Goal: Task Accomplishment & Management: Complete application form

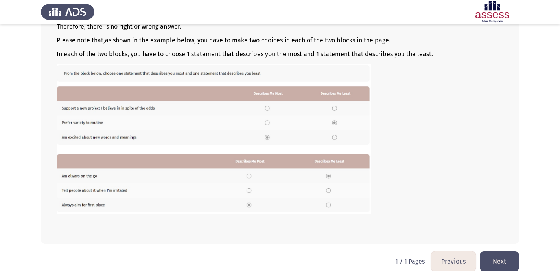
scroll to position [114, 0]
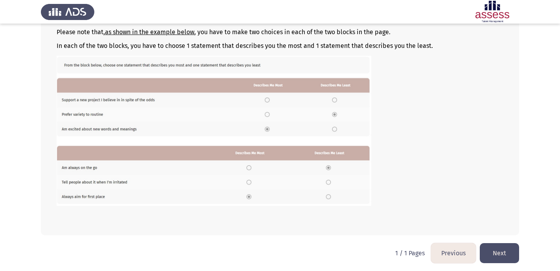
click at [497, 255] on button "Next" at bounding box center [498, 253] width 39 height 20
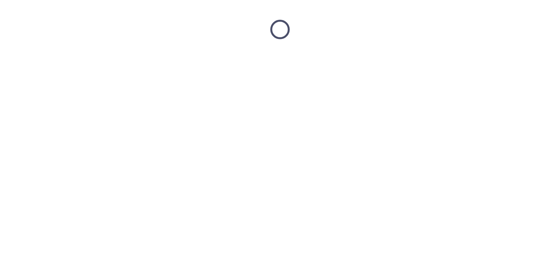
scroll to position [0, 0]
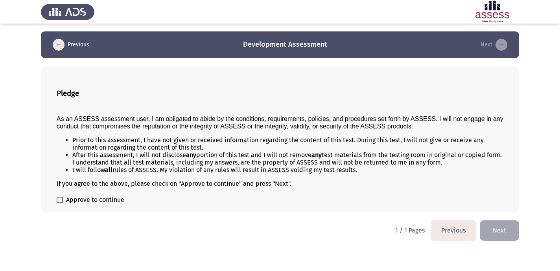
click at [108, 198] on span "Approve to continue" at bounding box center [95, 199] width 58 height 9
click at [60, 203] on input "Approve to continue" at bounding box center [59, 203] width 0 height 0
checkbox input "true"
click at [497, 226] on button "Next" at bounding box center [498, 230] width 39 height 20
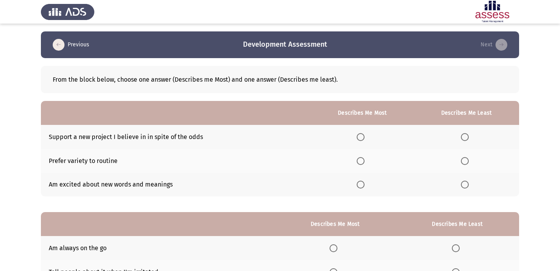
click at [364, 187] on span "Select an option" at bounding box center [360, 185] width 8 height 8
click at [364, 187] on input "Select an option" at bounding box center [360, 185] width 8 height 8
click at [463, 136] on span "Select an option" at bounding box center [465, 137] width 8 height 8
click at [463, 136] on input "Select an option" at bounding box center [465, 137] width 8 height 8
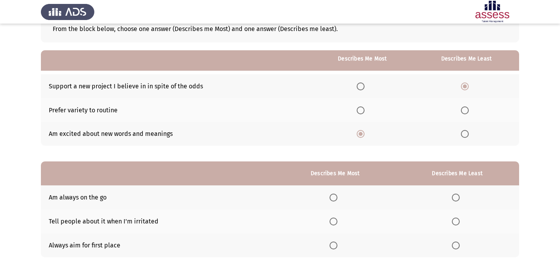
scroll to position [74, 0]
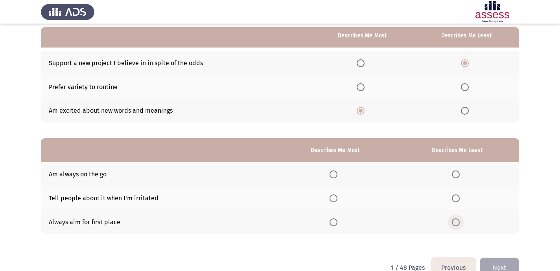
click at [453, 226] on span "Select an option" at bounding box center [456, 222] width 8 height 8
click at [453, 226] on input "Select an option" at bounding box center [456, 222] width 8 height 8
click at [340, 171] on label "Select an option" at bounding box center [334, 175] width 11 height 8
click at [337, 171] on input "Select an option" at bounding box center [333, 175] width 8 height 8
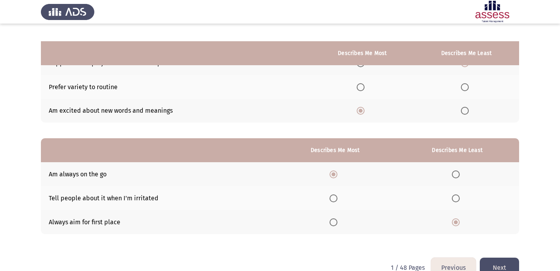
scroll to position [92, 0]
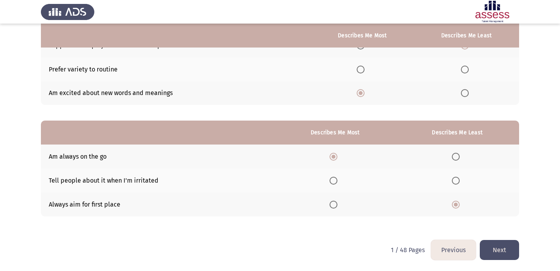
click at [508, 246] on button "Next" at bounding box center [498, 250] width 39 height 20
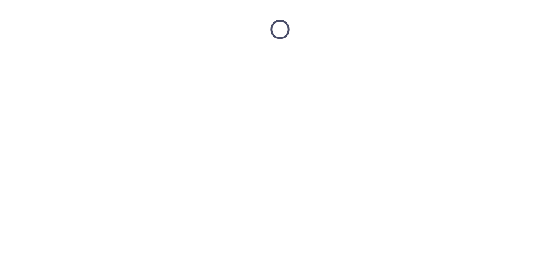
scroll to position [0, 0]
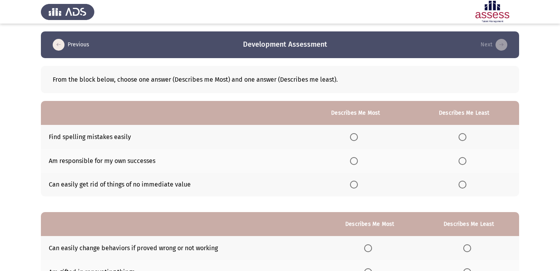
click at [357, 159] on span "Select an option" at bounding box center [354, 161] width 8 height 8
click at [357, 159] on input "Select an option" at bounding box center [354, 161] width 8 height 8
click at [467, 188] on label "Select an option" at bounding box center [463, 185] width 11 height 8
click at [466, 188] on input "Select an option" at bounding box center [462, 185] width 8 height 8
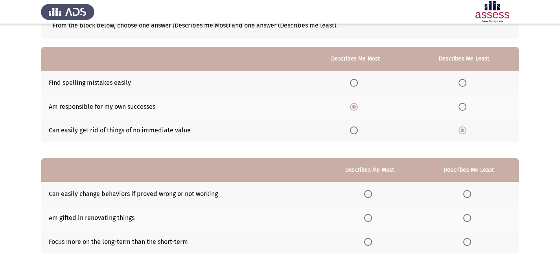
scroll to position [55, 0]
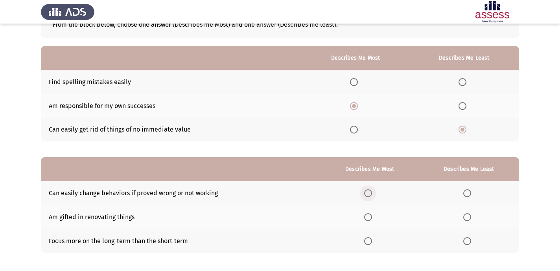
click at [372, 194] on span "Select an option" at bounding box center [368, 193] width 8 height 8
click at [372, 194] on input "Select an option" at bounding box center [368, 193] width 8 height 8
click at [469, 216] on span "Select an option" at bounding box center [467, 217] width 8 height 8
click at [469, 216] on input "Select an option" at bounding box center [467, 217] width 8 height 8
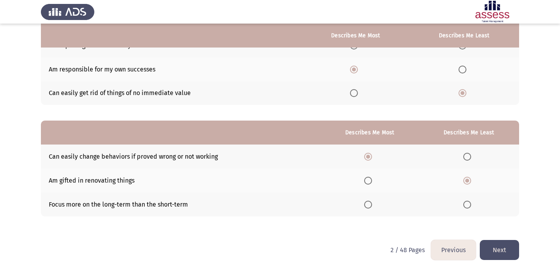
click at [499, 249] on button "Next" at bounding box center [498, 250] width 39 height 20
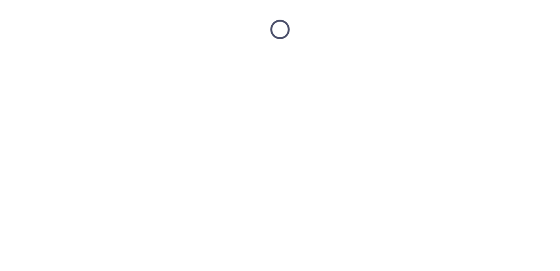
scroll to position [0, 0]
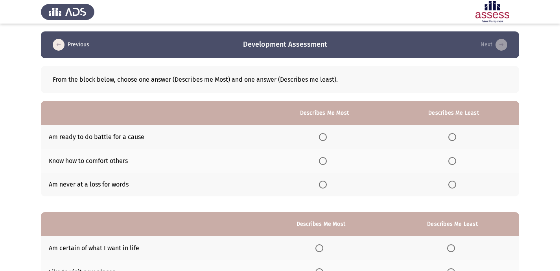
click at [326, 137] on span "Select an option" at bounding box center [323, 137] width 8 height 8
click at [326, 137] on input "Select an option" at bounding box center [323, 137] width 8 height 8
click at [453, 187] on span "Select an option" at bounding box center [452, 185] width 8 height 8
click at [453, 187] on input "Select an option" at bounding box center [452, 185] width 8 height 8
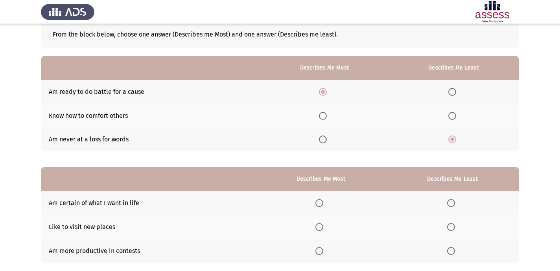
scroll to position [46, 0]
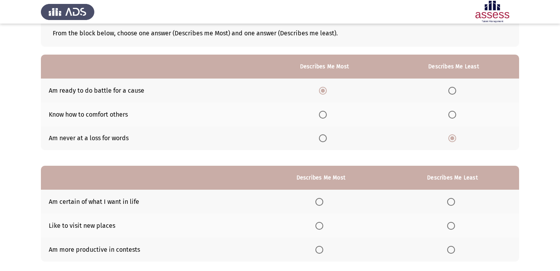
click at [132, 250] on td "Am more productive in contests" at bounding box center [148, 250] width 215 height 24
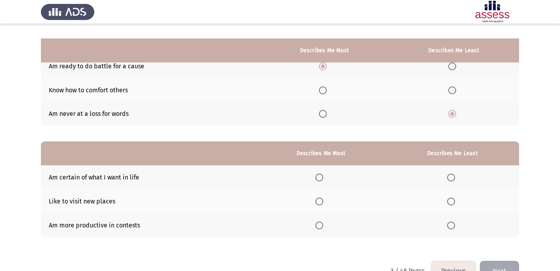
scroll to position [87, 0]
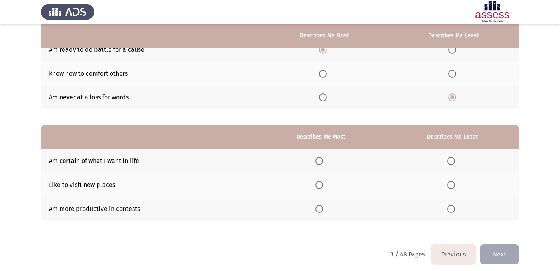
click at [452, 210] on span "Select an option" at bounding box center [451, 209] width 8 height 8
click at [452, 210] on input "Select an option" at bounding box center [451, 209] width 8 height 8
click at [323, 184] on span "Select an option" at bounding box center [319, 185] width 8 height 8
click at [323, 184] on input "Select an option" at bounding box center [319, 185] width 8 height 8
click at [499, 249] on button "Next" at bounding box center [498, 254] width 39 height 20
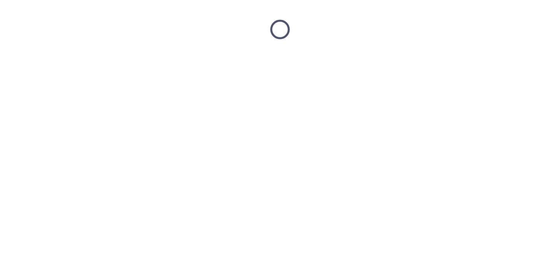
scroll to position [0, 0]
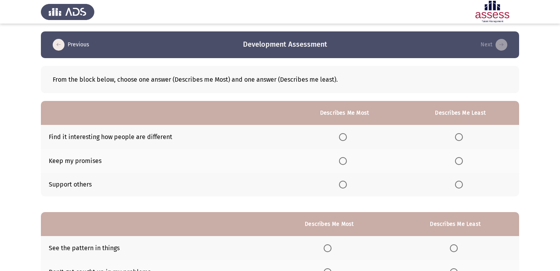
click at [342, 134] on span "Select an option" at bounding box center [343, 137] width 8 height 8
click at [342, 134] on input "Select an option" at bounding box center [343, 137] width 8 height 8
click at [345, 185] on span "Select an option" at bounding box center [343, 185] width 8 height 8
click at [345, 185] on input "Select an option" at bounding box center [343, 185] width 8 height 8
click at [459, 167] on th at bounding box center [460, 161] width 117 height 24
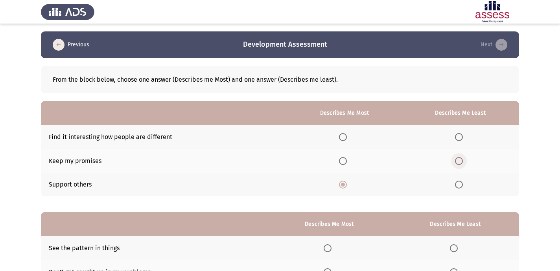
click at [459, 164] on span "Select an option" at bounding box center [459, 161] width 8 height 8
click at [459, 164] on input "Select an option" at bounding box center [459, 161] width 8 height 8
click at [345, 139] on span "Select an option" at bounding box center [343, 137] width 8 height 8
click at [345, 139] on input "Select an option" at bounding box center [343, 137] width 8 height 8
click at [343, 188] on span "Select an option" at bounding box center [343, 185] width 8 height 8
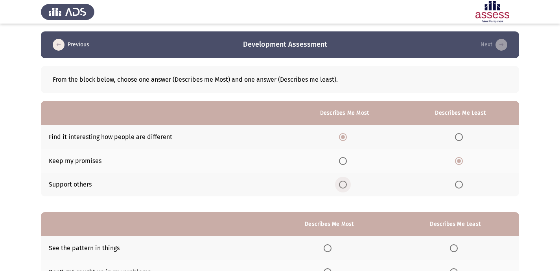
click at [343, 188] on input "Select an option" at bounding box center [343, 185] width 8 height 8
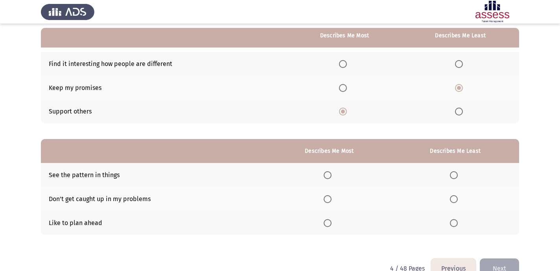
scroll to position [73, 0]
click at [334, 175] on label "Select an option" at bounding box center [328, 175] width 11 height 8
click at [331, 175] on input "Select an option" at bounding box center [327, 175] width 8 height 8
click at [453, 224] on span "Select an option" at bounding box center [454, 223] width 8 height 8
click at [453, 224] on input "Select an option" at bounding box center [454, 223] width 8 height 8
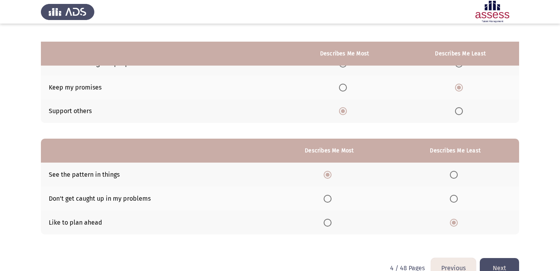
scroll to position [92, 0]
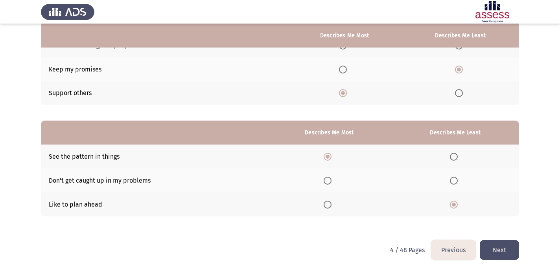
click at [493, 245] on button "Next" at bounding box center [498, 250] width 39 height 20
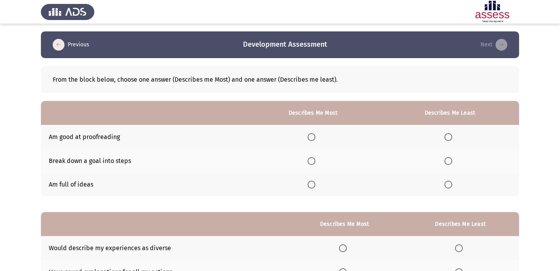
click at [451, 136] on span "Select an option" at bounding box center [448, 137] width 8 height 8
click at [451, 136] on input "Select an option" at bounding box center [448, 137] width 8 height 8
click at [318, 158] on label "Select an option" at bounding box center [312, 161] width 11 height 8
click at [315, 158] on input "Select an option" at bounding box center [311, 161] width 8 height 8
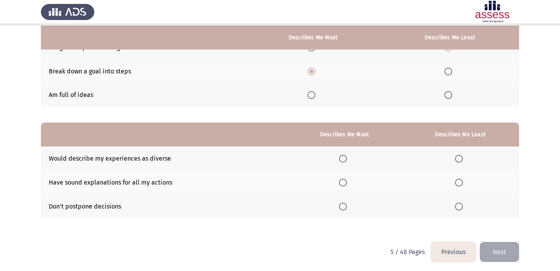
scroll to position [92, 0]
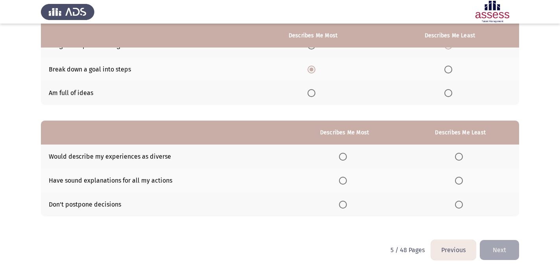
click at [343, 157] on span "Select an option" at bounding box center [343, 157] width 8 height 8
click at [343, 157] on input "Select an option" at bounding box center [343, 157] width 8 height 8
click at [461, 177] on span "Select an option" at bounding box center [459, 181] width 8 height 8
click at [461, 177] on input "Select an option" at bounding box center [459, 181] width 8 height 8
click at [508, 246] on button "Next" at bounding box center [498, 250] width 39 height 20
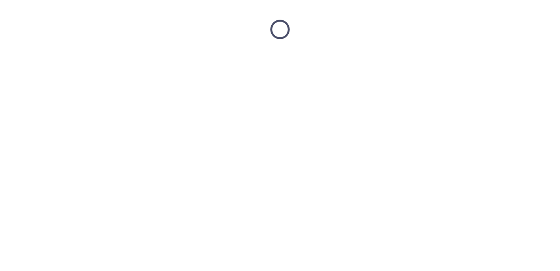
scroll to position [0, 0]
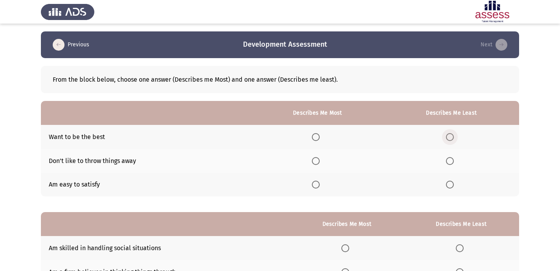
click at [453, 134] on span "Select an option" at bounding box center [450, 137] width 8 height 8
click at [453, 134] on input "Select an option" at bounding box center [450, 137] width 8 height 8
click at [319, 138] on span "Select an option" at bounding box center [316, 137] width 8 height 8
click at [319, 138] on input "Select an option" at bounding box center [316, 137] width 8 height 8
click at [451, 131] on th at bounding box center [451, 137] width 136 height 24
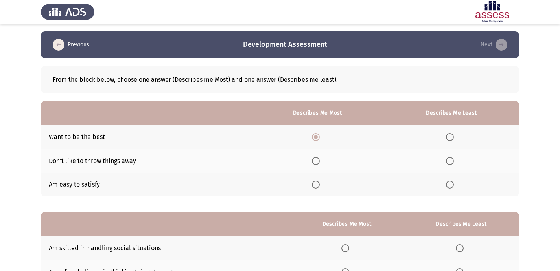
click at [451, 139] on span "Select an option" at bounding box center [450, 137] width 8 height 8
click at [451, 139] on input "Select an option" at bounding box center [450, 137] width 8 height 8
click at [319, 164] on span "Select an option" at bounding box center [316, 161] width 8 height 8
click at [319, 164] on input "Select an option" at bounding box center [316, 161] width 8 height 8
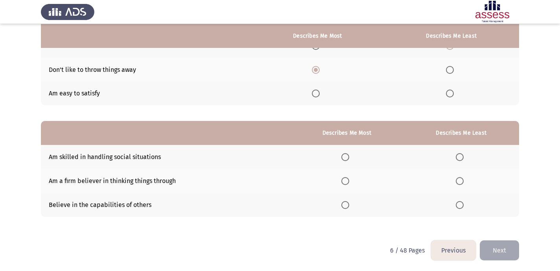
scroll to position [92, 0]
click at [347, 156] on span "Select an option" at bounding box center [345, 157] width 8 height 8
click at [347, 156] on input "Select an option" at bounding box center [345, 157] width 8 height 8
click at [348, 202] on span "Select an option" at bounding box center [345, 205] width 8 height 8
click at [348, 202] on input "Select an option" at bounding box center [345, 205] width 8 height 8
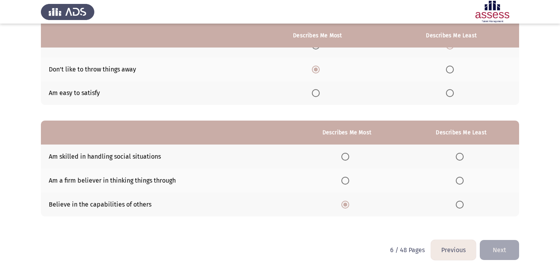
click at [459, 178] on span "Select an option" at bounding box center [459, 181] width 8 height 8
click at [459, 178] on input "Select an option" at bounding box center [459, 181] width 8 height 8
click at [489, 250] on button "Next" at bounding box center [498, 250] width 39 height 20
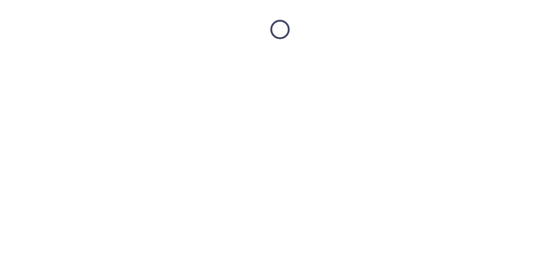
scroll to position [0, 0]
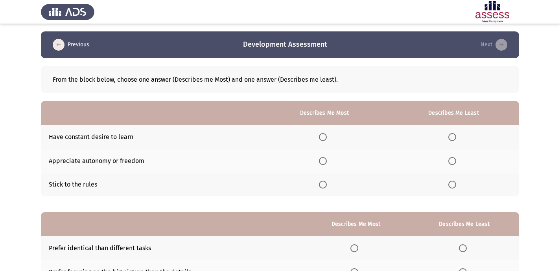
click at [327, 162] on span "Select an option" at bounding box center [323, 161] width 8 height 8
click at [327, 162] on input "Select an option" at bounding box center [323, 161] width 8 height 8
click at [459, 182] on label "Select an option" at bounding box center [453, 185] width 11 height 8
click at [456, 182] on input "Select an option" at bounding box center [452, 185] width 8 height 8
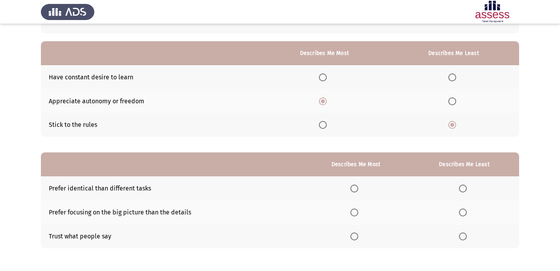
scroll to position [92, 0]
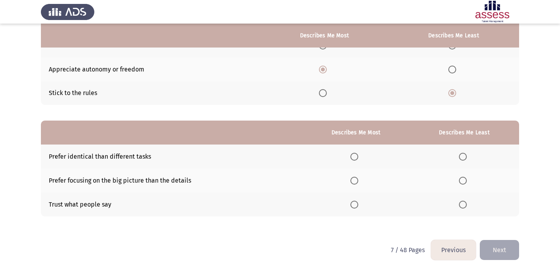
click at [354, 183] on span "Select an option" at bounding box center [354, 181] width 8 height 8
click at [354, 183] on input "Select an option" at bounding box center [354, 181] width 8 height 8
click at [461, 155] on span "Select an option" at bounding box center [463, 157] width 8 height 8
click at [461, 155] on input "Select an option" at bounding box center [463, 157] width 8 height 8
click at [505, 250] on button "Next" at bounding box center [498, 250] width 39 height 20
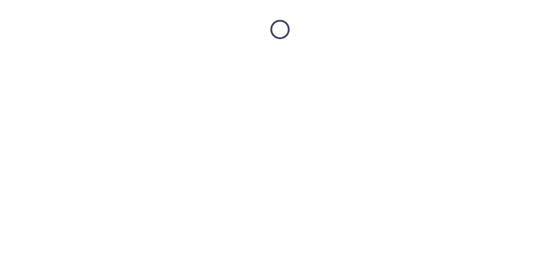
scroll to position [0, 0]
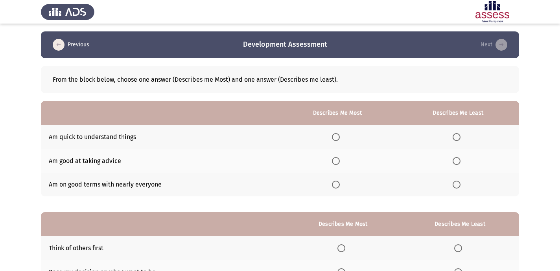
click at [337, 136] on span "Select an option" at bounding box center [336, 137] width 8 height 8
click at [337, 136] on input "Select an option" at bounding box center [336, 137] width 8 height 8
click at [462, 168] on th at bounding box center [458, 161] width 122 height 24
click at [460, 165] on th at bounding box center [458, 161] width 122 height 24
click at [456, 160] on span "Select an option" at bounding box center [456, 161] width 8 height 8
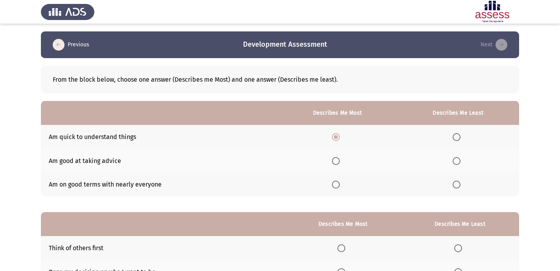
click at [456, 160] on input "Select an option" at bounding box center [456, 161] width 8 height 8
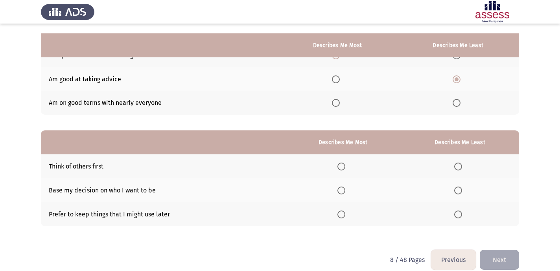
scroll to position [92, 0]
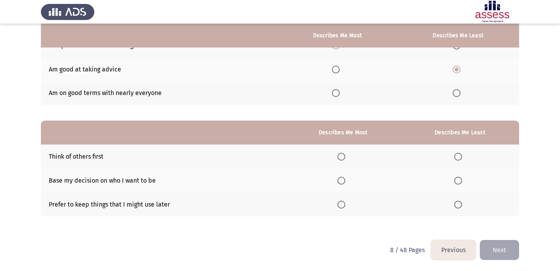
click at [343, 154] on span "Select an option" at bounding box center [341, 157] width 8 height 8
click at [343, 154] on input "Select an option" at bounding box center [341, 157] width 8 height 8
click at [457, 183] on span "Select an option" at bounding box center [458, 181] width 8 height 8
click at [457, 183] on input "Select an option" at bounding box center [458, 181] width 8 height 8
click at [496, 248] on button "Next" at bounding box center [498, 250] width 39 height 20
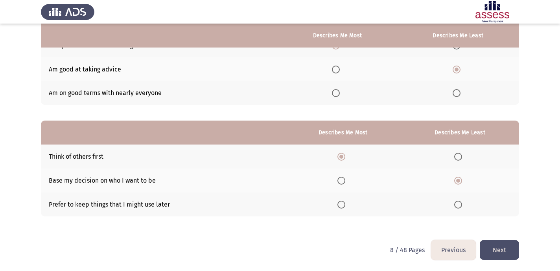
scroll to position [0, 0]
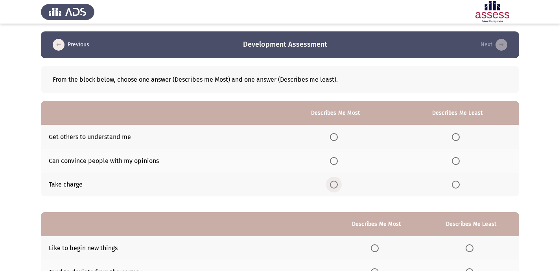
click at [335, 183] on span "Select an option" at bounding box center [334, 185] width 8 height 8
click at [335, 183] on input "Select an option" at bounding box center [334, 185] width 8 height 8
click at [458, 133] on span "Select an option" at bounding box center [456, 137] width 8 height 8
click at [458, 133] on input "Select an option" at bounding box center [456, 137] width 8 height 8
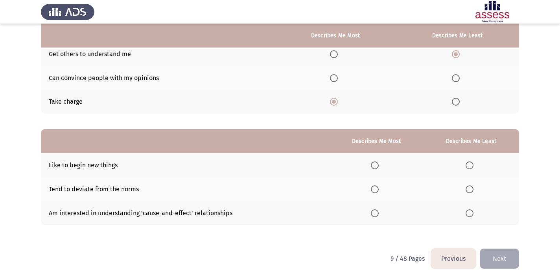
scroll to position [92, 0]
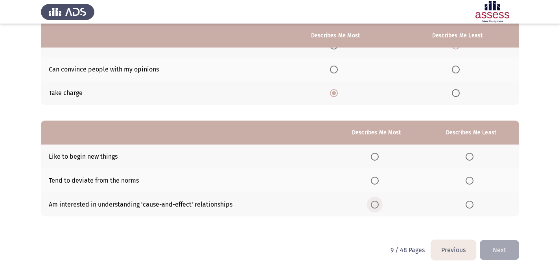
click at [374, 203] on span "Select an option" at bounding box center [375, 205] width 8 height 8
click at [374, 203] on input "Select an option" at bounding box center [375, 205] width 8 height 8
click at [474, 182] on label "Select an option" at bounding box center [470, 181] width 11 height 8
click at [473, 182] on input "Select an option" at bounding box center [469, 181] width 8 height 8
click at [497, 243] on button "Next" at bounding box center [498, 250] width 39 height 20
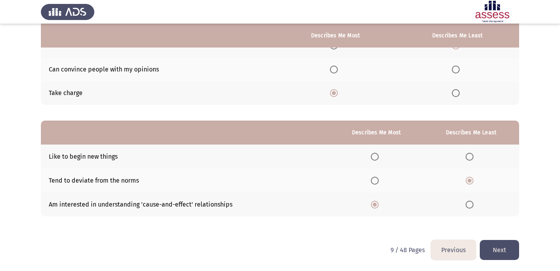
scroll to position [0, 0]
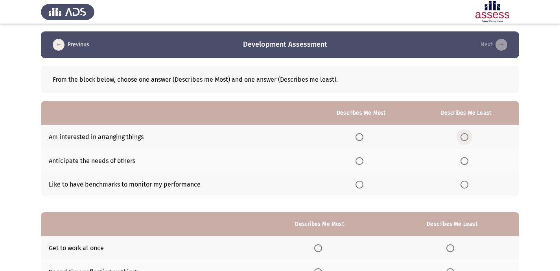
click at [463, 139] on span "Select an option" at bounding box center [464, 137] width 8 height 8
click at [463, 139] on input "Select an option" at bounding box center [464, 137] width 8 height 8
click at [361, 164] on span "Select an option" at bounding box center [359, 161] width 8 height 8
click at [361, 164] on input "Select an option" at bounding box center [359, 161] width 8 height 8
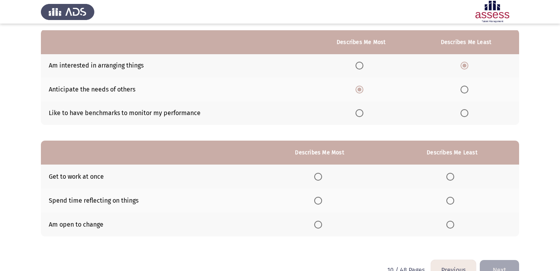
scroll to position [92, 0]
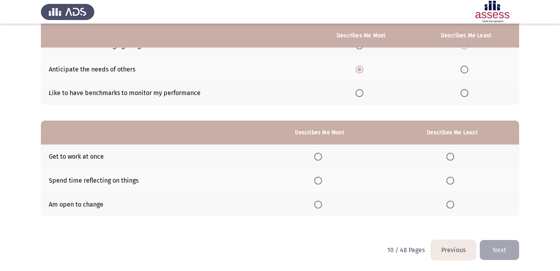
click at [321, 180] on span "Select an option" at bounding box center [318, 181] width 8 height 8
click at [321, 180] on input "Select an option" at bounding box center [318, 181] width 8 height 8
click at [449, 155] on span "Select an option" at bounding box center [450, 157] width 8 height 8
click at [449, 155] on input "Select an option" at bounding box center [450, 157] width 8 height 8
click at [497, 251] on button "Next" at bounding box center [498, 250] width 39 height 20
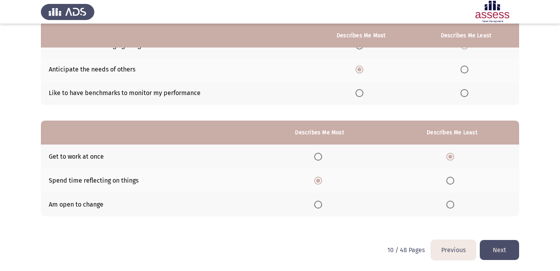
scroll to position [0, 0]
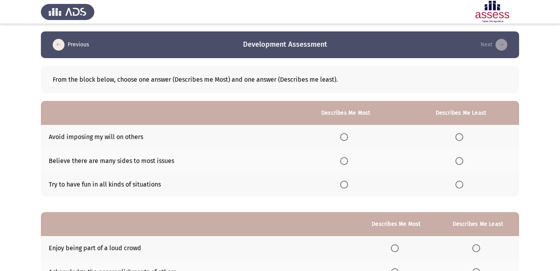
click at [342, 162] on span "Select an option" at bounding box center [344, 161] width 8 height 8
click at [342, 162] on input "Select an option" at bounding box center [344, 161] width 8 height 8
click at [452, 187] on th at bounding box center [460, 185] width 116 height 24
click at [458, 139] on span "Select an option" at bounding box center [459, 137] width 8 height 8
click at [458, 139] on input "Select an option" at bounding box center [459, 137] width 8 height 8
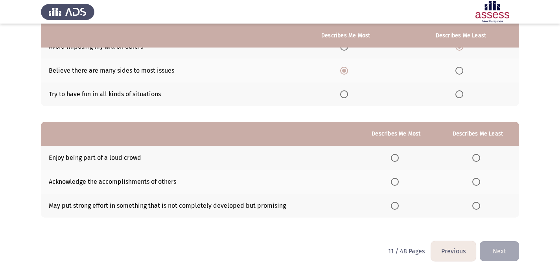
scroll to position [92, 0]
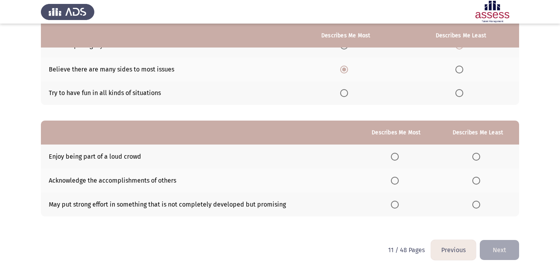
click at [398, 203] on span "Select an option" at bounding box center [395, 205] width 8 height 8
click at [398, 203] on input "Select an option" at bounding box center [395, 205] width 8 height 8
click at [473, 157] on span "Select an option" at bounding box center [476, 157] width 8 height 8
click at [473, 157] on input "Select an option" at bounding box center [476, 157] width 8 height 8
click at [491, 251] on button "Next" at bounding box center [498, 250] width 39 height 20
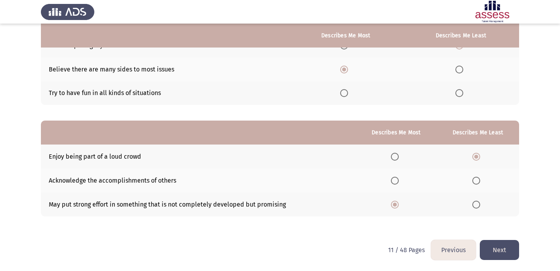
scroll to position [0, 0]
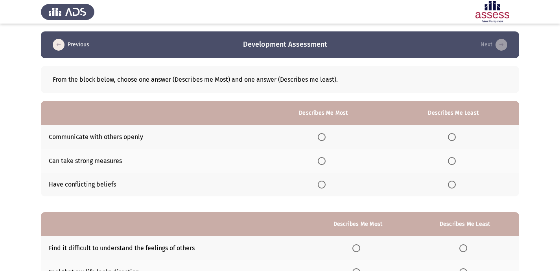
click at [452, 186] on span "Select an option" at bounding box center [452, 185] width 8 height 8
click at [452, 186] on input "Select an option" at bounding box center [452, 185] width 8 height 8
click at [319, 138] on span "Select an option" at bounding box center [322, 137] width 8 height 8
click at [319, 138] on input "Select an option" at bounding box center [322, 137] width 8 height 8
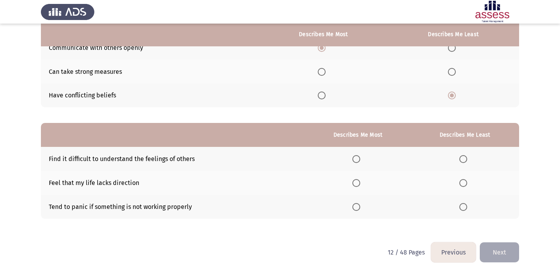
scroll to position [90, 0]
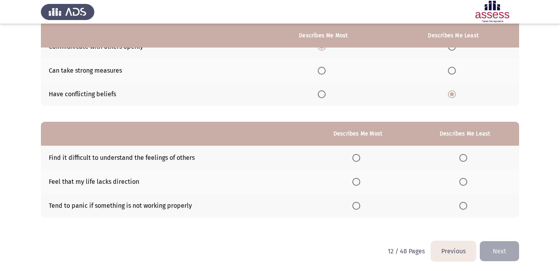
click at [359, 159] on span "Select an option" at bounding box center [356, 158] width 8 height 8
click at [359, 159] on input "Select an option" at bounding box center [356, 158] width 8 height 8
click at [467, 204] on span "Select an option" at bounding box center [463, 206] width 8 height 8
click at [467, 204] on input "Select an option" at bounding box center [463, 206] width 8 height 8
click at [498, 248] on button "Next" at bounding box center [498, 251] width 39 height 20
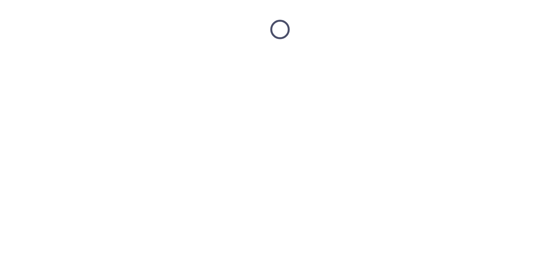
scroll to position [0, 0]
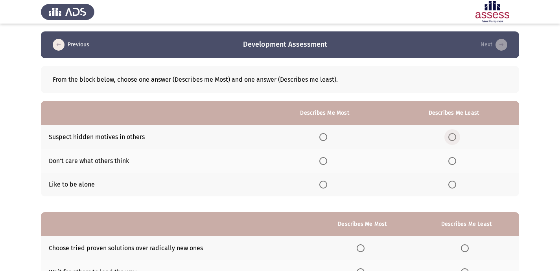
click at [450, 139] on span "Select an option" at bounding box center [452, 137] width 8 height 8
click at [450, 139] on input "Select an option" at bounding box center [452, 137] width 8 height 8
click at [324, 185] on span "Select an option" at bounding box center [323, 185] width 8 height 8
click at [324, 185] on input "Select an option" at bounding box center [323, 185] width 8 height 8
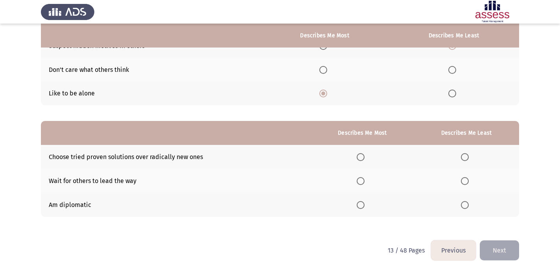
scroll to position [92, 0]
click at [363, 203] on span "Select an option" at bounding box center [360, 205] width 8 height 8
click at [363, 203] on input "Select an option" at bounding box center [360, 205] width 8 height 8
click at [462, 180] on span "Select an option" at bounding box center [465, 181] width 8 height 8
click at [462, 180] on input "Select an option" at bounding box center [465, 181] width 8 height 8
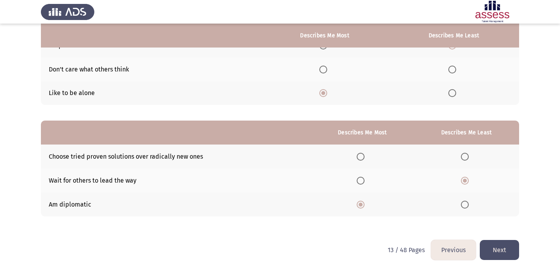
click at [504, 251] on button "Next" at bounding box center [498, 250] width 39 height 20
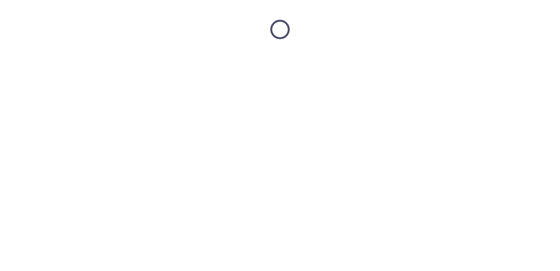
scroll to position [0, 0]
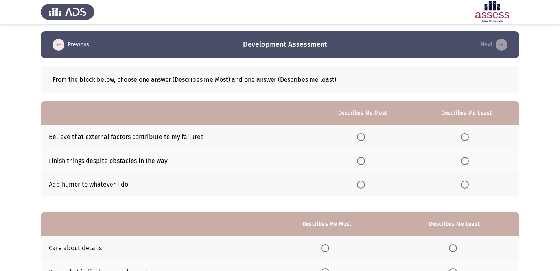
click at [464, 137] on span "Select an option" at bounding box center [465, 137] width 8 height 8
click at [464, 137] on input "Select an option" at bounding box center [465, 137] width 8 height 8
click at [359, 156] on th at bounding box center [362, 161] width 103 height 24
click at [361, 159] on span "Select an option" at bounding box center [361, 161] width 8 height 8
click at [361, 159] on input "Select an option" at bounding box center [361, 161] width 8 height 8
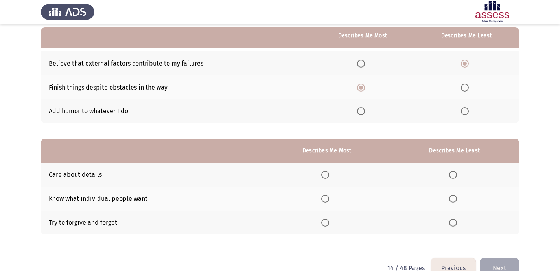
scroll to position [92, 0]
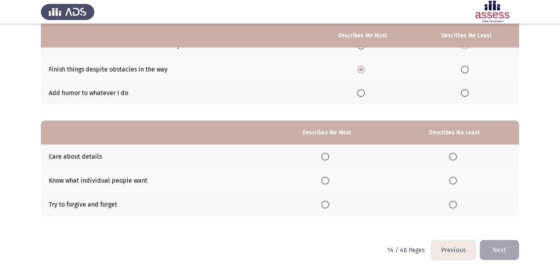
click at [329, 182] on span "Select an option" at bounding box center [325, 181] width 8 height 8
click at [329, 182] on input "Select an option" at bounding box center [325, 181] width 8 height 8
click at [451, 206] on span "Select an option" at bounding box center [453, 205] width 8 height 8
click at [451, 206] on input "Select an option" at bounding box center [453, 205] width 8 height 8
click at [501, 244] on button "Next" at bounding box center [498, 250] width 39 height 20
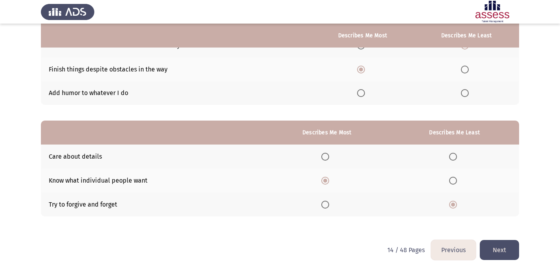
scroll to position [0, 0]
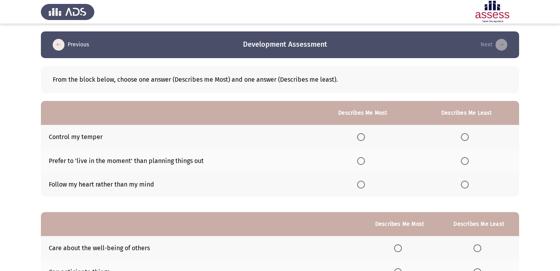
click at [368, 184] on label "Select an option" at bounding box center [362, 185] width 11 height 8
click at [365, 184] on input "Select an option" at bounding box center [361, 185] width 8 height 8
click at [466, 163] on span "Select an option" at bounding box center [465, 161] width 8 height 8
click at [466, 163] on input "Select an option" at bounding box center [465, 161] width 8 height 8
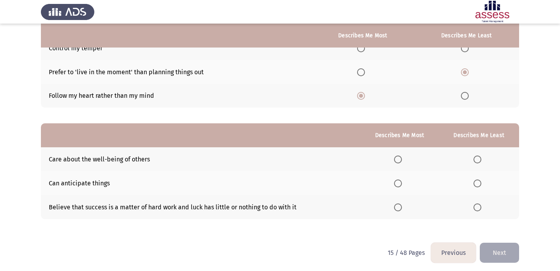
scroll to position [92, 0]
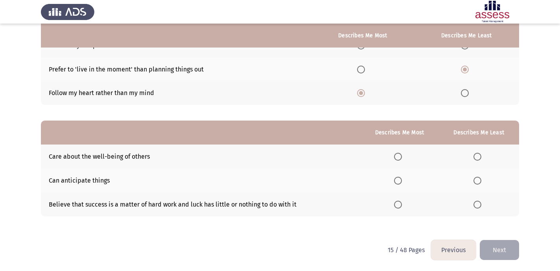
click at [401, 159] on span "Select an option" at bounding box center [398, 157] width 8 height 8
click at [401, 159] on input "Select an option" at bounding box center [398, 157] width 8 height 8
click at [479, 201] on span "Select an option" at bounding box center [477, 205] width 8 height 8
click at [479, 201] on input "Select an option" at bounding box center [477, 205] width 8 height 8
click at [488, 247] on button "Next" at bounding box center [498, 250] width 39 height 20
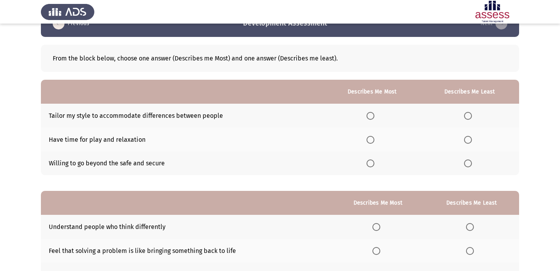
scroll to position [22, 0]
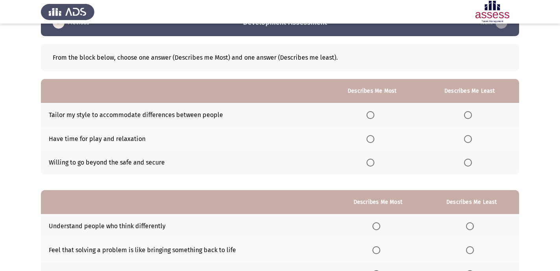
click at [369, 119] on span "Select an option" at bounding box center [370, 115] width 8 height 8
click at [369, 119] on input "Select an option" at bounding box center [370, 115] width 8 height 8
click at [468, 141] on span "Select an option" at bounding box center [468, 139] width 8 height 8
click at [468, 141] on input "Select an option" at bounding box center [468, 139] width 8 height 8
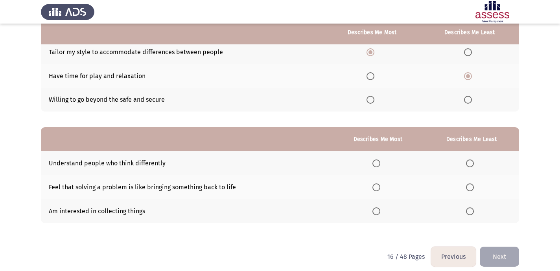
scroll to position [75, 0]
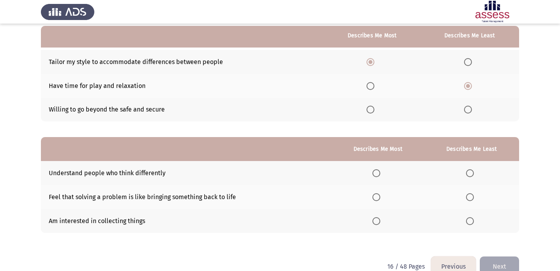
click at [469, 109] on span "Select an option" at bounding box center [468, 110] width 8 height 8
click at [469, 109] on input "Select an option" at bounding box center [468, 110] width 8 height 8
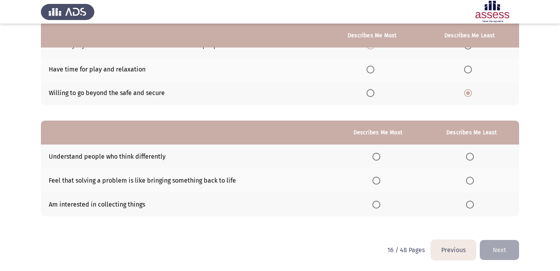
click at [377, 158] on span "Select an option" at bounding box center [376, 157] width 8 height 8
click at [377, 158] on input "Select an option" at bounding box center [376, 157] width 8 height 8
click at [471, 207] on span "Select an option" at bounding box center [470, 205] width 8 height 8
click at [471, 207] on input "Select an option" at bounding box center [470, 205] width 8 height 8
click at [505, 252] on button "Next" at bounding box center [498, 250] width 39 height 20
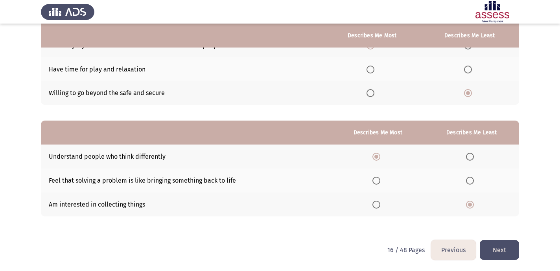
scroll to position [0, 0]
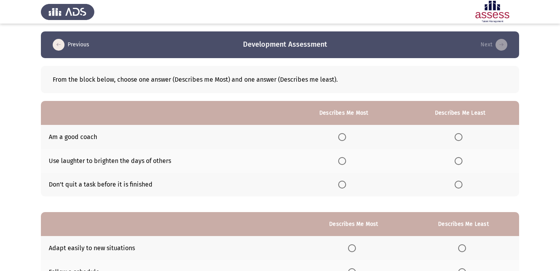
click at [344, 139] on span "Select an option" at bounding box center [342, 137] width 8 height 8
click at [344, 139] on input "Select an option" at bounding box center [342, 137] width 8 height 8
click at [457, 160] on span "Select an option" at bounding box center [458, 161] width 8 height 8
click at [457, 160] on input "Select an option" at bounding box center [458, 161] width 8 height 8
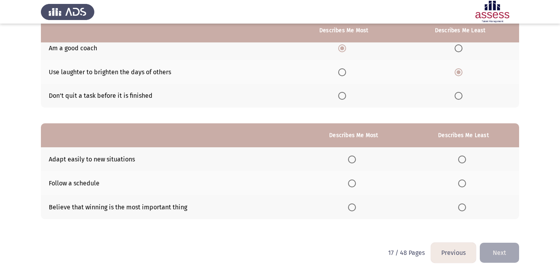
scroll to position [92, 0]
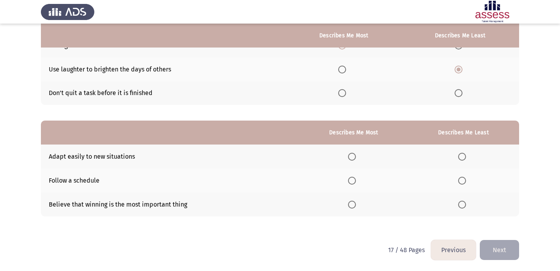
click at [355, 153] on span "Select an option" at bounding box center [352, 157] width 8 height 8
click at [355, 153] on input "Select an option" at bounding box center [352, 157] width 8 height 8
click at [462, 184] on th at bounding box center [463, 181] width 111 height 24
click at [463, 181] on span "Select an option" at bounding box center [462, 181] width 8 height 8
click at [463, 181] on input "Select an option" at bounding box center [462, 181] width 8 height 8
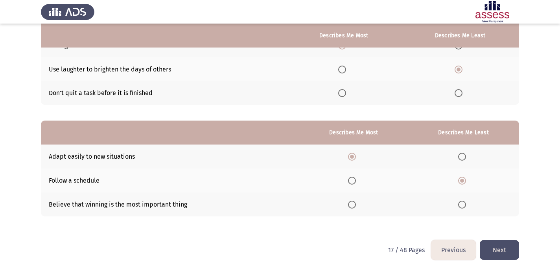
click at [511, 248] on button "Next" at bounding box center [498, 250] width 39 height 20
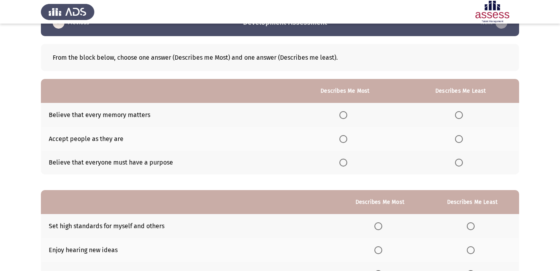
scroll to position [22, 0]
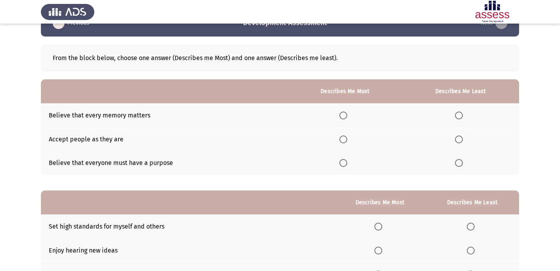
click at [343, 160] on span "Select an option" at bounding box center [343, 163] width 8 height 8
click at [343, 160] on input "Select an option" at bounding box center [343, 163] width 8 height 8
click at [461, 113] on span "Select an option" at bounding box center [459, 116] width 8 height 8
click at [461, 113] on input "Select an option" at bounding box center [459, 116] width 8 height 8
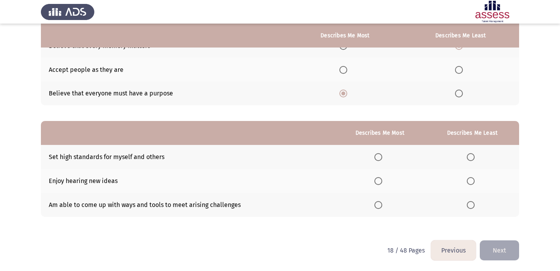
scroll to position [91, 0]
click at [380, 156] on span "Select an option" at bounding box center [378, 158] width 8 height 8
click at [380, 156] on input "Select an option" at bounding box center [378, 158] width 8 height 8
click at [470, 201] on mat-radio-button "Select an option" at bounding box center [471, 205] width 11 height 8
click at [473, 207] on span "Select an option" at bounding box center [470, 206] width 8 height 8
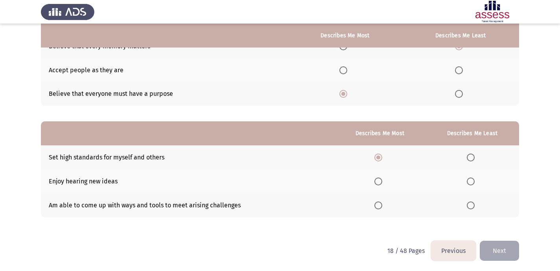
click at [473, 207] on input "Select an option" at bounding box center [470, 206] width 8 height 8
click at [512, 244] on button "Next" at bounding box center [498, 251] width 39 height 20
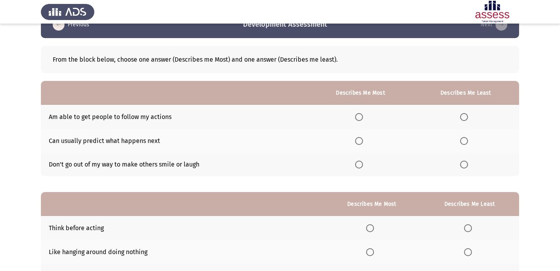
scroll to position [21, 0]
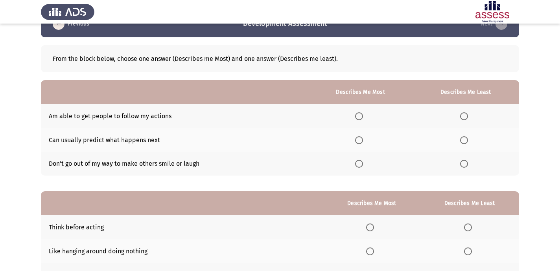
click at [357, 140] on th at bounding box center [360, 140] width 104 height 24
click at [359, 140] on span "Select an option" at bounding box center [359, 140] width 8 height 8
click at [359, 140] on input "Select an option" at bounding box center [359, 140] width 8 height 8
click at [467, 167] on span "Select an option" at bounding box center [464, 164] width 8 height 8
click at [467, 167] on input "Select an option" at bounding box center [464, 164] width 8 height 8
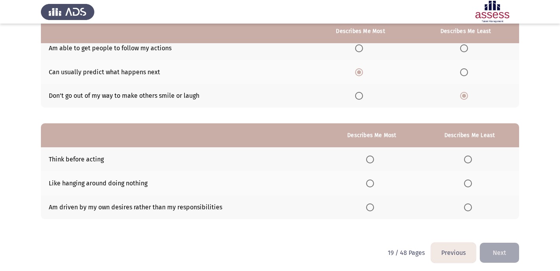
scroll to position [92, 0]
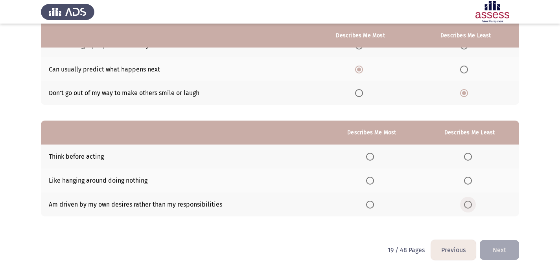
click at [466, 204] on span "Select an option" at bounding box center [468, 205] width 8 height 8
click at [466, 204] on input "Select an option" at bounding box center [468, 205] width 8 height 8
click at [374, 157] on span "Select an option" at bounding box center [370, 157] width 8 height 8
click at [374, 157] on input "Select an option" at bounding box center [370, 157] width 8 height 8
click at [500, 248] on button "Next" at bounding box center [498, 250] width 39 height 20
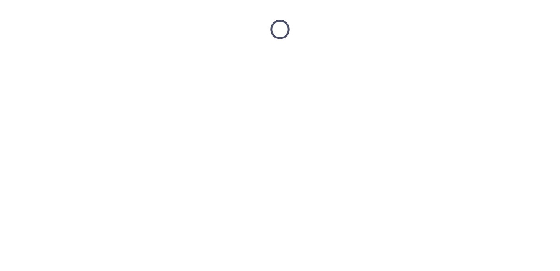
scroll to position [0, 0]
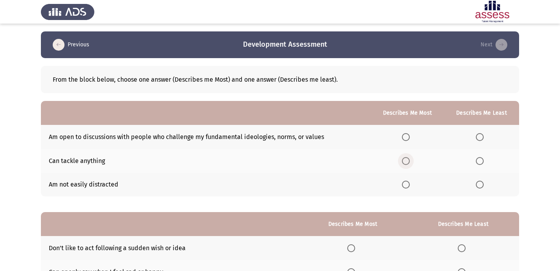
click at [409, 163] on span "Select an option" at bounding box center [406, 161] width 8 height 8
click at [409, 163] on input "Select an option" at bounding box center [406, 161] width 8 height 8
click at [479, 185] on span "Select an option" at bounding box center [479, 185] width 8 height 8
click at [479, 185] on input "Select an option" at bounding box center [479, 185] width 8 height 8
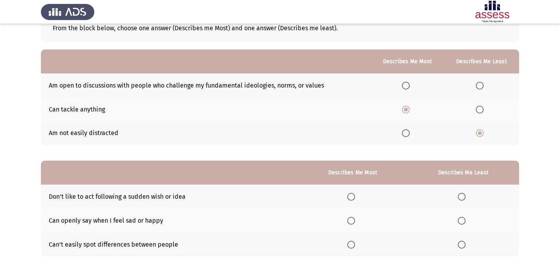
scroll to position [92, 0]
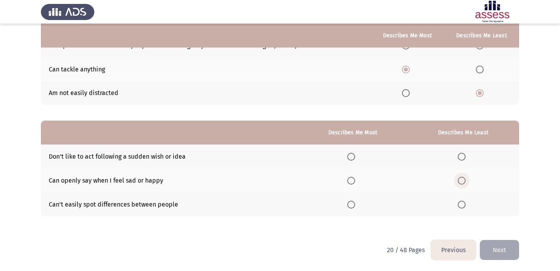
click at [460, 182] on span "Select an option" at bounding box center [461, 181] width 8 height 8
click at [460, 182] on input "Select an option" at bounding box center [461, 181] width 8 height 8
click at [358, 156] on label "Select an option" at bounding box center [352, 157] width 11 height 8
click at [355, 156] on input "Select an option" at bounding box center [351, 157] width 8 height 8
click at [509, 250] on button "Next" at bounding box center [498, 250] width 39 height 20
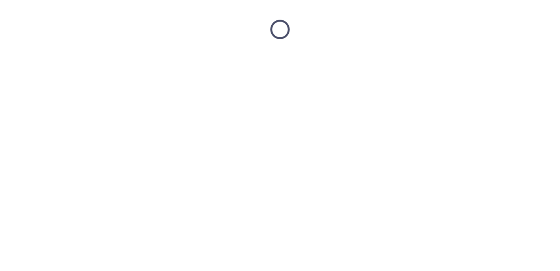
scroll to position [0, 0]
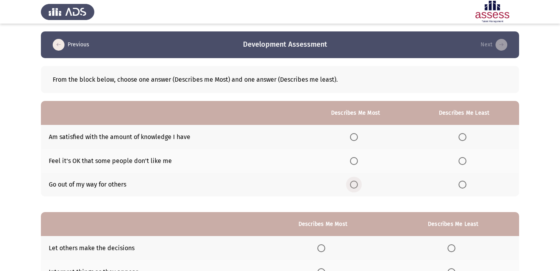
click at [358, 187] on span "Select an option" at bounding box center [354, 185] width 8 height 8
click at [358, 187] on input "Select an option" at bounding box center [354, 185] width 8 height 8
click at [454, 137] on th at bounding box center [464, 137] width 110 height 24
click at [465, 138] on span "Select an option" at bounding box center [462, 137] width 8 height 8
click at [465, 138] on input "Select an option" at bounding box center [462, 137] width 8 height 8
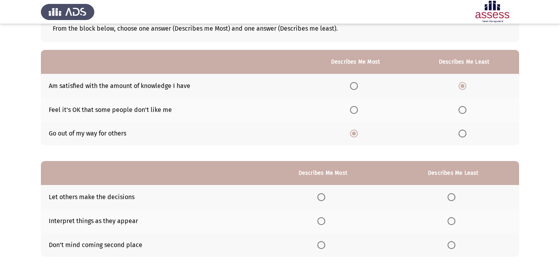
scroll to position [92, 0]
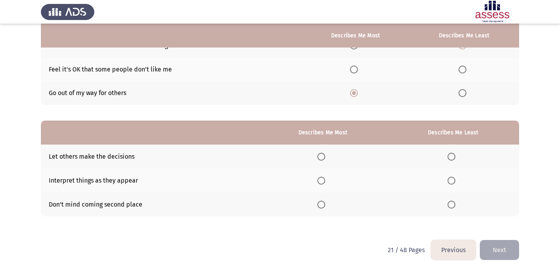
click at [324, 184] on span "Select an option" at bounding box center [321, 181] width 8 height 8
click at [324, 184] on input "Select an option" at bounding box center [321, 181] width 8 height 8
click at [449, 157] on span "Select an option" at bounding box center [451, 157] width 8 height 8
click at [449, 157] on input "Select an option" at bounding box center [451, 157] width 8 height 8
click at [503, 247] on button "Next" at bounding box center [498, 250] width 39 height 20
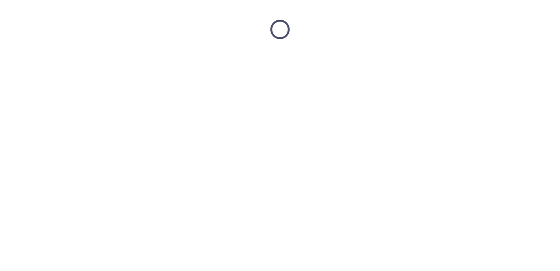
scroll to position [0, 0]
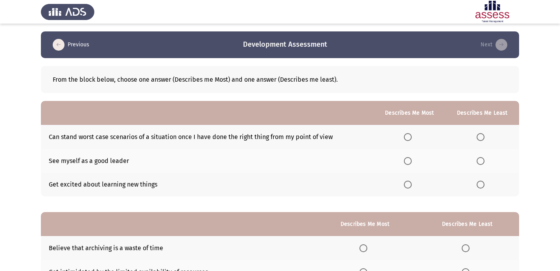
click at [407, 133] on span "Select an option" at bounding box center [408, 137] width 8 height 8
click at [407, 133] on input "Select an option" at bounding box center [408, 137] width 8 height 8
click at [484, 190] on th at bounding box center [481, 185] width 73 height 24
click at [481, 186] on span "Select an option" at bounding box center [480, 185] width 8 height 8
click at [481, 186] on input "Select an option" at bounding box center [480, 185] width 8 height 8
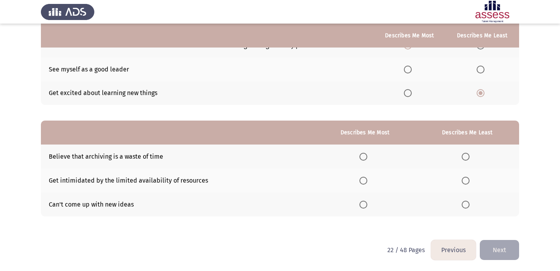
scroll to position [91, 0]
click at [466, 204] on span "Select an option" at bounding box center [465, 205] width 8 height 8
click at [466, 204] on input "Select an option" at bounding box center [465, 205] width 8 height 8
click at [370, 179] on th at bounding box center [364, 181] width 101 height 24
click at [361, 179] on span "Select an option" at bounding box center [363, 181] width 8 height 8
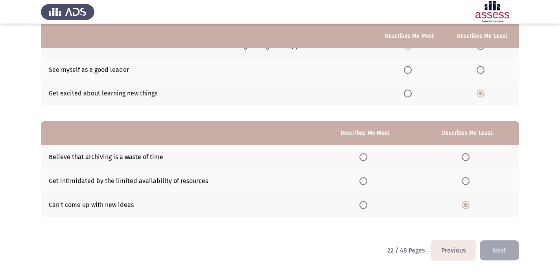
click at [361, 179] on input "Select an option" at bounding box center [363, 181] width 8 height 8
click at [496, 246] on button "Next" at bounding box center [498, 250] width 39 height 20
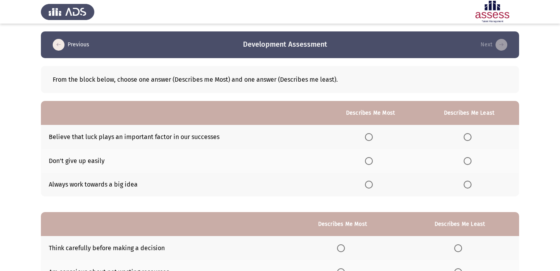
click at [465, 134] on span "Select an option" at bounding box center [467, 137] width 8 height 8
click at [465, 134] on input "Select an option" at bounding box center [467, 137] width 8 height 8
click at [369, 162] on span "Select an option" at bounding box center [369, 161] width 8 height 8
click at [369, 162] on input "Select an option" at bounding box center [369, 161] width 8 height 8
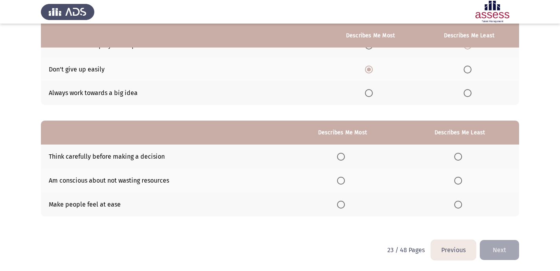
scroll to position [91, 0]
click at [341, 182] on span "Select an option" at bounding box center [341, 181] width 8 height 8
click at [341, 182] on input "Select an option" at bounding box center [341, 181] width 8 height 8
click at [341, 205] on span "Select an option" at bounding box center [341, 205] width 8 height 8
click at [341, 205] on input "Select an option" at bounding box center [341, 205] width 8 height 8
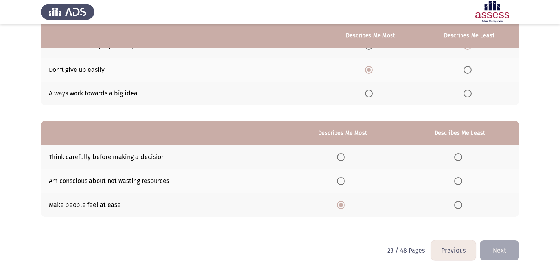
click at [457, 153] on span "Select an option" at bounding box center [458, 157] width 8 height 8
click at [457, 153] on input "Select an option" at bounding box center [458, 157] width 8 height 8
click at [506, 246] on button "Next" at bounding box center [498, 250] width 39 height 20
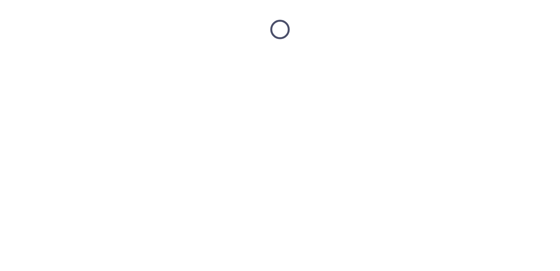
scroll to position [0, 0]
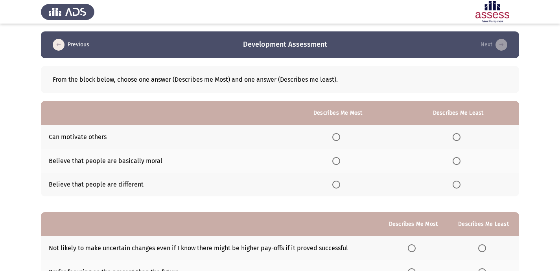
click at [341, 190] on th at bounding box center [337, 185] width 119 height 24
click at [338, 187] on span "Select an option" at bounding box center [336, 185] width 8 height 8
click at [338, 187] on input "Select an option" at bounding box center [336, 185] width 8 height 8
click at [459, 163] on span "Select an option" at bounding box center [456, 161] width 8 height 8
click at [459, 163] on input "Select an option" at bounding box center [456, 161] width 8 height 8
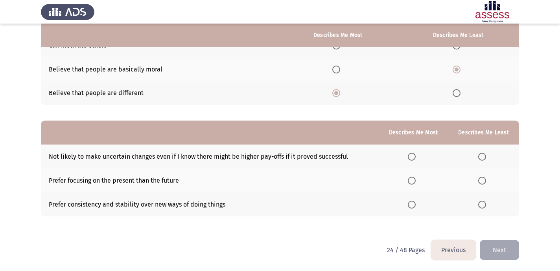
scroll to position [91, 0]
click at [482, 152] on th at bounding box center [483, 157] width 71 height 24
click at [483, 156] on span "Select an option" at bounding box center [482, 157] width 8 height 8
click at [483, 156] on input "Select an option" at bounding box center [482, 157] width 8 height 8
click at [410, 205] on span "Select an option" at bounding box center [412, 205] width 8 height 8
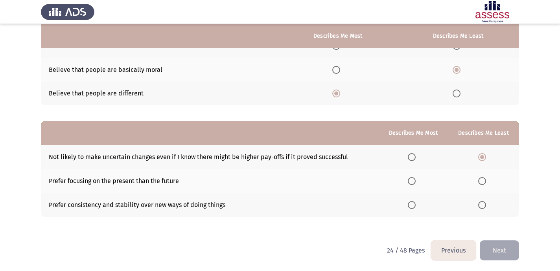
click at [410, 205] on input "Select an option" at bounding box center [412, 205] width 8 height 8
click at [493, 242] on button "Next" at bounding box center [498, 250] width 39 height 20
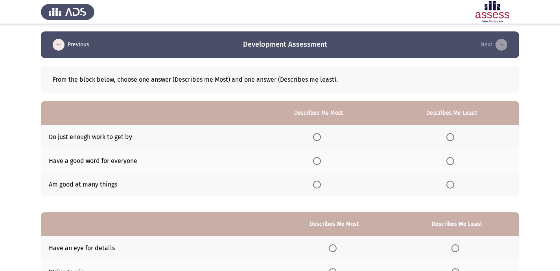
click at [452, 134] on span "Select an option" at bounding box center [450, 137] width 8 height 8
click at [452, 134] on input "Select an option" at bounding box center [450, 137] width 8 height 8
click at [314, 184] on th at bounding box center [318, 185] width 131 height 24
click at [317, 184] on span "Select an option" at bounding box center [317, 185] width 8 height 8
click at [317, 184] on input "Select an option" at bounding box center [317, 185] width 8 height 8
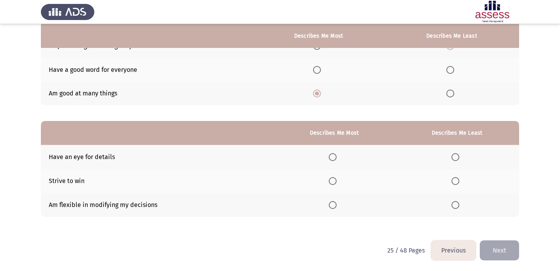
scroll to position [92, 0]
click at [330, 177] on span "Select an option" at bounding box center [333, 181] width 8 height 8
click at [330, 177] on input "Select an option" at bounding box center [333, 181] width 8 height 8
click at [452, 153] on span "Select an option" at bounding box center [455, 157] width 8 height 8
click at [452, 153] on input "Select an option" at bounding box center [455, 157] width 8 height 8
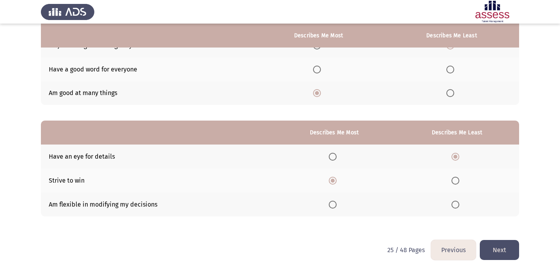
click at [497, 252] on button "Next" at bounding box center [498, 250] width 39 height 20
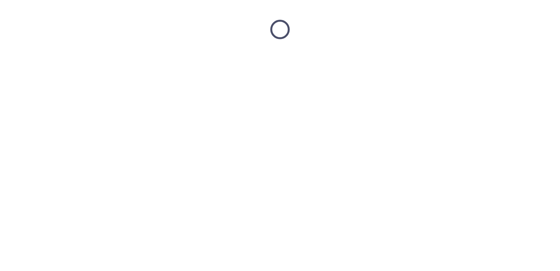
scroll to position [0, 0]
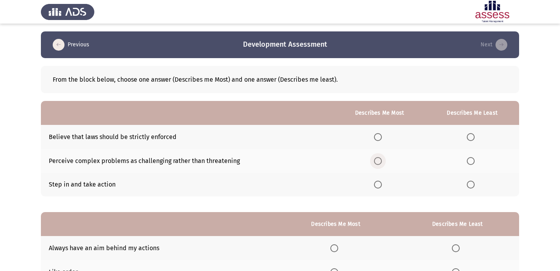
click at [378, 157] on span "Select an option" at bounding box center [378, 161] width 8 height 8
click at [378, 157] on input "Select an option" at bounding box center [378, 161] width 8 height 8
click at [380, 187] on span "Select an option" at bounding box center [378, 185] width 8 height 8
click at [380, 187] on input "Select an option" at bounding box center [378, 185] width 8 height 8
click at [473, 137] on span "Select an option" at bounding box center [470, 137] width 8 height 8
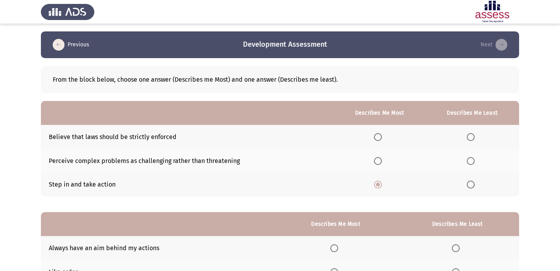
click at [473, 137] on input "Select an option" at bounding box center [470, 137] width 8 height 8
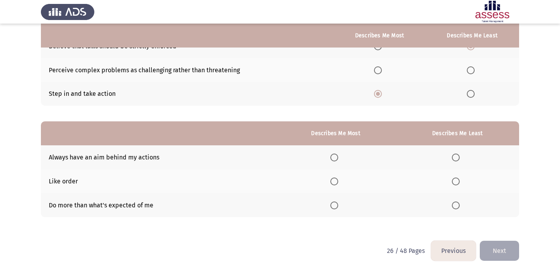
scroll to position [92, 0]
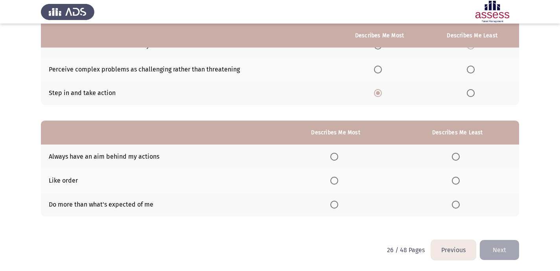
click at [333, 208] on th at bounding box center [335, 205] width 120 height 24
click at [333, 207] on span "Select an option" at bounding box center [334, 205] width 8 height 8
click at [333, 207] on input "Select an option" at bounding box center [334, 205] width 8 height 8
click at [459, 182] on span "Select an option" at bounding box center [456, 181] width 8 height 8
click at [459, 182] on input "Select an option" at bounding box center [456, 181] width 8 height 8
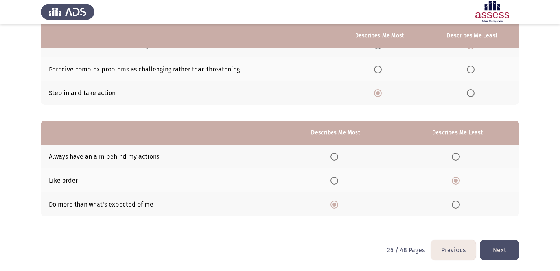
click at [459, 159] on span "Select an option" at bounding box center [456, 157] width 8 height 8
click at [459, 159] on input "Select an option" at bounding box center [456, 157] width 8 height 8
click at [496, 247] on button "Next" at bounding box center [498, 250] width 39 height 20
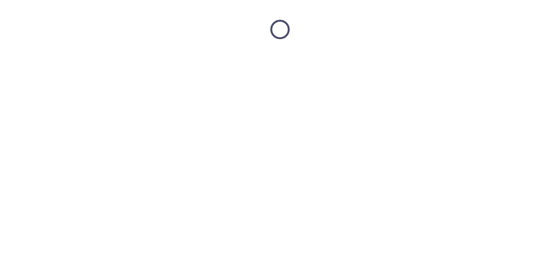
scroll to position [0, 0]
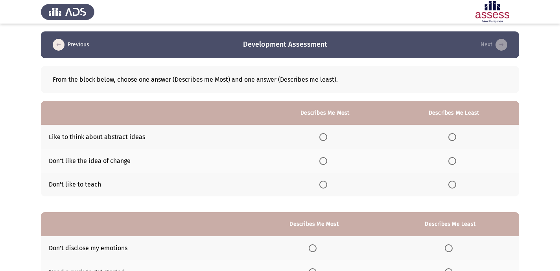
click at [323, 138] on span "Select an option" at bounding box center [323, 137] width 8 height 8
click at [323, 138] on input "Select an option" at bounding box center [323, 137] width 8 height 8
click at [452, 183] on span "Select an option" at bounding box center [452, 185] width 8 height 8
click at [452, 183] on input "Select an option" at bounding box center [452, 185] width 8 height 8
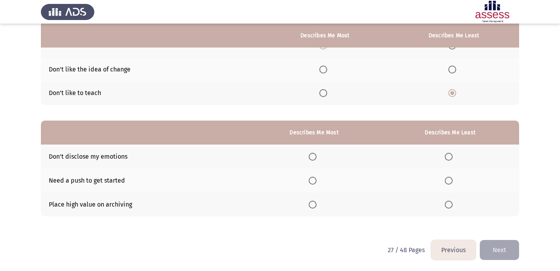
scroll to position [91, 0]
click at [450, 179] on span "Select an option" at bounding box center [448, 181] width 8 height 8
click at [450, 179] on input "Select an option" at bounding box center [448, 181] width 8 height 8
click at [316, 157] on span "Select an option" at bounding box center [312, 157] width 8 height 8
click at [316, 157] on input "Select an option" at bounding box center [312, 157] width 8 height 8
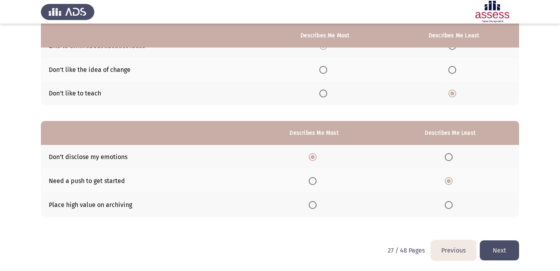
click at [490, 249] on button "Next" at bounding box center [498, 250] width 39 height 20
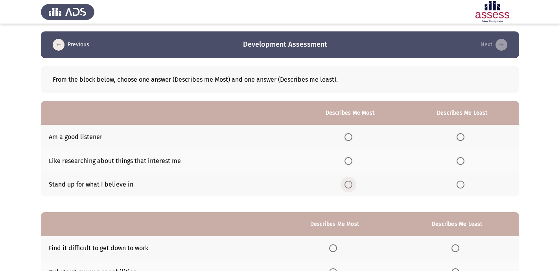
click at [348, 184] on span "Select an option" at bounding box center [348, 185] width 8 height 8
click at [348, 184] on input "Select an option" at bounding box center [348, 185] width 8 height 8
click at [459, 162] on span "Select an option" at bounding box center [460, 161] width 8 height 8
click at [459, 162] on input "Select an option" at bounding box center [460, 161] width 8 height 8
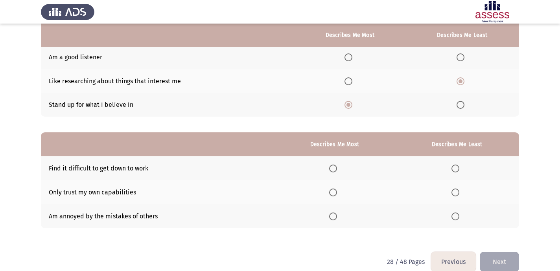
scroll to position [81, 0]
click at [459, 167] on span "Select an option" at bounding box center [455, 168] width 8 height 8
click at [459, 167] on input "Select an option" at bounding box center [455, 168] width 8 height 8
click at [336, 216] on span "Select an option" at bounding box center [333, 216] width 8 height 8
click at [336, 216] on input "Select an option" at bounding box center [333, 216] width 8 height 8
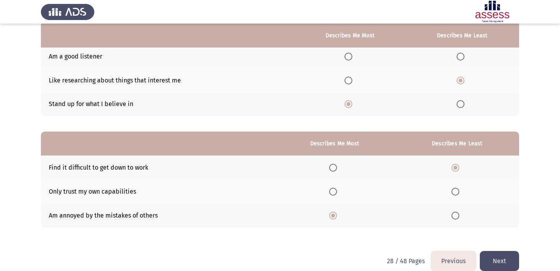
click at [501, 257] on button "Next" at bounding box center [498, 261] width 39 height 20
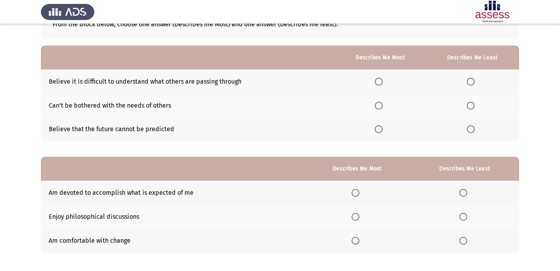
scroll to position [56, 0]
click at [472, 79] on span "Select an option" at bounding box center [470, 81] width 8 height 8
click at [472, 79] on input "Select an option" at bounding box center [470, 81] width 8 height 8
click at [380, 124] on th at bounding box center [379, 129] width 91 height 24
click at [380, 132] on span "Select an option" at bounding box center [378, 129] width 8 height 8
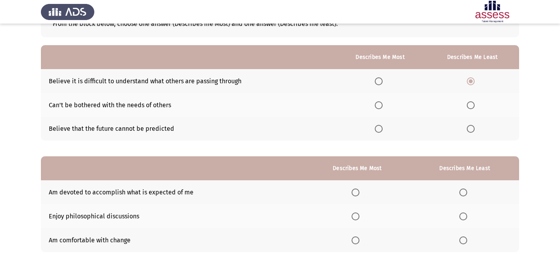
click at [380, 132] on input "Select an option" at bounding box center [378, 129] width 8 height 8
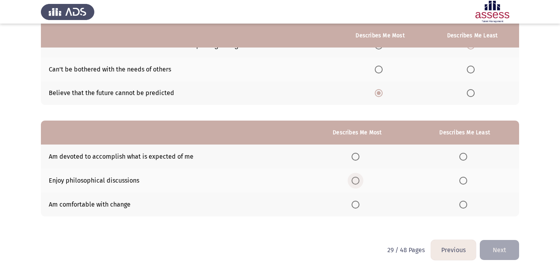
click at [358, 180] on span "Select an option" at bounding box center [355, 181] width 8 height 8
click at [358, 180] on input "Select an option" at bounding box center [355, 181] width 8 height 8
click at [463, 201] on span "Select an option" at bounding box center [463, 205] width 8 height 8
click at [463, 201] on input "Select an option" at bounding box center [463, 205] width 8 height 8
click at [494, 248] on button "Next" at bounding box center [498, 250] width 39 height 20
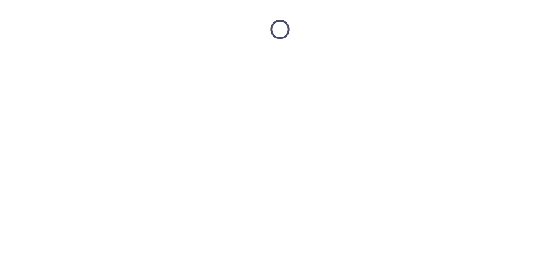
scroll to position [0, 0]
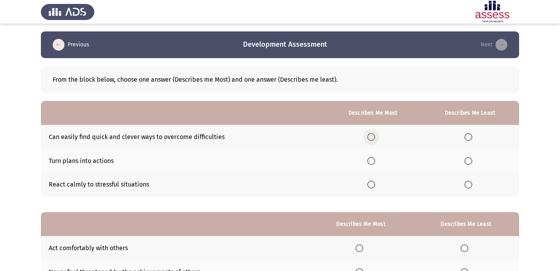
click at [373, 133] on span "Select an option" at bounding box center [371, 137] width 8 height 8
click at [373, 133] on input "Select an option" at bounding box center [371, 137] width 8 height 8
click at [368, 184] on span "Select an option" at bounding box center [371, 185] width 8 height 8
click at [368, 184] on input "Select an option" at bounding box center [371, 185] width 8 height 8
click at [468, 132] on th at bounding box center [469, 137] width 98 height 24
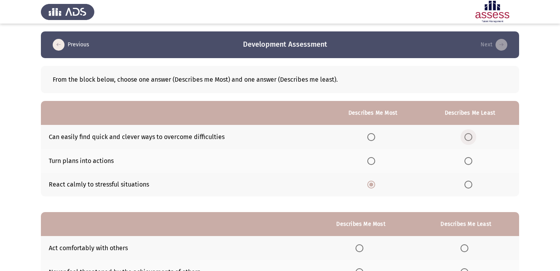
click at [469, 137] on span "Select an option" at bounding box center [468, 137] width 8 height 8
click at [469, 137] on input "Select an option" at bounding box center [468, 137] width 8 height 8
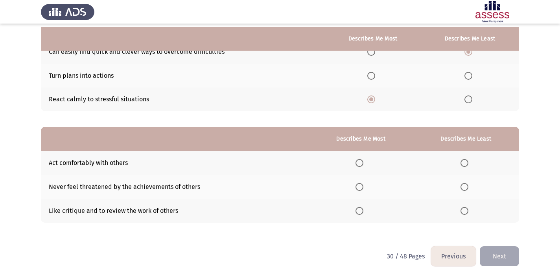
scroll to position [92, 0]
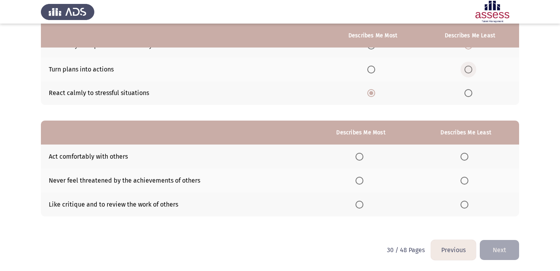
click at [467, 69] on span "Select an option" at bounding box center [468, 70] width 8 height 8
click at [467, 69] on input "Select an option" at bounding box center [468, 70] width 8 height 8
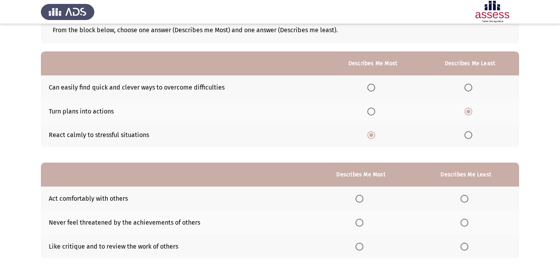
scroll to position [52, 0]
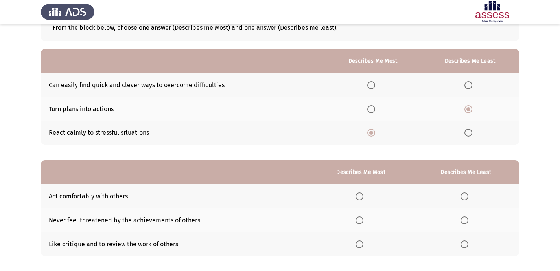
click at [466, 82] on span "Select an option" at bounding box center [468, 85] width 8 height 8
click at [466, 82] on input "Select an option" at bounding box center [468, 85] width 8 height 8
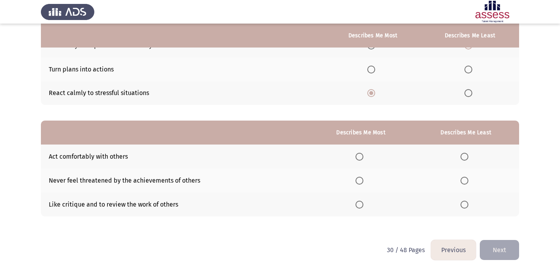
click at [363, 182] on span "Select an option" at bounding box center [359, 181] width 8 height 8
click at [363, 182] on input "Select an option" at bounding box center [359, 181] width 8 height 8
click at [463, 204] on span "Select an option" at bounding box center [464, 205] width 8 height 8
click at [463, 204] on input "Select an option" at bounding box center [464, 205] width 8 height 8
click at [495, 245] on button "Next" at bounding box center [498, 250] width 39 height 20
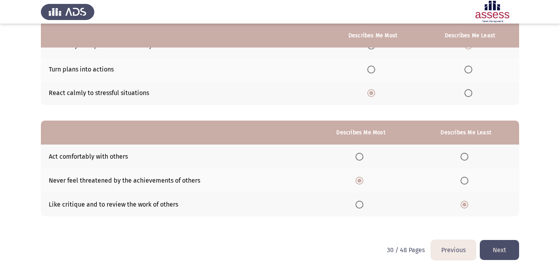
scroll to position [0, 0]
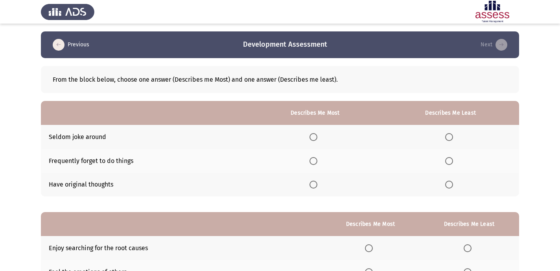
click at [312, 184] on span "Select an option" at bounding box center [313, 185] width 8 height 8
click at [312, 184] on input "Select an option" at bounding box center [313, 185] width 8 height 8
click at [455, 157] on label "Select an option" at bounding box center [450, 161] width 11 height 8
click at [453, 157] on input "Select an option" at bounding box center [449, 161] width 8 height 8
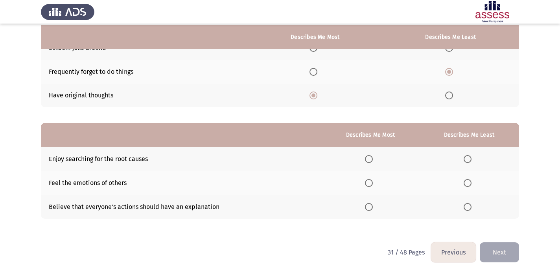
scroll to position [92, 0]
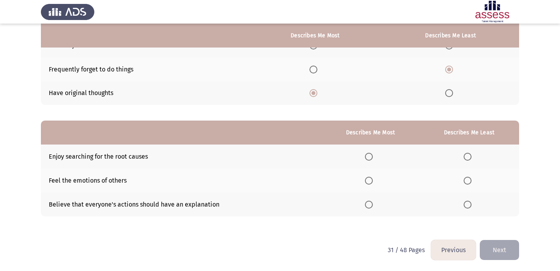
click at [370, 153] on span "Select an option" at bounding box center [369, 157] width 8 height 8
click at [370, 153] on input "Select an option" at bounding box center [369, 157] width 8 height 8
click at [473, 203] on label "Select an option" at bounding box center [468, 205] width 11 height 8
click at [471, 203] on input "Select an option" at bounding box center [467, 205] width 8 height 8
click at [512, 243] on button "Next" at bounding box center [498, 250] width 39 height 20
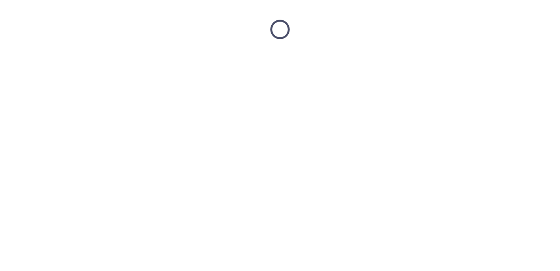
scroll to position [0, 0]
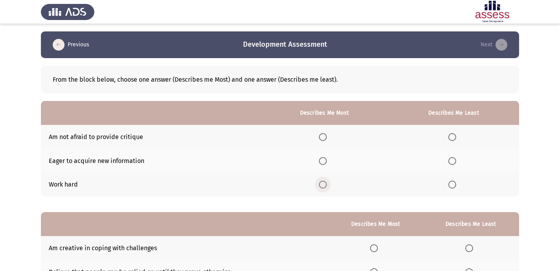
click at [325, 185] on span "Select an option" at bounding box center [323, 185] width 8 height 8
click at [325, 185] on input "Select an option" at bounding box center [323, 185] width 8 height 8
click at [453, 160] on span "Select an option" at bounding box center [452, 161] width 8 height 8
click at [453, 160] on input "Select an option" at bounding box center [452, 161] width 8 height 8
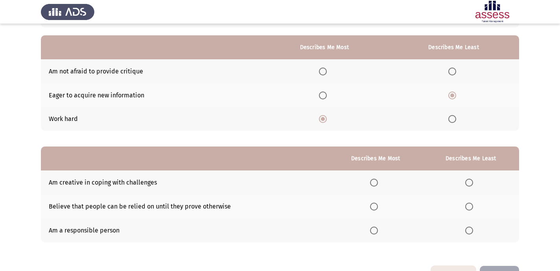
scroll to position [92, 0]
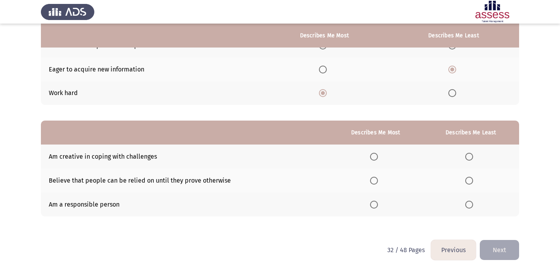
click at [376, 154] on span "Select an option" at bounding box center [374, 157] width 8 height 8
click at [376, 154] on input "Select an option" at bounding box center [374, 157] width 8 height 8
click at [377, 206] on span "Select an option" at bounding box center [374, 205] width 8 height 8
click at [377, 206] on input "Select an option" at bounding box center [374, 205] width 8 height 8
click at [469, 178] on span "Select an option" at bounding box center [469, 181] width 8 height 8
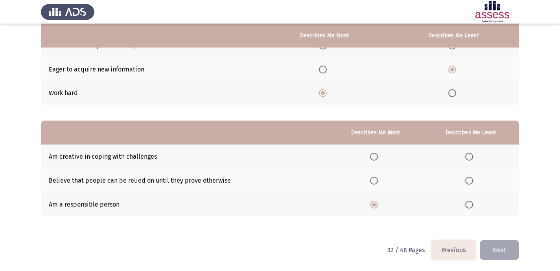
click at [469, 178] on input "Select an option" at bounding box center [469, 181] width 8 height 8
click at [493, 256] on button "Next" at bounding box center [498, 250] width 39 height 20
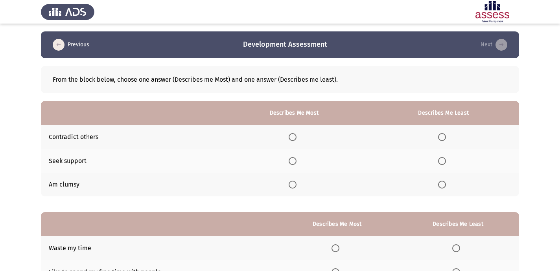
click at [447, 185] on label "Select an option" at bounding box center [443, 185] width 11 height 8
click at [446, 185] on input "Select an option" at bounding box center [442, 185] width 8 height 8
click at [88, 135] on td "Contradict others" at bounding box center [130, 137] width 179 height 24
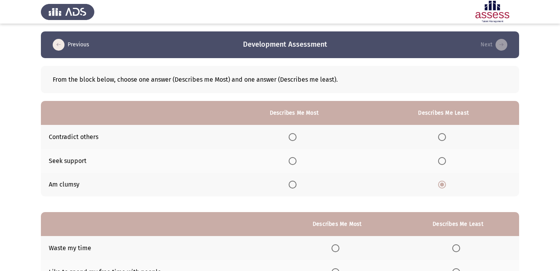
click at [302, 162] on th at bounding box center [293, 161] width 147 height 24
click at [294, 159] on span "Select an option" at bounding box center [292, 161] width 8 height 8
click at [294, 159] on input "Select an option" at bounding box center [292, 161] width 8 height 8
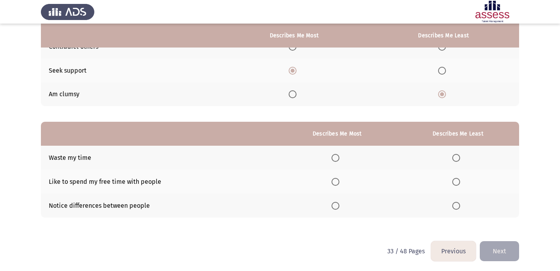
scroll to position [92, 0]
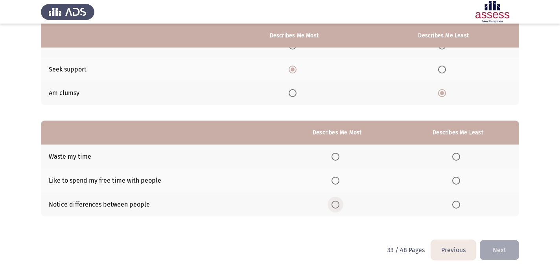
click at [338, 206] on span "Select an option" at bounding box center [335, 205] width 8 height 8
click at [338, 206] on input "Select an option" at bounding box center [335, 205] width 8 height 8
click at [455, 154] on span "Select an option" at bounding box center [456, 157] width 8 height 8
click at [455, 154] on input "Select an option" at bounding box center [456, 157] width 8 height 8
click at [503, 246] on button "Next" at bounding box center [498, 250] width 39 height 20
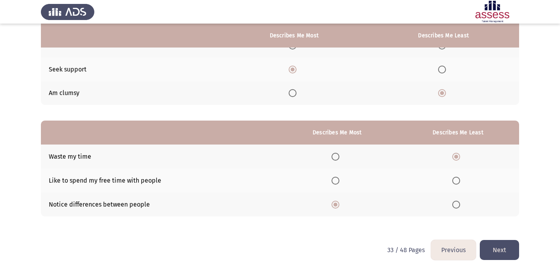
scroll to position [0, 0]
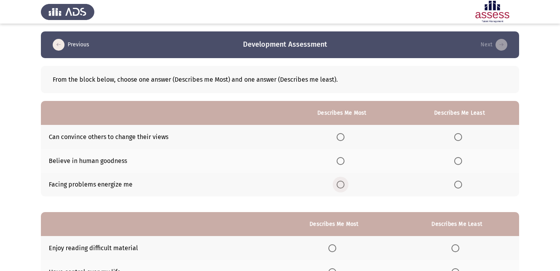
click at [343, 185] on span "Select an option" at bounding box center [340, 185] width 8 height 8
click at [343, 185] on input "Select an option" at bounding box center [340, 185] width 8 height 8
click at [464, 136] on label "Select an option" at bounding box center [459, 137] width 11 height 8
click at [462, 136] on input "Select an option" at bounding box center [458, 137] width 8 height 8
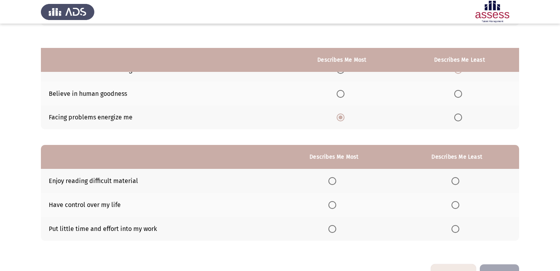
scroll to position [92, 0]
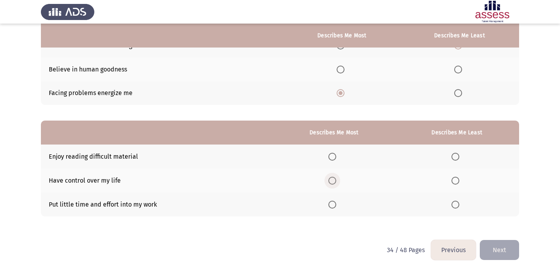
click at [331, 181] on span "Select an option" at bounding box center [332, 181] width 8 height 8
click at [331, 181] on input "Select an option" at bounding box center [332, 181] width 8 height 8
click at [450, 206] on th at bounding box center [457, 205] width 124 height 24
click at [456, 206] on span "Select an option" at bounding box center [455, 205] width 8 height 8
click at [456, 206] on input "Select an option" at bounding box center [455, 205] width 8 height 8
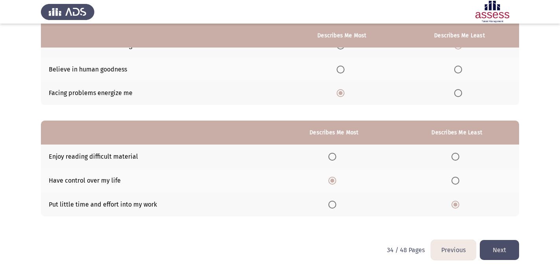
click at [492, 245] on button "Next" at bounding box center [498, 250] width 39 height 20
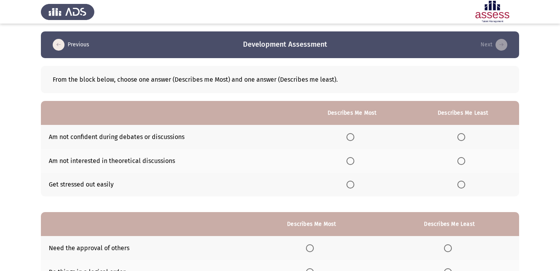
click at [462, 190] on th at bounding box center [462, 185] width 112 height 24
click at [462, 186] on span "Select an option" at bounding box center [461, 185] width 8 height 8
click at [462, 186] on input "Select an option" at bounding box center [461, 185] width 8 height 8
click at [354, 158] on span "Select an option" at bounding box center [350, 161] width 8 height 8
click at [354, 158] on input "Select an option" at bounding box center [350, 161] width 8 height 8
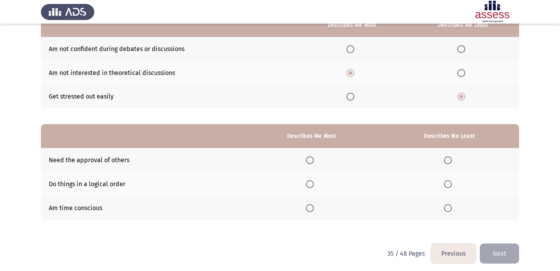
scroll to position [92, 0]
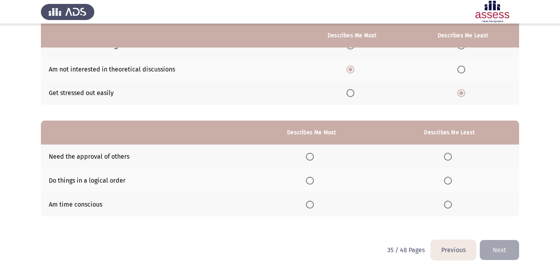
click at [314, 178] on span "Select an option" at bounding box center [310, 181] width 8 height 8
click at [314, 178] on input "Select an option" at bounding box center [310, 181] width 8 height 8
click at [447, 205] on span "Select an option" at bounding box center [448, 205] width 8 height 8
click at [447, 205] on input "Select an option" at bounding box center [448, 205] width 8 height 8
click at [501, 253] on button "Next" at bounding box center [498, 250] width 39 height 20
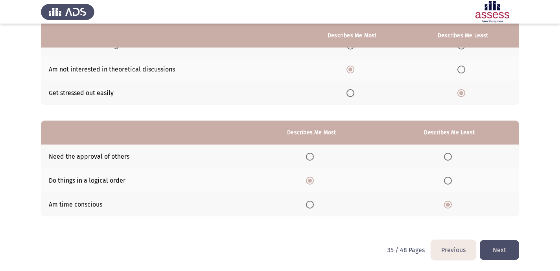
scroll to position [0, 0]
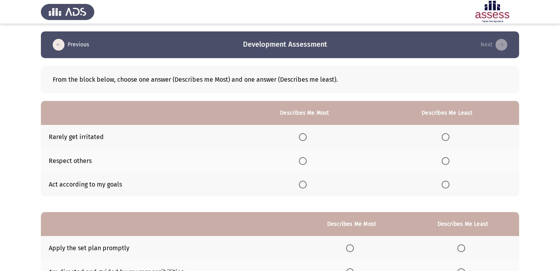
click at [306, 159] on span "Select an option" at bounding box center [303, 161] width 8 height 8
click at [306, 159] on input "Select an option" at bounding box center [303, 161] width 8 height 8
click at [445, 136] on span "Select an option" at bounding box center [445, 137] width 8 height 8
click at [445, 136] on input "Select an option" at bounding box center [445, 137] width 8 height 8
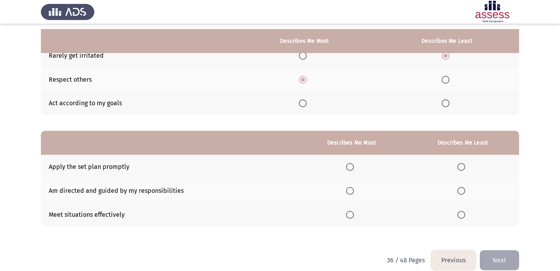
scroll to position [92, 0]
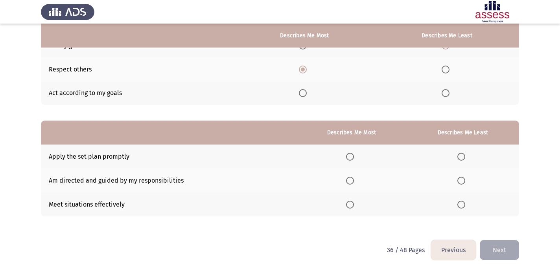
click at [352, 180] on span "Select an option" at bounding box center [350, 181] width 8 height 8
click at [352, 180] on input "Select an option" at bounding box center [350, 181] width 8 height 8
click at [462, 156] on span "Select an option" at bounding box center [461, 157] width 8 height 8
click at [462, 156] on input "Select an option" at bounding box center [461, 157] width 8 height 8
click at [495, 249] on button "Next" at bounding box center [498, 250] width 39 height 20
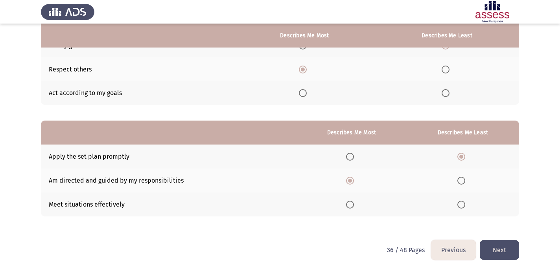
scroll to position [0, 0]
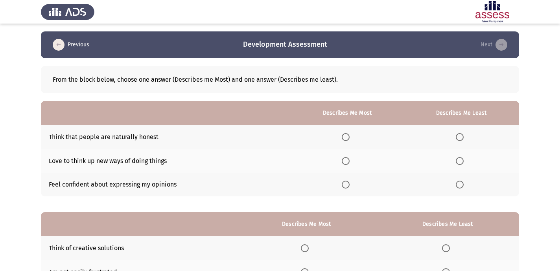
click at [347, 160] on span "Select an option" at bounding box center [345, 161] width 8 height 8
click at [347, 160] on input "Select an option" at bounding box center [345, 161] width 8 height 8
click at [456, 140] on span "Select an option" at bounding box center [459, 137] width 8 height 8
click at [456, 140] on input "Select an option" at bounding box center [459, 137] width 8 height 8
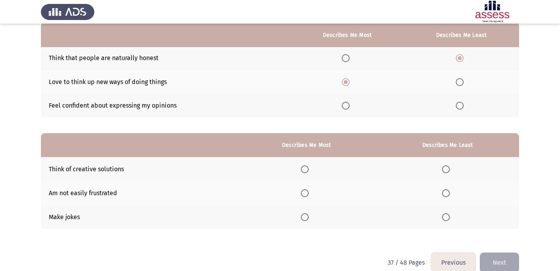
scroll to position [92, 0]
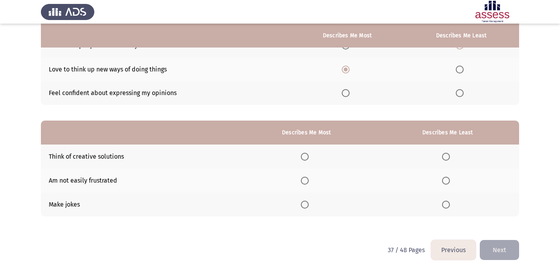
click at [308, 160] on th at bounding box center [306, 157] width 139 height 24
click at [308, 158] on span "Select an option" at bounding box center [305, 157] width 8 height 8
click at [308, 158] on input "Select an option" at bounding box center [305, 157] width 8 height 8
click at [448, 181] on span "Select an option" at bounding box center [446, 181] width 8 height 8
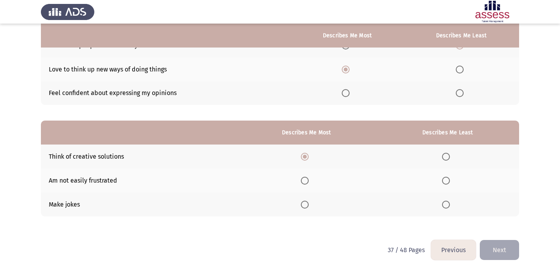
click at [448, 181] on input "Select an option" at bounding box center [446, 181] width 8 height 8
click at [505, 248] on button "Next" at bounding box center [498, 250] width 39 height 20
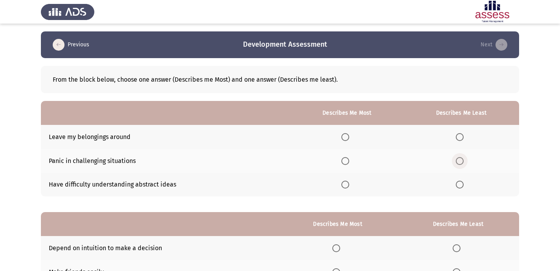
click at [461, 161] on span "Select an option" at bounding box center [459, 161] width 8 height 8
click at [461, 161] on input "Select an option" at bounding box center [459, 161] width 8 height 8
click at [347, 187] on span "Select an option" at bounding box center [345, 185] width 8 height 8
click at [347, 187] on input "Select an option" at bounding box center [345, 185] width 8 height 8
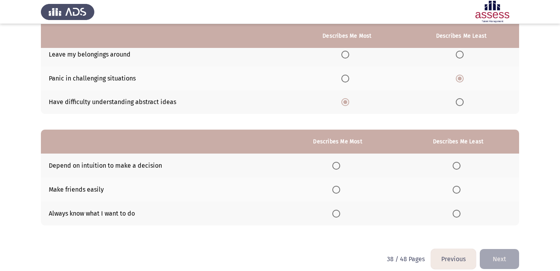
scroll to position [92, 0]
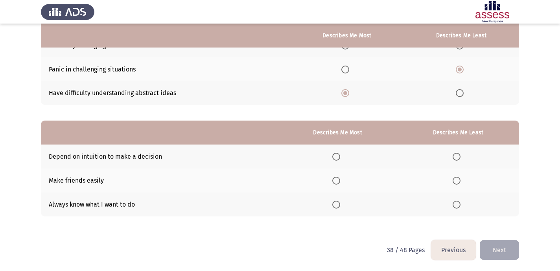
click at [340, 154] on span "Select an option" at bounding box center [336, 157] width 8 height 8
click at [340, 154] on input "Select an option" at bounding box center [336, 157] width 8 height 8
click at [459, 182] on span "Select an option" at bounding box center [456, 181] width 8 height 8
click at [459, 182] on input "Select an option" at bounding box center [456, 181] width 8 height 8
click at [459, 206] on span "Select an option" at bounding box center [456, 205] width 8 height 8
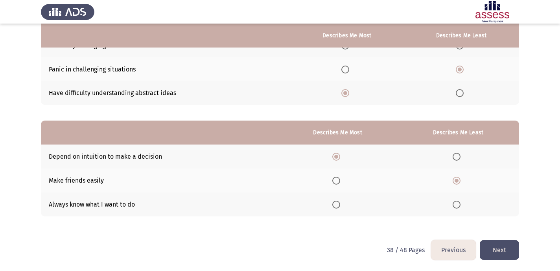
click at [459, 206] on input "Select an option" at bounding box center [456, 205] width 8 height 8
click at [496, 252] on button "Next" at bounding box center [498, 250] width 39 height 20
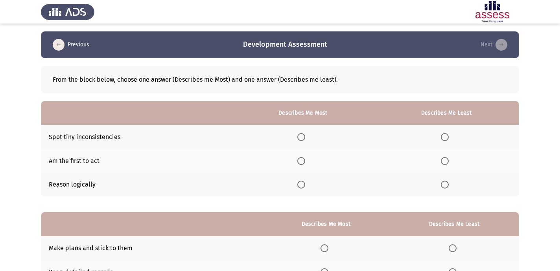
click at [305, 140] on span "Select an option" at bounding box center [301, 137] width 8 height 8
click at [305, 140] on input "Select an option" at bounding box center [301, 137] width 8 height 8
click at [444, 187] on span "Select an option" at bounding box center [445, 185] width 8 height 8
click at [444, 187] on input "Select an option" at bounding box center [445, 185] width 8 height 8
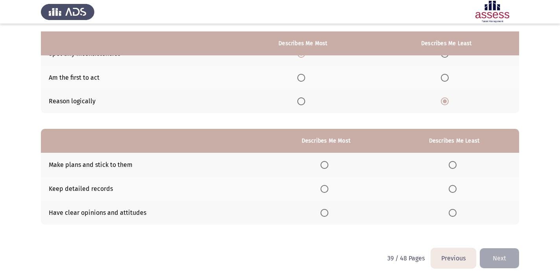
scroll to position [92, 0]
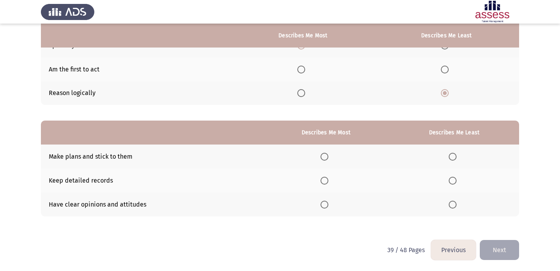
click at [326, 204] on span "Select an option" at bounding box center [324, 205] width 8 height 8
click at [326, 204] on input "Select an option" at bounding box center [324, 205] width 8 height 8
click at [453, 180] on span "Select an option" at bounding box center [452, 181] width 8 height 8
click at [453, 180] on input "Select an option" at bounding box center [452, 181] width 8 height 8
click at [501, 252] on button "Next" at bounding box center [498, 250] width 39 height 20
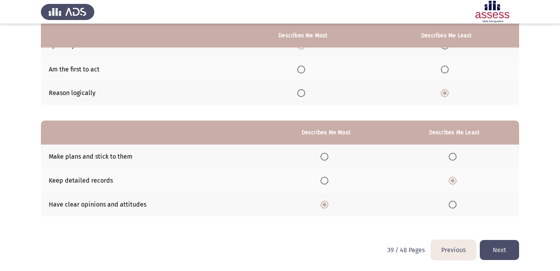
scroll to position [0, 0]
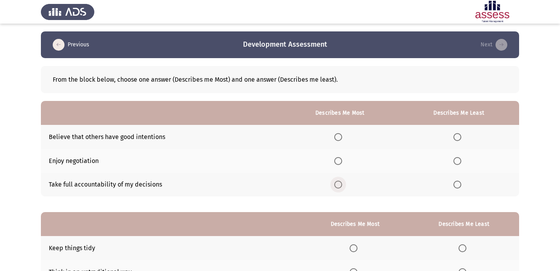
click at [340, 187] on span "Select an option" at bounding box center [338, 185] width 8 height 8
click at [340, 187] on input "Select an option" at bounding box center [338, 185] width 8 height 8
click at [458, 163] on span "Select an option" at bounding box center [457, 161] width 8 height 8
click at [458, 163] on input "Select an option" at bounding box center [457, 161] width 8 height 8
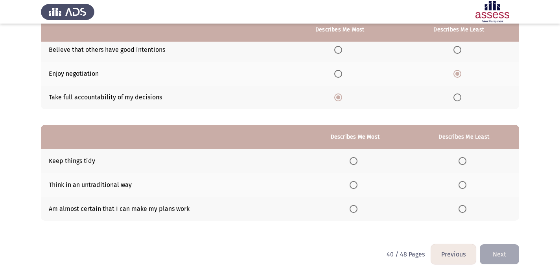
scroll to position [92, 0]
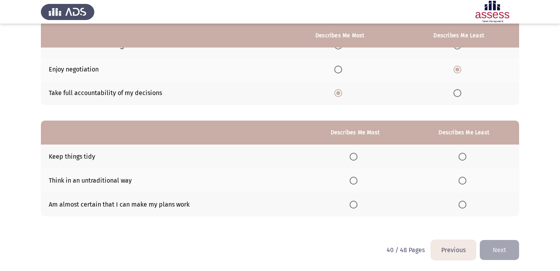
click at [357, 203] on span "Select an option" at bounding box center [353, 205] width 8 height 8
click at [357, 203] on input "Select an option" at bounding box center [353, 205] width 8 height 8
click at [462, 160] on span "Select an option" at bounding box center [462, 157] width 8 height 8
click at [462, 160] on input "Select an option" at bounding box center [462, 157] width 8 height 8
click at [499, 253] on button "Next" at bounding box center [498, 250] width 39 height 20
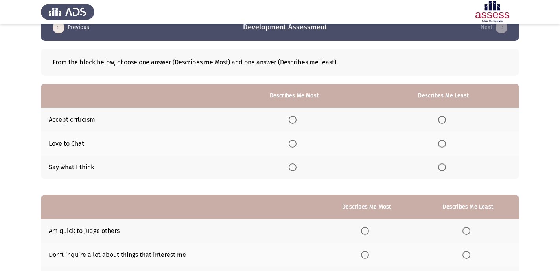
scroll to position [22, 0]
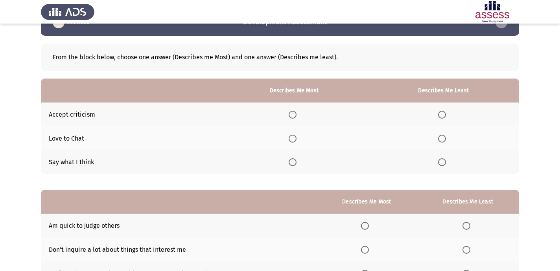
click at [291, 113] on span "Select an option" at bounding box center [292, 115] width 8 height 8
click at [291, 113] on input "Select an option" at bounding box center [292, 115] width 8 height 8
click at [456, 141] on th at bounding box center [442, 139] width 151 height 24
click at [446, 141] on span "Select an option" at bounding box center [442, 139] width 8 height 8
click at [446, 141] on input "Select an option" at bounding box center [442, 139] width 8 height 8
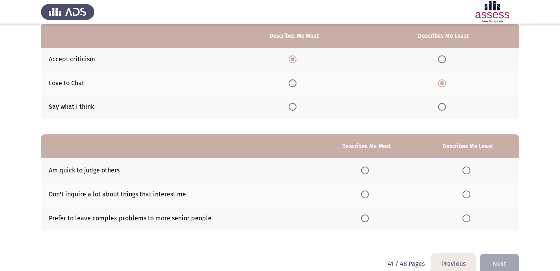
scroll to position [92, 0]
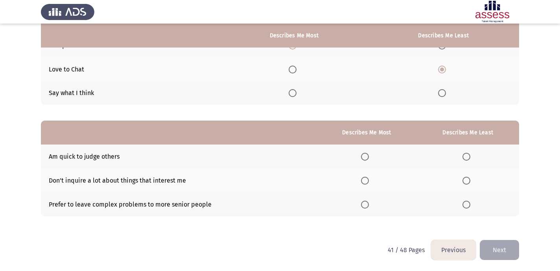
click at [463, 202] on span "Select an option" at bounding box center [466, 205] width 8 height 8
click at [463, 202] on input "Select an option" at bounding box center [466, 205] width 8 height 8
click at [366, 161] on th at bounding box center [366, 157] width 100 height 24
click at [365, 155] on span "Select an option" at bounding box center [365, 157] width 8 height 8
click at [365, 155] on input "Select an option" at bounding box center [365, 157] width 8 height 8
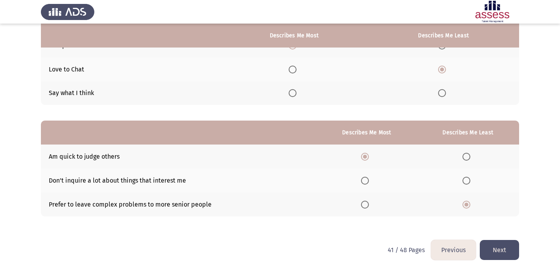
click at [493, 244] on button "Next" at bounding box center [498, 250] width 39 height 20
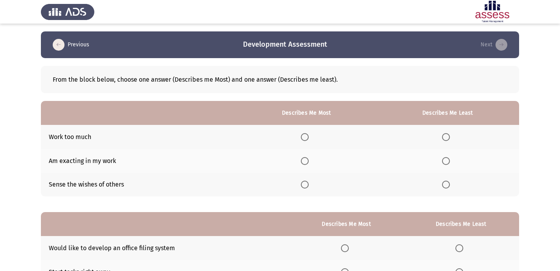
click at [308, 134] on span "Select an option" at bounding box center [305, 137] width 8 height 8
click at [308, 134] on input "Select an option" at bounding box center [305, 137] width 8 height 8
click at [451, 162] on label "Select an option" at bounding box center [447, 161] width 11 height 8
click at [450, 162] on input "Select an option" at bounding box center [446, 161] width 8 height 8
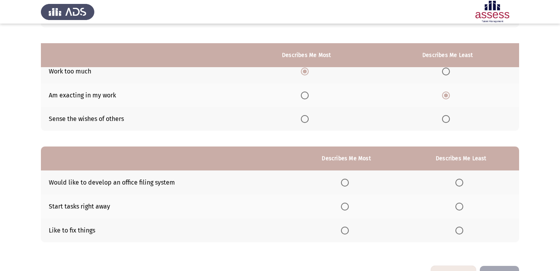
scroll to position [92, 0]
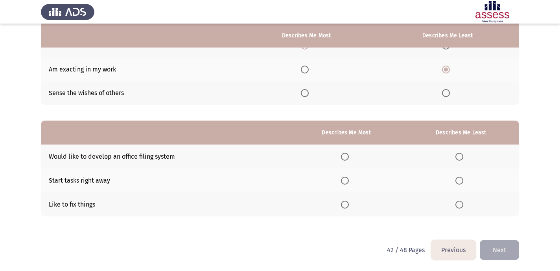
click at [349, 204] on span "Select an option" at bounding box center [345, 205] width 8 height 8
click at [349, 204] on input "Select an option" at bounding box center [345, 205] width 8 height 8
click at [460, 154] on span "Select an option" at bounding box center [459, 157] width 8 height 8
click at [460, 154] on input "Select an option" at bounding box center [459, 157] width 8 height 8
click at [505, 249] on button "Next" at bounding box center [498, 250] width 39 height 20
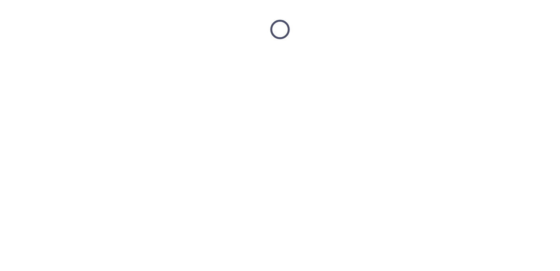
scroll to position [0, 0]
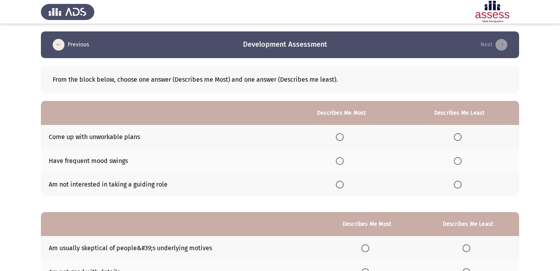
click at [349, 158] on th at bounding box center [341, 161] width 116 height 24
click at [342, 161] on span "Select an option" at bounding box center [340, 161] width 8 height 8
click at [342, 161] on input "Select an option" at bounding box center [340, 161] width 8 height 8
click at [455, 188] on span "Select an option" at bounding box center [457, 185] width 8 height 8
click at [455, 188] on input "Select an option" at bounding box center [457, 185] width 8 height 8
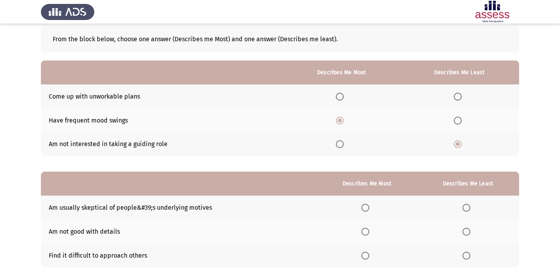
scroll to position [92, 0]
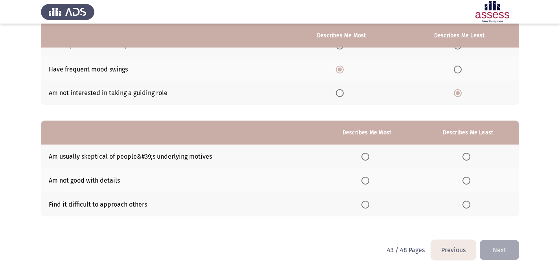
click at [466, 177] on span "Select an option" at bounding box center [466, 181] width 8 height 8
click at [466, 177] on input "Select an option" at bounding box center [466, 181] width 8 height 8
click at [367, 153] on span "Select an option" at bounding box center [365, 157] width 8 height 8
click at [367, 153] on input "Select an option" at bounding box center [365, 157] width 8 height 8
click at [499, 246] on button "Next" at bounding box center [498, 250] width 39 height 20
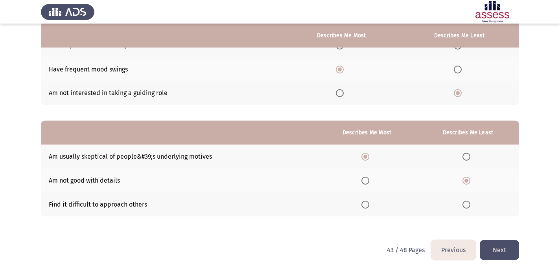
scroll to position [0, 0]
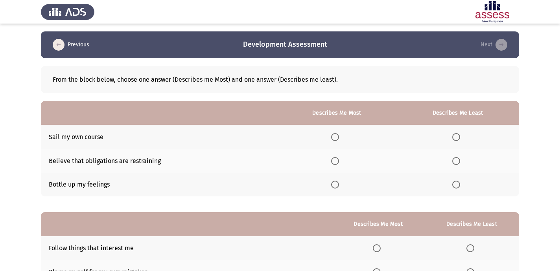
click at [335, 132] on th at bounding box center [336, 137] width 119 height 24
click at [335, 135] on span "Select an option" at bounding box center [335, 137] width 8 height 8
click at [335, 135] on input "Select an option" at bounding box center [335, 137] width 8 height 8
click at [457, 164] on span "Select an option" at bounding box center [456, 161] width 8 height 8
click at [457, 164] on input "Select an option" at bounding box center [456, 161] width 8 height 8
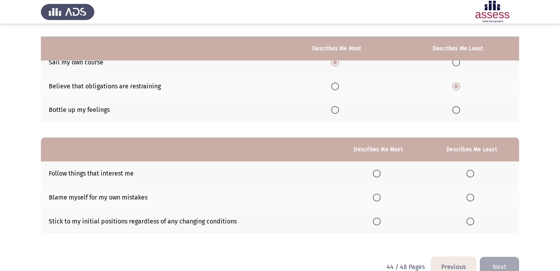
scroll to position [92, 0]
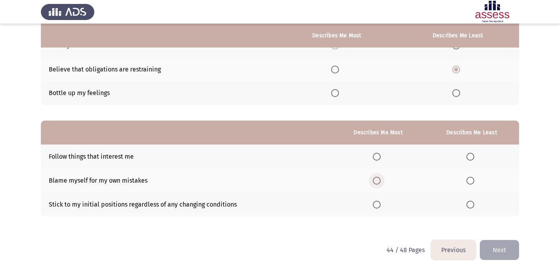
click at [379, 179] on span "Select an option" at bounding box center [377, 181] width 8 height 8
click at [379, 179] on input "Select an option" at bounding box center [377, 181] width 8 height 8
click at [470, 204] on span "Select an option" at bounding box center [470, 205] width 8 height 8
click at [470, 204] on input "Select an option" at bounding box center [470, 205] width 8 height 8
click at [506, 252] on button "Next" at bounding box center [498, 250] width 39 height 20
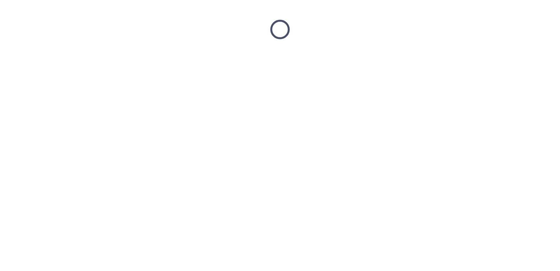
scroll to position [0, 0]
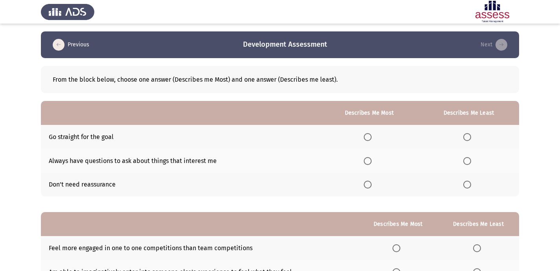
click at [370, 162] on span "Select an option" at bounding box center [367, 161] width 8 height 8
click at [370, 162] on input "Select an option" at bounding box center [367, 161] width 8 height 8
click at [467, 134] on span "Select an option" at bounding box center [467, 137] width 8 height 8
click at [467, 134] on input "Select an option" at bounding box center [467, 137] width 8 height 8
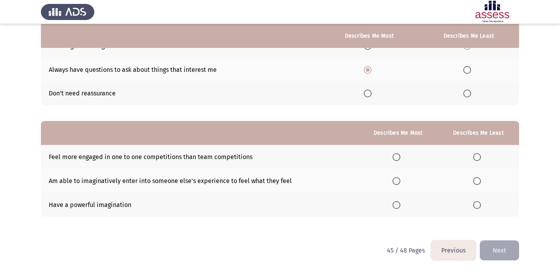
scroll to position [92, 0]
click at [395, 181] on span "Select an option" at bounding box center [396, 181] width 8 height 8
click at [395, 181] on input "Select an option" at bounding box center [396, 181] width 8 height 8
click at [478, 155] on span "Select an option" at bounding box center [477, 157] width 8 height 8
click at [478, 155] on input "Select an option" at bounding box center [477, 157] width 8 height 8
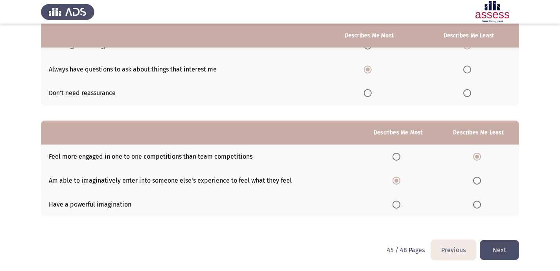
click at [496, 251] on button "Next" at bounding box center [498, 250] width 39 height 20
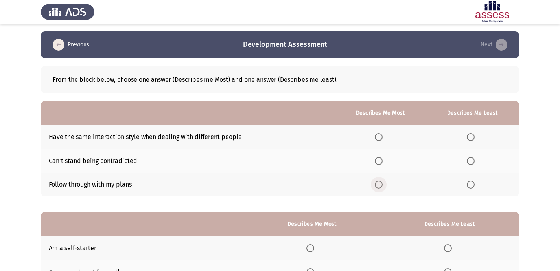
click at [378, 184] on span "Select an option" at bounding box center [378, 185] width 8 height 8
click at [378, 184] on input "Select an option" at bounding box center [378, 185] width 8 height 8
click at [470, 134] on span "Select an option" at bounding box center [470, 137] width 8 height 8
click at [470, 134] on input "Select an option" at bounding box center [470, 137] width 8 height 8
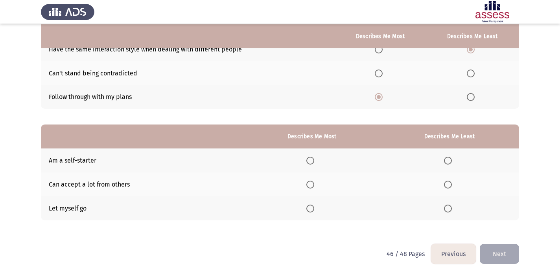
scroll to position [88, 0]
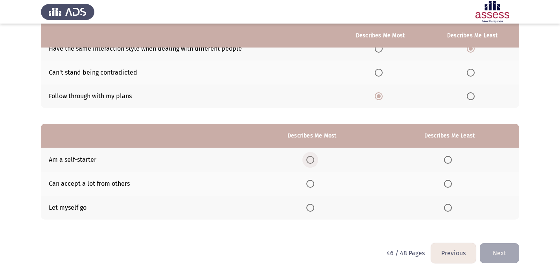
click at [311, 160] on span "Select an option" at bounding box center [310, 160] width 8 height 8
click at [311, 160] on input "Select an option" at bounding box center [310, 160] width 8 height 8
click at [447, 212] on th at bounding box center [449, 208] width 139 height 24
click at [449, 207] on span "Select an option" at bounding box center [448, 208] width 8 height 8
click at [449, 207] on input "Select an option" at bounding box center [448, 208] width 8 height 8
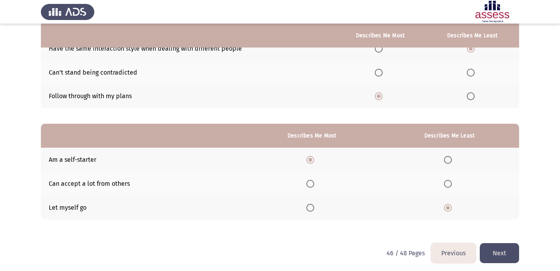
click at [495, 254] on button "Next" at bounding box center [498, 253] width 39 height 20
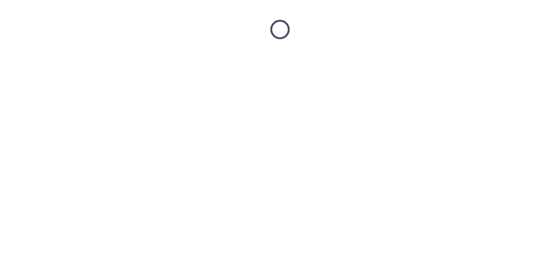
scroll to position [0, 0]
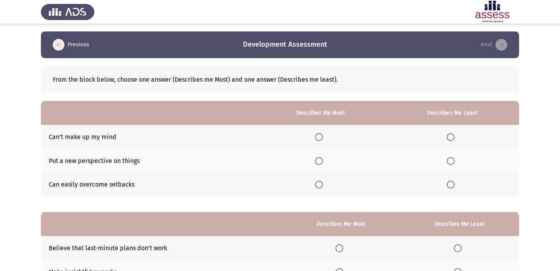
click at [320, 162] on span "Select an option" at bounding box center [319, 161] width 8 height 8
click at [320, 162] on input "Select an option" at bounding box center [319, 161] width 8 height 8
click at [452, 136] on span "Select an option" at bounding box center [450, 137] width 8 height 8
click at [452, 136] on input "Select an option" at bounding box center [450, 137] width 8 height 8
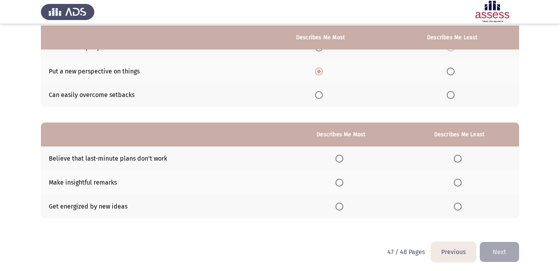
scroll to position [92, 0]
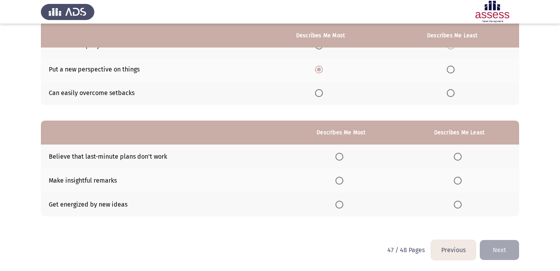
click at [341, 201] on span "Select an option" at bounding box center [339, 205] width 8 height 8
click at [341, 201] on input "Select an option" at bounding box center [339, 205] width 8 height 8
click at [457, 155] on span "Select an option" at bounding box center [457, 157] width 8 height 8
click at [457, 155] on input "Select an option" at bounding box center [457, 157] width 8 height 8
click at [502, 258] on button "Next" at bounding box center [498, 250] width 39 height 20
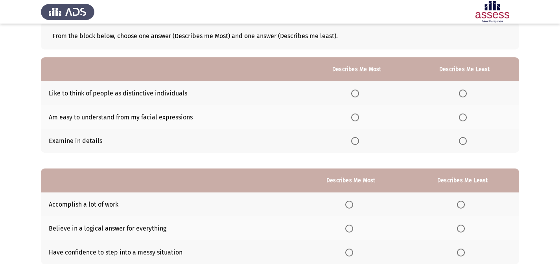
scroll to position [44, 0]
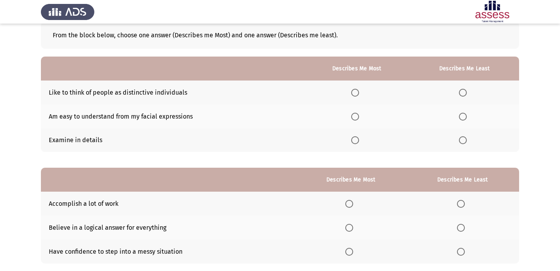
click at [358, 116] on span "Select an option" at bounding box center [355, 117] width 8 height 8
click at [358, 116] on input "Select an option" at bounding box center [355, 117] width 8 height 8
click at [470, 142] on label "Select an option" at bounding box center [464, 140] width 11 height 8
click at [466, 142] on input "Select an option" at bounding box center [463, 140] width 8 height 8
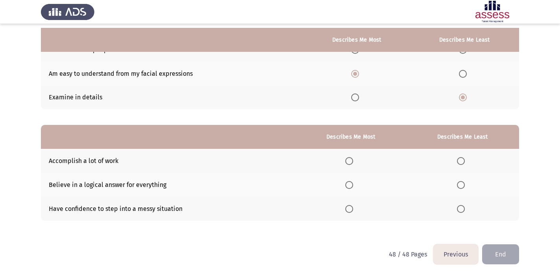
scroll to position [92, 0]
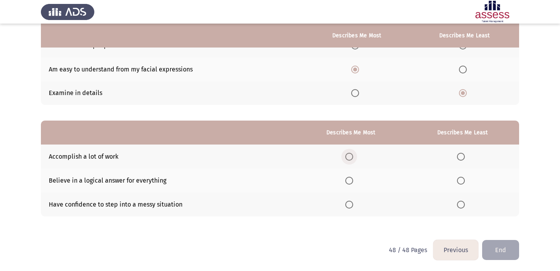
click at [348, 153] on span "Select an option" at bounding box center [349, 157] width 8 height 8
click at [348, 153] on input "Select an option" at bounding box center [349, 157] width 8 height 8
click at [465, 181] on label "Select an option" at bounding box center [462, 181] width 11 height 8
click at [464, 181] on input "Select an option" at bounding box center [461, 181] width 8 height 8
click at [349, 206] on span "Select an option" at bounding box center [349, 205] width 8 height 8
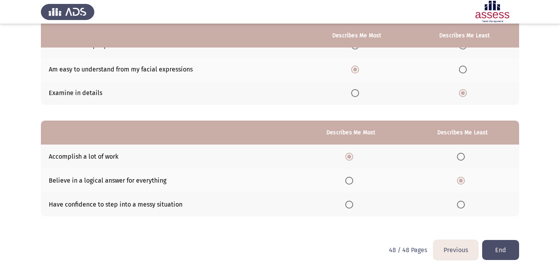
click at [349, 206] on input "Select an option" at bounding box center [349, 205] width 8 height 8
click at [498, 250] on button "End" at bounding box center [500, 250] width 37 height 20
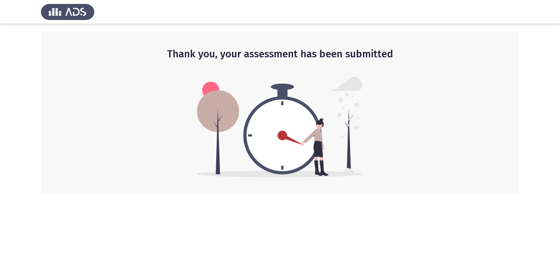
click at [85, 13] on img at bounding box center [67, 12] width 53 height 22
click at [230, 51] on h2 "Thank you, your assessment has been submitted" at bounding box center [280, 54] width 446 height 14
click at [79, 13] on img at bounding box center [67, 12] width 53 height 22
click at [73, 11] on img at bounding box center [67, 12] width 53 height 22
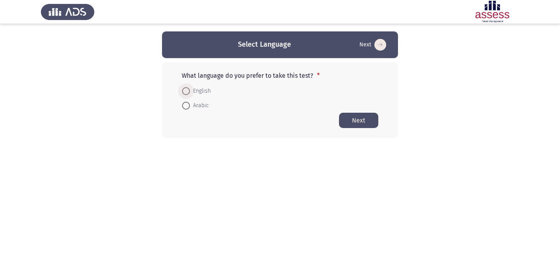
click at [201, 88] on span "English" at bounding box center [200, 90] width 21 height 9
click at [190, 88] on input "English" at bounding box center [186, 91] width 8 height 8
radio input "true"
click at [344, 115] on button "Next" at bounding box center [358, 119] width 39 height 15
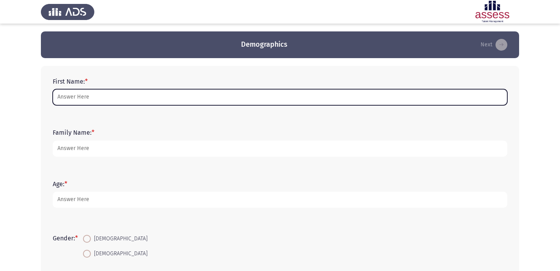
click at [162, 90] on input "First Name: *" at bounding box center [280, 97] width 454 height 16
type input "[PERSON_NAME]"
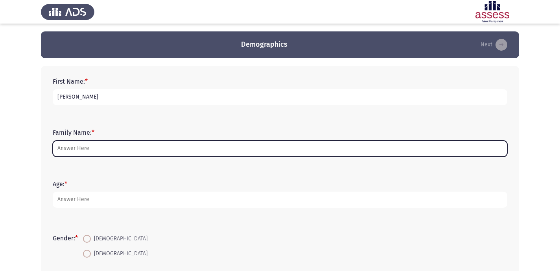
click at [139, 146] on input "Family Name: *" at bounding box center [280, 149] width 454 height 16
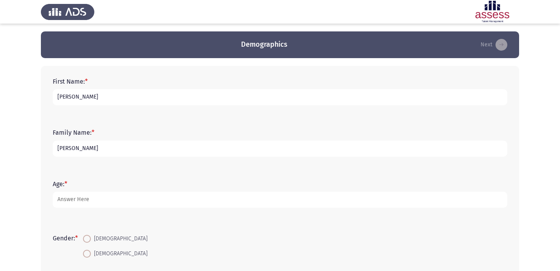
type input "[PERSON_NAME]"
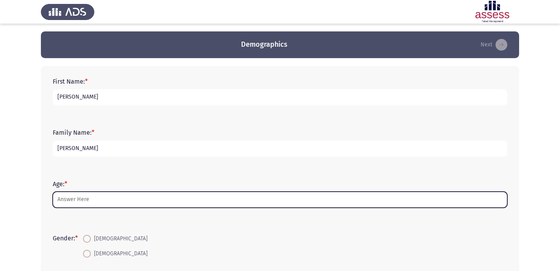
click at [133, 205] on input "Age: *" at bounding box center [280, 200] width 454 height 16
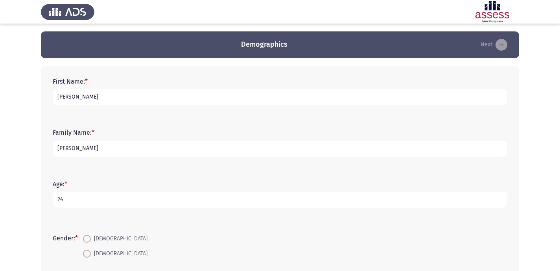
type input "2"
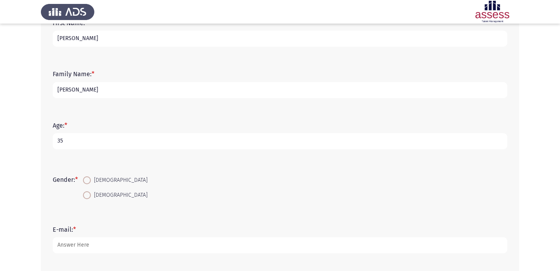
scroll to position [62, 0]
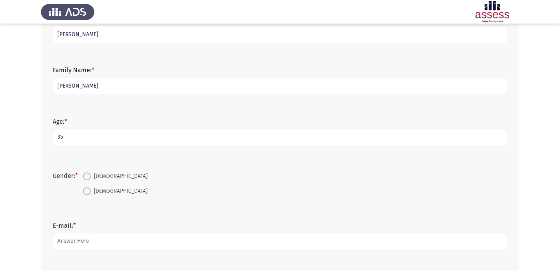
type input "35"
click at [90, 197] on mat-radio-button "[DEMOGRAPHIC_DATA]" at bounding box center [115, 191] width 75 height 15
click at [89, 189] on span at bounding box center [87, 191] width 8 height 8
click at [89, 189] on input "[DEMOGRAPHIC_DATA]" at bounding box center [87, 191] width 8 height 8
radio input "true"
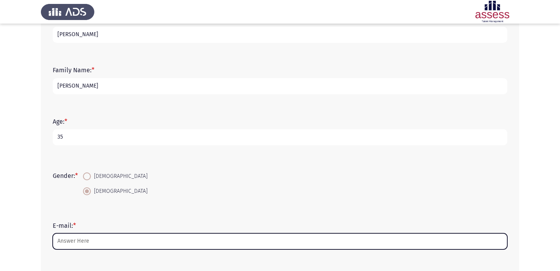
click at [108, 238] on input "E-mail: *" at bounding box center [280, 241] width 454 height 16
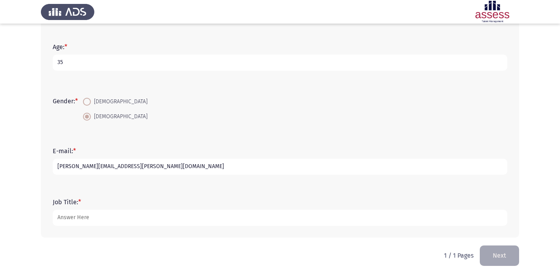
scroll to position [143, 0]
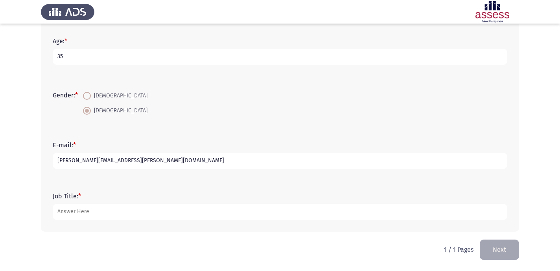
type input "[PERSON_NAME][EMAIL_ADDRESS][PERSON_NAME][DOMAIN_NAME]"
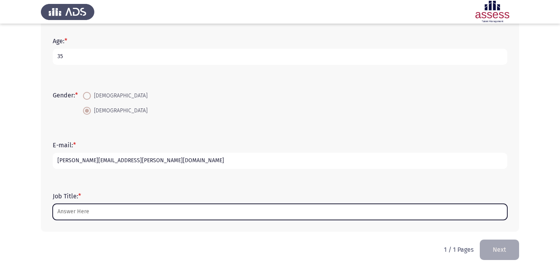
click at [142, 208] on input "Job Title: *" at bounding box center [280, 212] width 454 height 16
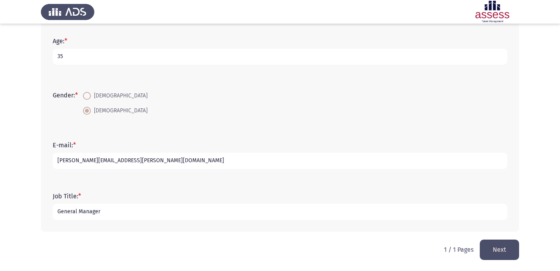
type input "General Manager"
click at [493, 245] on button "Next" at bounding box center [498, 250] width 39 height 20
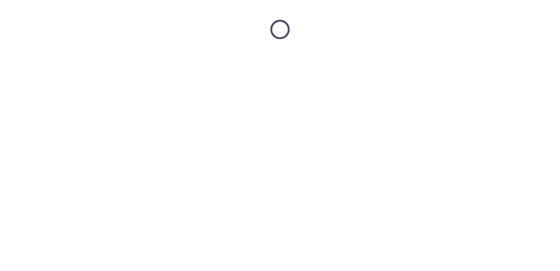
scroll to position [0, 0]
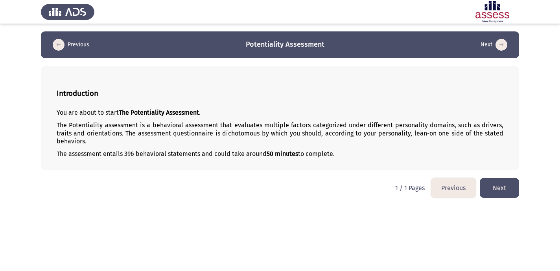
click at [490, 192] on button "Next" at bounding box center [498, 188] width 39 height 20
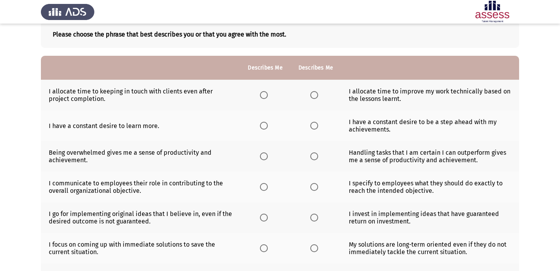
scroll to position [50, 0]
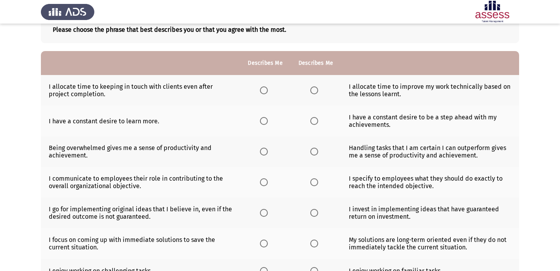
click at [268, 89] on label "Select an option" at bounding box center [265, 90] width 11 height 8
click at [268, 89] on input "Select an option" at bounding box center [264, 90] width 8 height 8
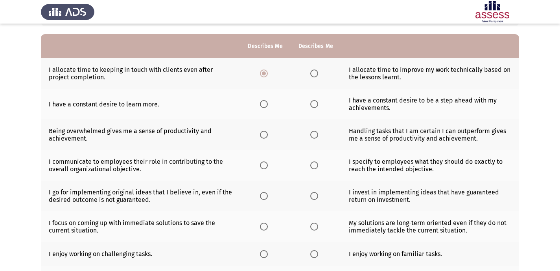
scroll to position [68, 0]
click at [314, 105] on span "Select an option" at bounding box center [314, 103] width 8 height 8
click at [314, 105] on input "Select an option" at bounding box center [314, 103] width 8 height 8
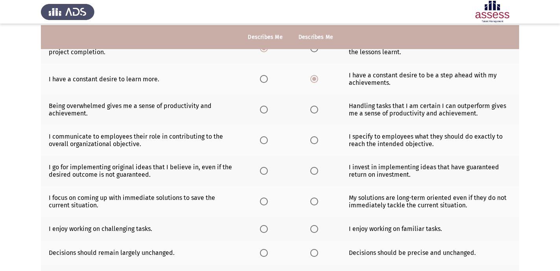
scroll to position [94, 0]
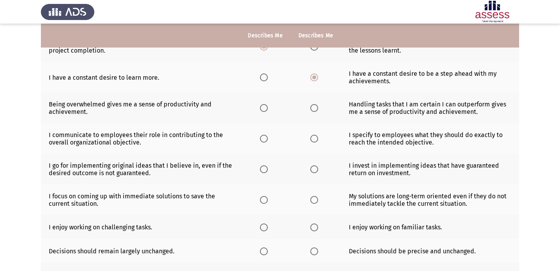
click at [317, 108] on span "Select an option" at bounding box center [314, 108] width 8 height 8
click at [317, 108] on input "Select an option" at bounding box center [314, 108] width 8 height 8
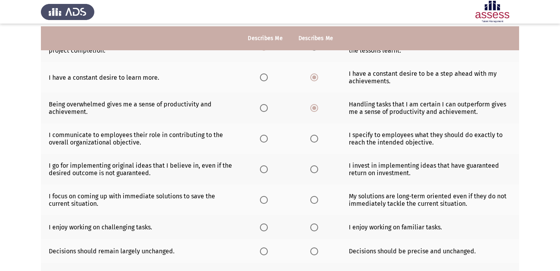
scroll to position [108, 0]
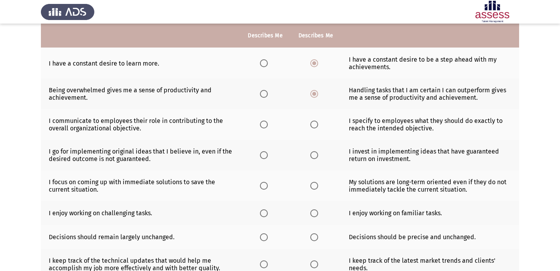
click at [261, 125] on span "Select an option" at bounding box center [264, 125] width 8 height 8
click at [261, 125] on input "Select an option" at bounding box center [264, 125] width 8 height 8
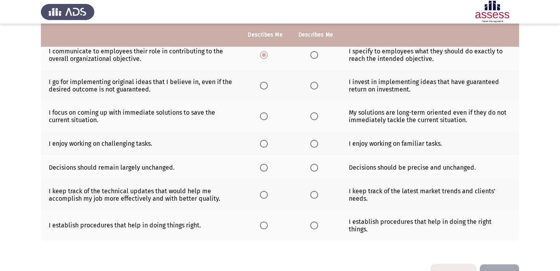
scroll to position [174, 0]
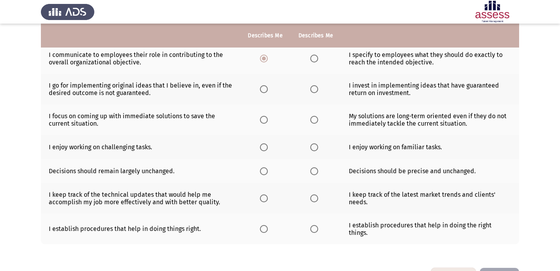
click at [311, 88] on span "Select an option" at bounding box center [314, 89] width 8 height 8
click at [311, 88] on input "Select an option" at bounding box center [314, 89] width 8 height 8
click at [266, 119] on span "Select an option" at bounding box center [264, 120] width 8 height 8
click at [266, 119] on input "Select an option" at bounding box center [264, 120] width 8 height 8
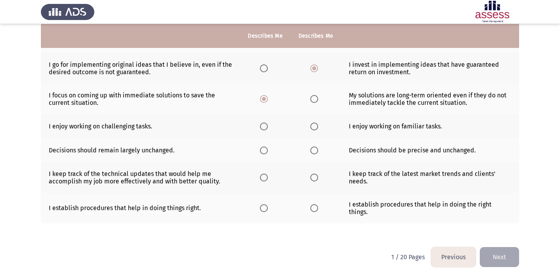
scroll to position [195, 0]
click at [267, 127] on span "Select an option" at bounding box center [264, 126] width 8 height 8
click at [267, 127] on input "Select an option" at bounding box center [264, 126] width 8 height 8
click at [313, 148] on span "Select an option" at bounding box center [314, 150] width 8 height 8
click at [313, 148] on input "Select an option" at bounding box center [314, 150] width 8 height 8
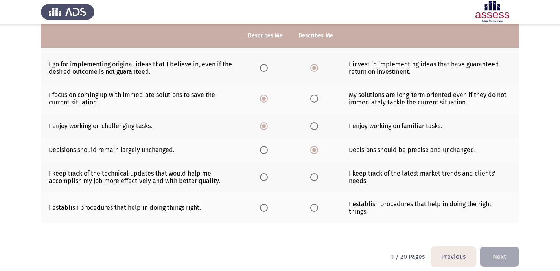
click at [264, 148] on span "Select an option" at bounding box center [264, 150] width 8 height 8
click at [264, 148] on input "Select an option" at bounding box center [264, 150] width 8 height 8
click at [316, 148] on span "Select an option" at bounding box center [314, 150] width 8 height 8
click at [316, 148] on input "Select an option" at bounding box center [314, 150] width 8 height 8
click at [314, 178] on span "Select an option" at bounding box center [314, 177] width 8 height 8
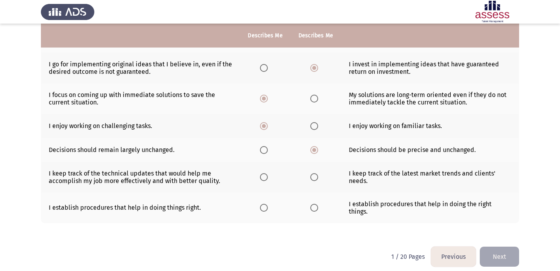
click at [314, 178] on input "Select an option" at bounding box center [314, 177] width 8 height 8
click at [311, 198] on th at bounding box center [315, 208] width 50 height 31
click at [312, 204] on span "Select an option" at bounding box center [314, 208] width 8 height 8
click at [312, 204] on input "Select an option" at bounding box center [314, 208] width 8 height 8
click at [501, 247] on button "Next" at bounding box center [498, 257] width 39 height 20
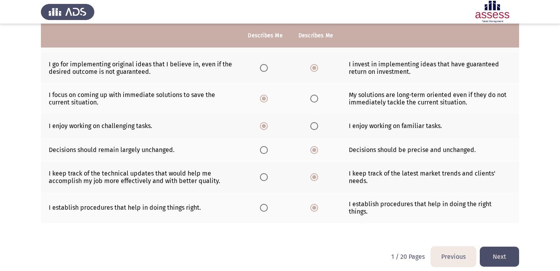
scroll to position [0, 0]
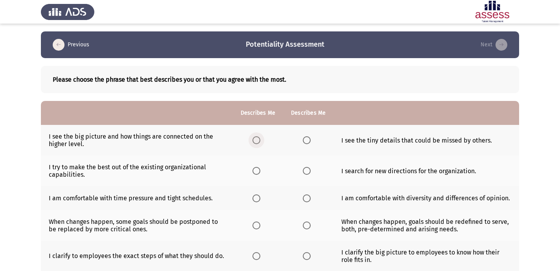
click at [259, 141] on span "Select an option" at bounding box center [256, 140] width 8 height 8
click at [259, 141] on input "Select an option" at bounding box center [256, 140] width 8 height 8
click at [260, 167] on span "Select an option" at bounding box center [256, 171] width 8 height 8
click at [260, 167] on input "Select an option" at bounding box center [256, 171] width 8 height 8
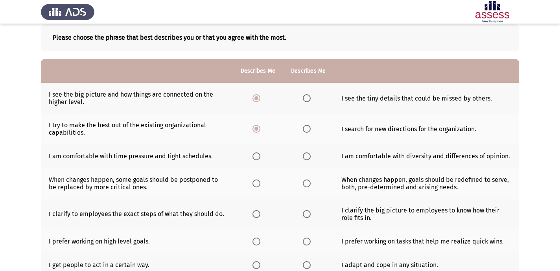
scroll to position [43, 0]
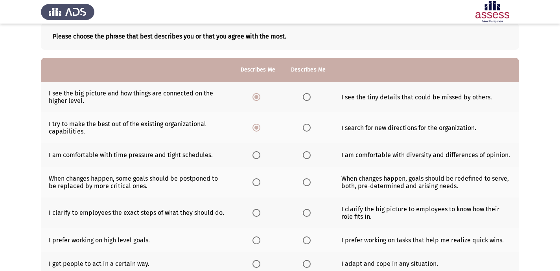
click at [309, 159] on span "Select an option" at bounding box center [307, 155] width 8 height 8
click at [309, 159] on input "Select an option" at bounding box center [307, 155] width 8 height 8
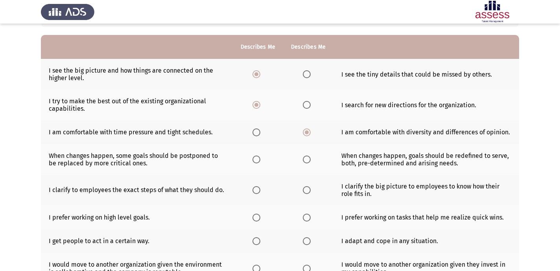
scroll to position [68, 0]
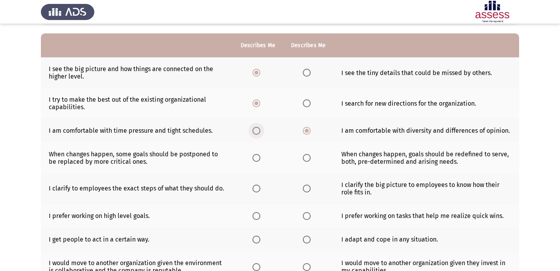
click at [258, 132] on span "Select an option" at bounding box center [256, 131] width 8 height 8
click at [258, 132] on input "Select an option" at bounding box center [256, 131] width 8 height 8
click at [303, 156] on span "Select an option" at bounding box center [307, 158] width 8 height 8
click at [303, 156] on input "Select an option" at bounding box center [307, 158] width 8 height 8
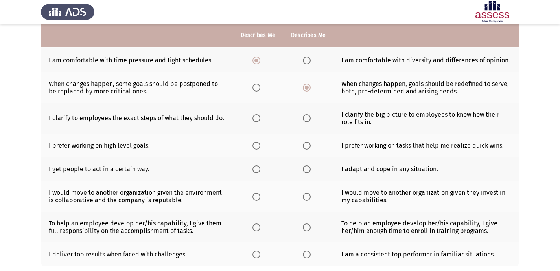
scroll to position [138, 0]
click at [309, 117] on span "Select an option" at bounding box center [307, 118] width 8 height 8
click at [309, 117] on input "Select an option" at bounding box center [307, 118] width 8 height 8
click at [254, 141] on span "Select an option" at bounding box center [256, 145] width 8 height 8
click at [254, 141] on input "Select an option" at bounding box center [256, 145] width 8 height 8
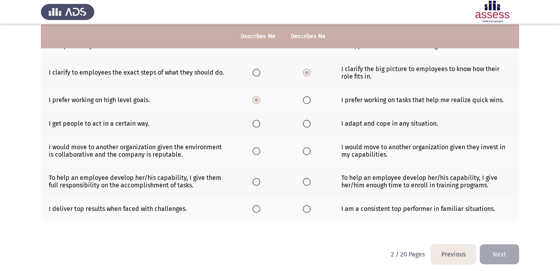
scroll to position [184, 0]
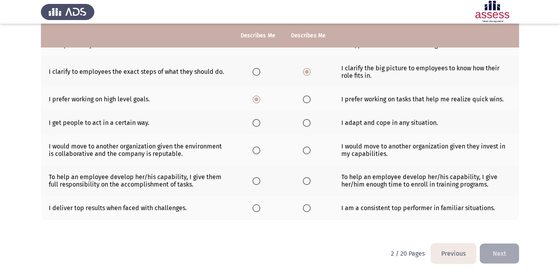
click at [305, 121] on span "Select an option" at bounding box center [307, 123] width 8 height 8
click at [305, 121] on input "Select an option" at bounding box center [307, 123] width 8 height 8
click at [308, 150] on span "Select an option" at bounding box center [307, 151] width 8 height 8
click at [308, 150] on input "Select an option" at bounding box center [307, 151] width 8 height 8
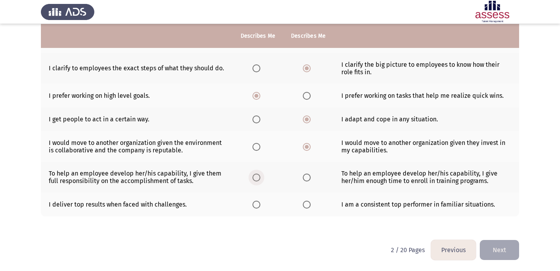
click at [256, 181] on span "Select an option" at bounding box center [256, 178] width 8 height 8
click at [256, 181] on input "Select an option" at bounding box center [256, 178] width 8 height 8
click at [253, 205] on span "Select an option" at bounding box center [256, 205] width 8 height 8
click at [253, 205] on input "Select an option" at bounding box center [256, 205] width 8 height 8
click at [509, 252] on button "Next" at bounding box center [498, 250] width 39 height 20
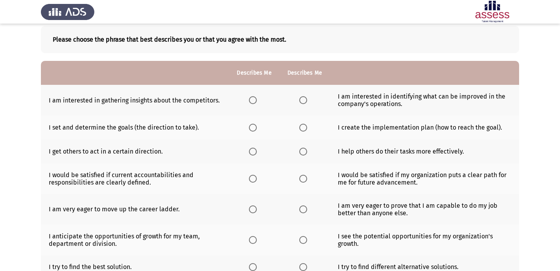
scroll to position [41, 0]
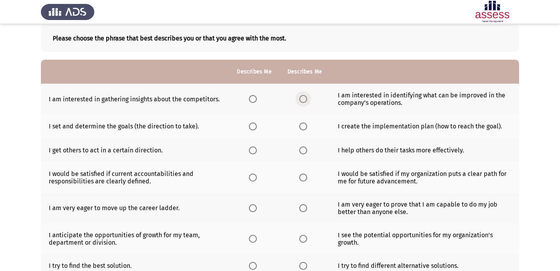
click at [301, 98] on span "Select an option" at bounding box center [303, 99] width 8 height 8
click at [301, 98] on input "Select an option" at bounding box center [303, 99] width 8 height 8
click at [254, 128] on span "Select an option" at bounding box center [253, 127] width 8 height 8
click at [254, 128] on input "Select an option" at bounding box center [253, 127] width 8 height 8
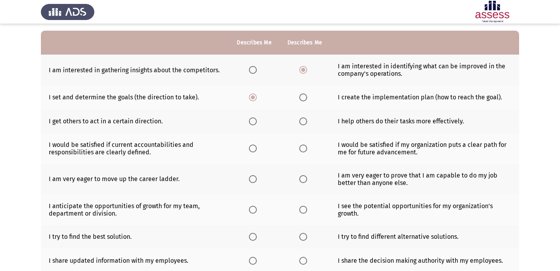
scroll to position [70, 0]
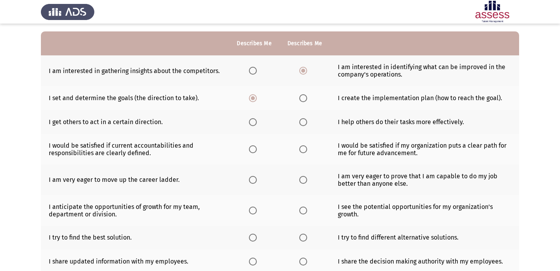
click at [253, 122] on span "Select an option" at bounding box center [253, 122] width 8 height 8
click at [253, 122] on input "Select an option" at bounding box center [253, 122] width 8 height 8
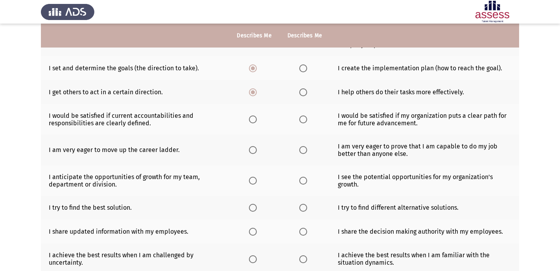
scroll to position [100, 0]
click at [301, 119] on span "Select an option" at bounding box center [303, 119] width 8 height 8
click at [301, 119] on input "Select an option" at bounding box center [303, 119] width 8 height 8
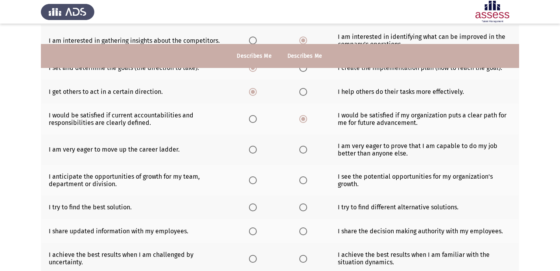
scroll to position [132, 0]
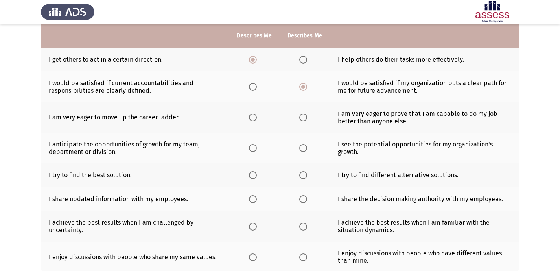
click at [252, 116] on span "Select an option" at bounding box center [253, 118] width 8 height 8
click at [252, 116] on input "Select an option" at bounding box center [253, 118] width 8 height 8
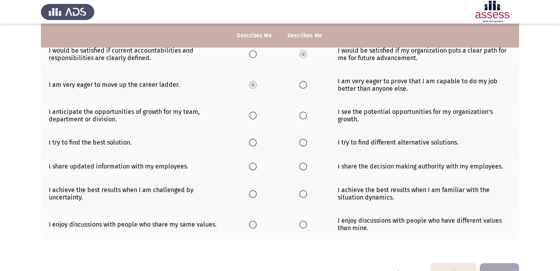
scroll to position [165, 0]
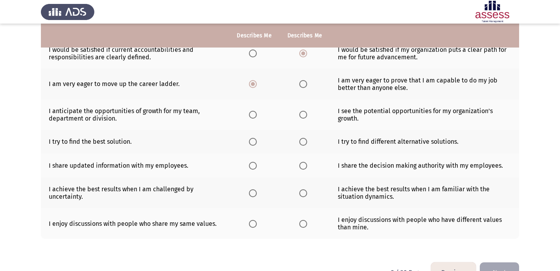
click at [252, 116] on span "Select an option" at bounding box center [253, 115] width 8 height 8
click at [252, 116] on input "Select an option" at bounding box center [253, 115] width 8 height 8
click at [251, 142] on span "Select an option" at bounding box center [253, 142] width 8 height 8
click at [251, 142] on input "Select an option" at bounding box center [253, 142] width 8 height 8
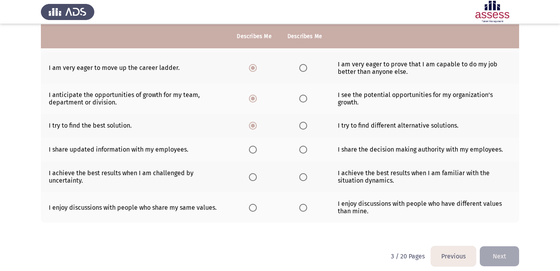
scroll to position [182, 0]
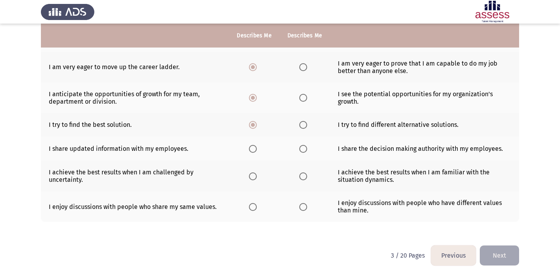
click at [252, 148] on span "Select an option" at bounding box center [253, 149] width 8 height 8
click at [252, 148] on input "Select an option" at bounding box center [253, 149] width 8 height 8
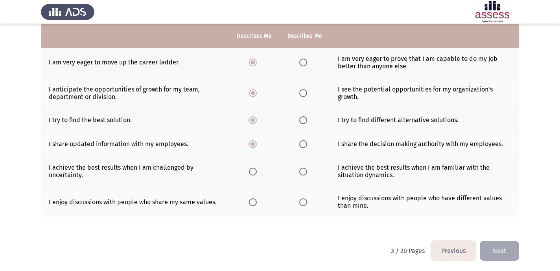
scroll to position [188, 0]
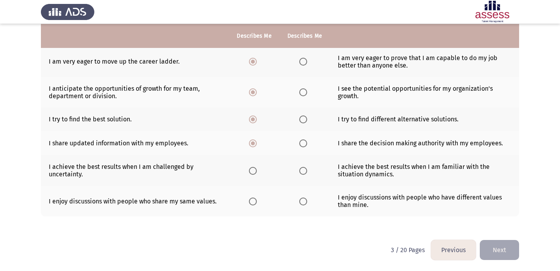
click at [255, 201] on span "Select an option" at bounding box center [253, 202] width 8 height 8
click at [255, 201] on input "Select an option" at bounding box center [253, 202] width 8 height 8
click at [306, 172] on label "Select an option" at bounding box center [304, 171] width 11 height 8
click at [306, 172] on input "Select an option" at bounding box center [303, 171] width 8 height 8
click at [497, 247] on button "Next" at bounding box center [498, 250] width 39 height 20
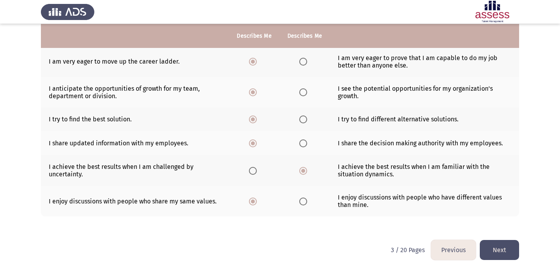
scroll to position [0, 0]
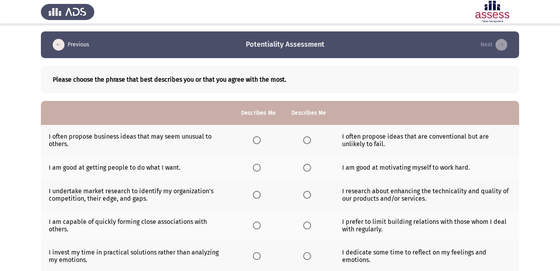
click at [306, 136] on th at bounding box center [308, 140] width 50 height 31
click at [306, 137] on span "Select an option" at bounding box center [307, 140] width 8 height 8
click at [306, 137] on input "Select an option" at bounding box center [307, 140] width 8 height 8
click at [303, 170] on span "Select an option" at bounding box center [307, 168] width 8 height 8
click at [303, 170] on input "Select an option" at bounding box center [307, 168] width 8 height 8
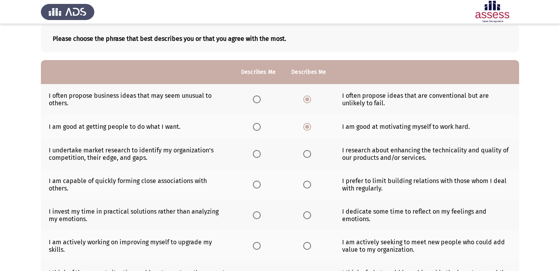
scroll to position [40, 0]
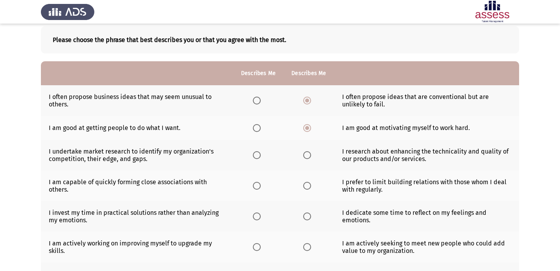
click at [259, 161] on th at bounding box center [258, 155] width 50 height 31
click at [257, 156] on span "Select an option" at bounding box center [257, 155] width 8 height 8
click at [257, 156] on input "Select an option" at bounding box center [257, 155] width 8 height 8
click at [251, 187] on th at bounding box center [258, 186] width 50 height 31
click at [259, 188] on span "Select an option" at bounding box center [257, 186] width 8 height 8
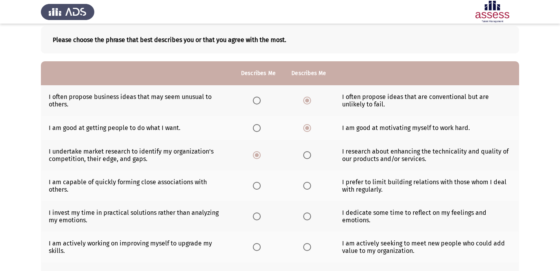
click at [259, 188] on input "Select an option" at bounding box center [257, 186] width 8 height 8
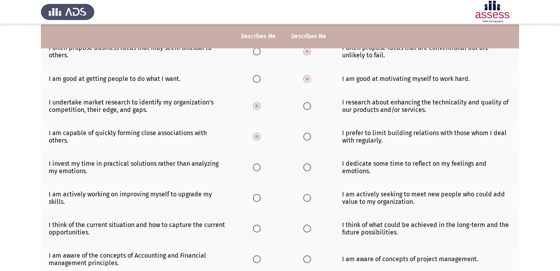
scroll to position [91, 0]
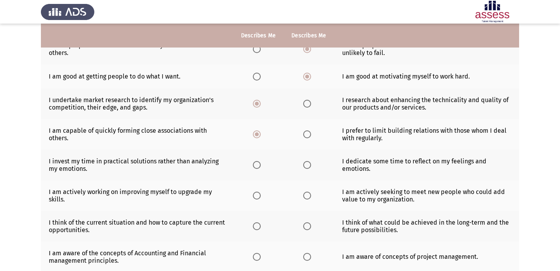
click at [259, 165] on span "Select an option" at bounding box center [257, 165] width 8 height 8
click at [259, 165] on input "Select an option" at bounding box center [257, 165] width 8 height 8
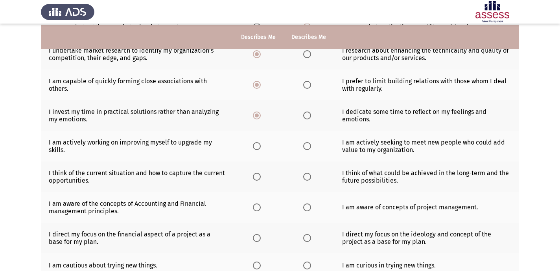
scroll to position [146, 0]
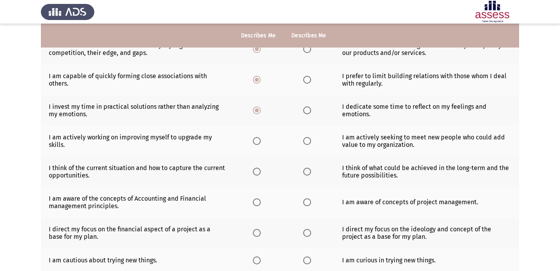
click at [306, 141] on span "Select an option" at bounding box center [307, 141] width 8 height 8
click at [306, 141] on input "Select an option" at bounding box center [307, 141] width 8 height 8
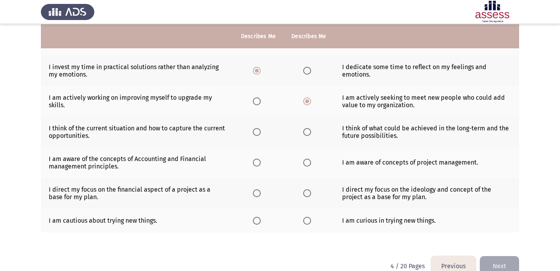
scroll to position [186, 0]
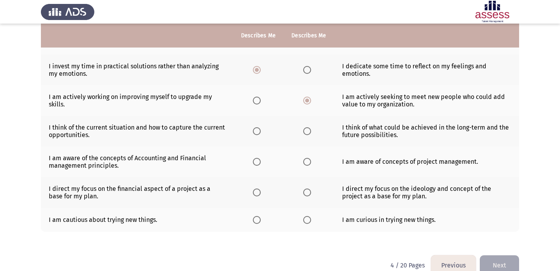
click at [258, 141] on th at bounding box center [258, 131] width 50 height 31
click at [258, 134] on span "Select an option" at bounding box center [257, 131] width 8 height 8
click at [258, 134] on input "Select an option" at bounding box center [257, 131] width 8 height 8
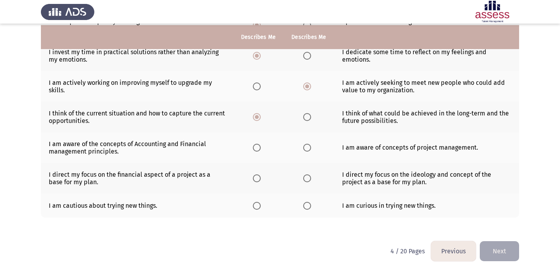
scroll to position [202, 0]
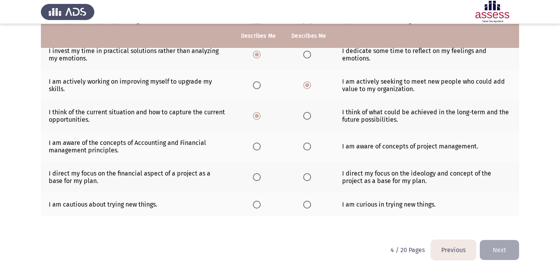
click at [307, 146] on span "Select an option" at bounding box center [307, 147] width 8 height 8
click at [307, 146] on input "Select an option" at bounding box center [307, 147] width 8 height 8
click at [258, 178] on span "Select an option" at bounding box center [257, 177] width 8 height 8
click at [258, 178] on input "Select an option" at bounding box center [257, 177] width 8 height 8
click at [303, 206] on span "Select an option" at bounding box center [307, 205] width 8 height 8
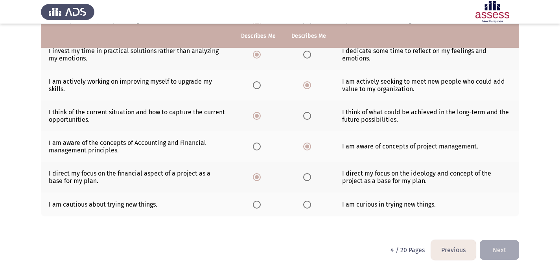
click at [303, 206] on input "Select an option" at bounding box center [307, 205] width 8 height 8
click at [496, 251] on button "Next" at bounding box center [498, 250] width 39 height 20
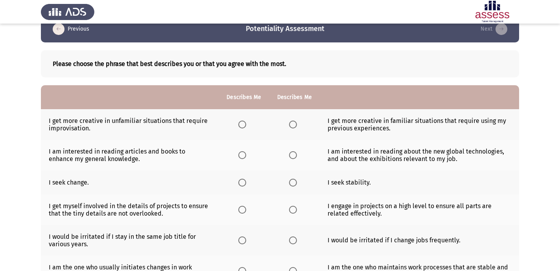
scroll to position [17, 0]
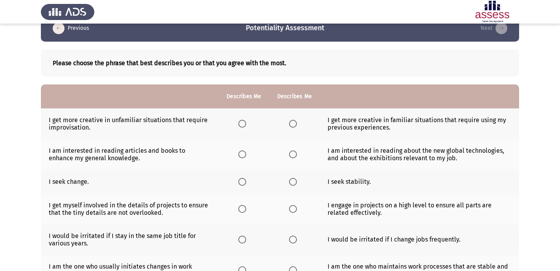
click at [292, 124] on span "Select an option" at bounding box center [293, 124] width 8 height 8
click at [292, 124] on input "Select an option" at bounding box center [293, 124] width 8 height 8
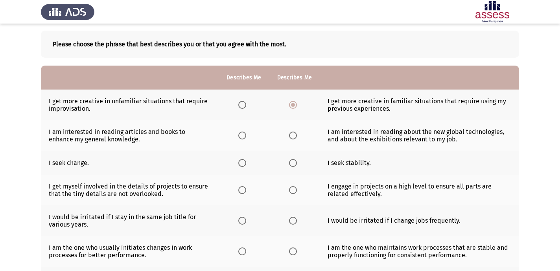
scroll to position [36, 0]
click at [237, 135] on th at bounding box center [243, 135] width 50 height 31
click at [244, 135] on span "Select an option" at bounding box center [242, 135] width 8 height 8
click at [244, 135] on input "Select an option" at bounding box center [242, 135] width 8 height 8
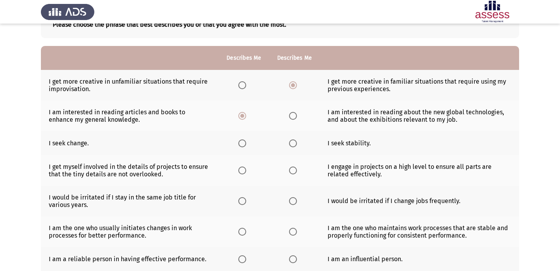
scroll to position [56, 0]
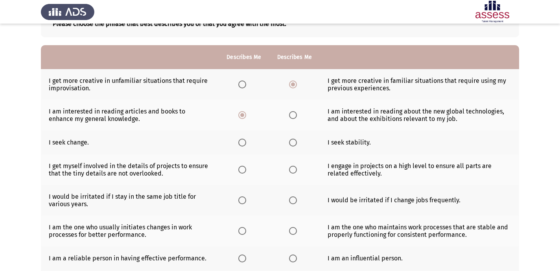
click at [295, 144] on span "Select an option" at bounding box center [293, 143] width 8 height 8
click at [295, 144] on input "Select an option" at bounding box center [293, 143] width 8 height 8
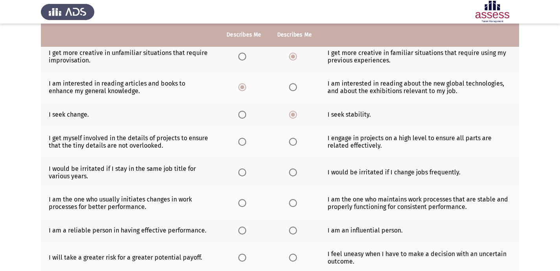
scroll to position [82, 0]
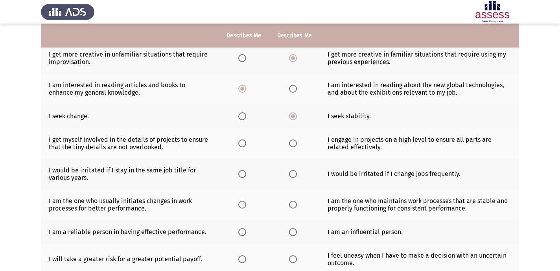
click at [241, 144] on span "Select an option" at bounding box center [242, 144] width 8 height 8
click at [241, 144] on input "Select an option" at bounding box center [242, 144] width 8 height 8
click at [296, 143] on label "Select an option" at bounding box center [294, 144] width 11 height 8
click at [296, 143] on input "Select an option" at bounding box center [293, 144] width 8 height 8
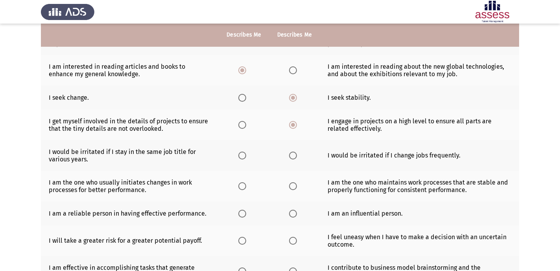
scroll to position [100, 0]
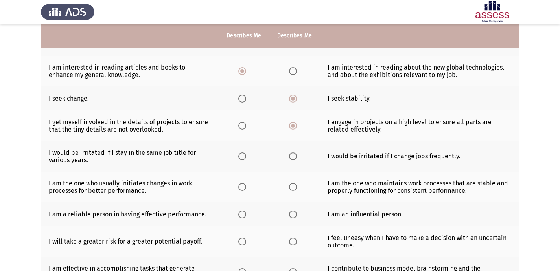
click at [281, 158] on th at bounding box center [294, 156] width 50 height 31
click at [289, 158] on span "Select an option" at bounding box center [293, 156] width 8 height 8
click at [289, 158] on input "Select an option" at bounding box center [293, 156] width 8 height 8
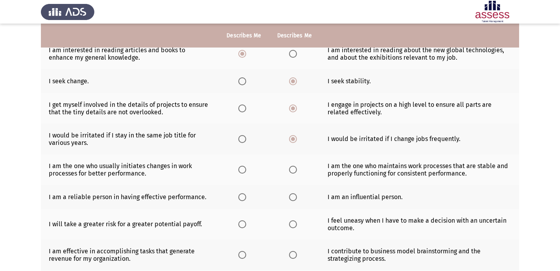
scroll to position [117, 0]
click at [240, 170] on span "Select an option" at bounding box center [242, 169] width 8 height 8
click at [240, 170] on input "Select an option" at bounding box center [242, 169] width 8 height 8
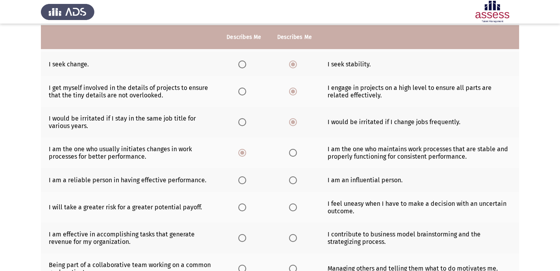
scroll to position [136, 0]
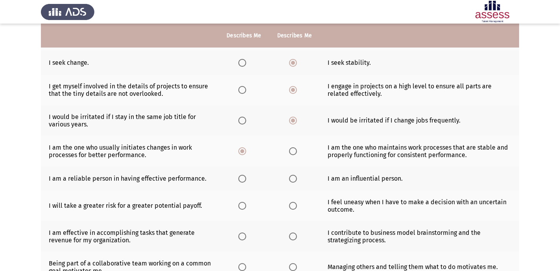
click at [238, 179] on span "Select an option" at bounding box center [242, 179] width 8 height 8
click at [238, 179] on input "Select an option" at bounding box center [242, 179] width 8 height 8
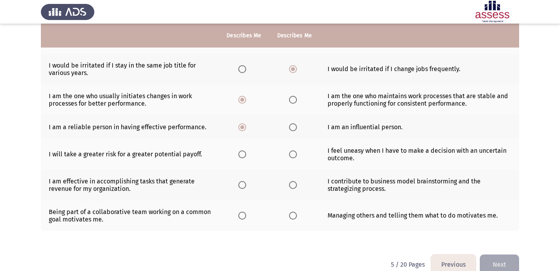
scroll to position [189, 0]
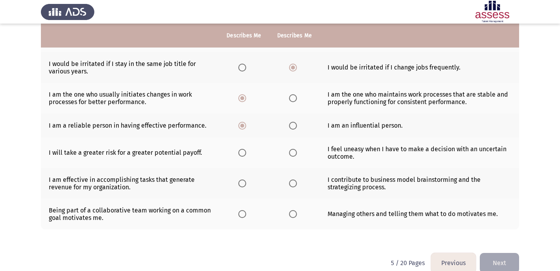
click at [291, 152] on span "Select an option" at bounding box center [293, 153] width 8 height 8
click at [291, 152] on input "Select an option" at bounding box center [293, 153] width 8 height 8
click at [244, 185] on span "Select an option" at bounding box center [242, 184] width 8 height 8
click at [244, 185] on input "Select an option" at bounding box center [242, 184] width 8 height 8
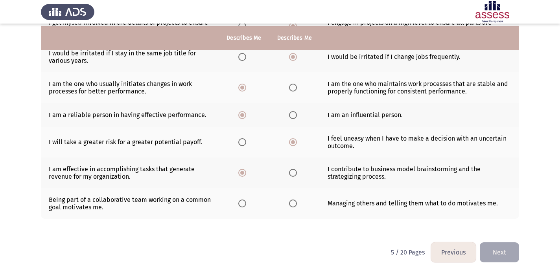
scroll to position [202, 0]
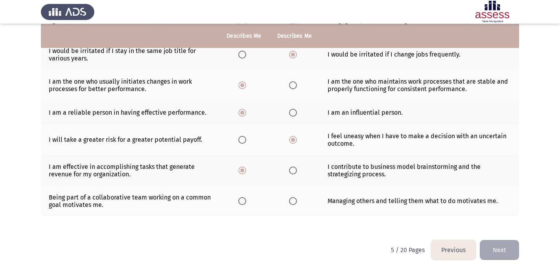
click at [296, 201] on label "Select an option" at bounding box center [294, 201] width 11 height 8
click at [296, 201] on input "Select an option" at bounding box center [293, 201] width 8 height 8
click at [245, 204] on span "Select an option" at bounding box center [242, 201] width 8 height 8
click at [245, 204] on input "Select an option" at bounding box center [242, 201] width 8 height 8
click at [499, 250] on button "Next" at bounding box center [498, 250] width 39 height 20
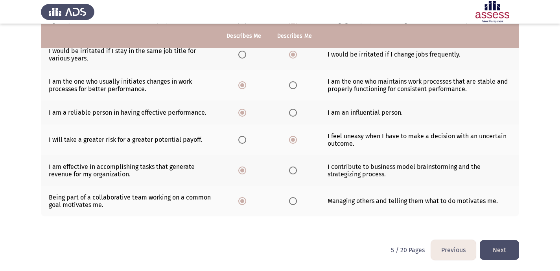
scroll to position [0, 0]
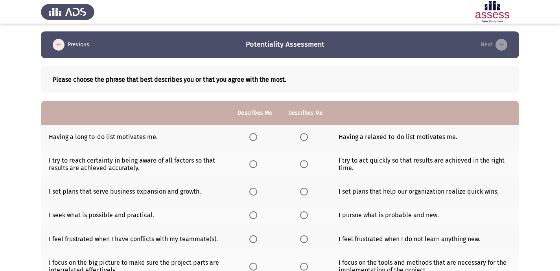
click at [254, 135] on span "Select an option" at bounding box center [253, 137] width 8 height 8
click at [254, 135] on input "Select an option" at bounding box center [253, 137] width 8 height 8
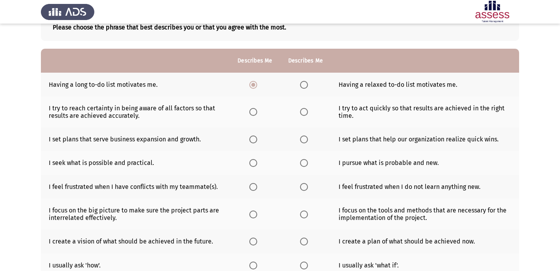
scroll to position [54, 0]
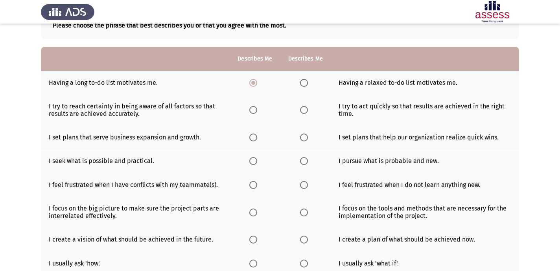
click at [301, 106] on mat-radio-button "Select an option" at bounding box center [305, 110] width 11 height 8
click at [301, 107] on span "Select an option" at bounding box center [304, 110] width 8 height 8
click at [301, 107] on input "Select an option" at bounding box center [304, 110] width 8 height 8
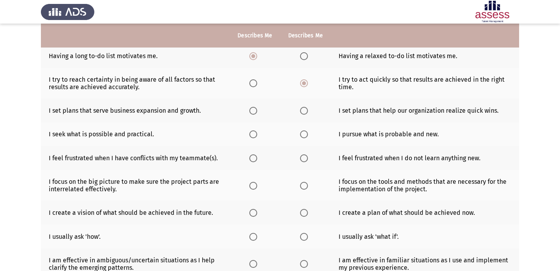
scroll to position [82, 0]
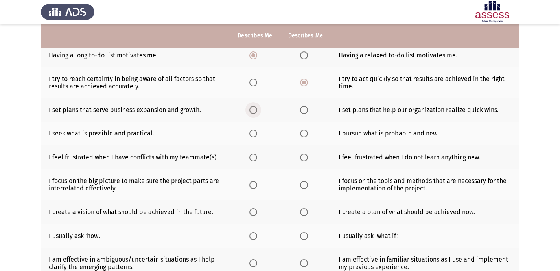
click at [254, 110] on span "Select an option" at bounding box center [253, 110] width 8 height 8
click at [254, 110] on input "Select an option" at bounding box center [253, 110] width 8 height 8
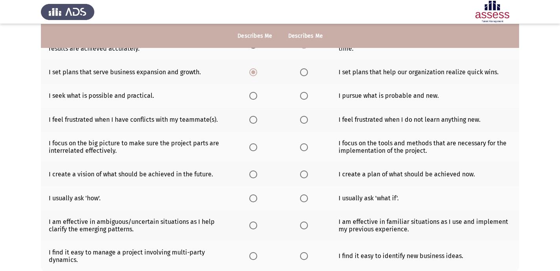
scroll to position [120, 0]
click at [251, 94] on span "Select an option" at bounding box center [253, 96] width 8 height 8
click at [251, 94] on input "Select an option" at bounding box center [253, 96] width 8 height 8
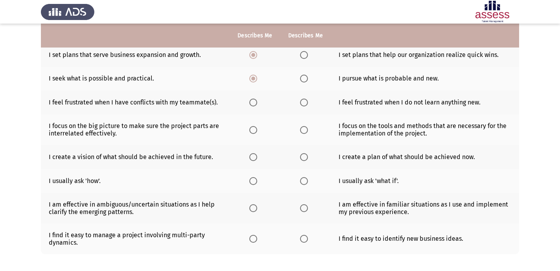
scroll to position [138, 0]
click at [256, 102] on span "Select an option" at bounding box center [253, 102] width 8 height 8
click at [256, 102] on input "Select an option" at bounding box center [253, 102] width 8 height 8
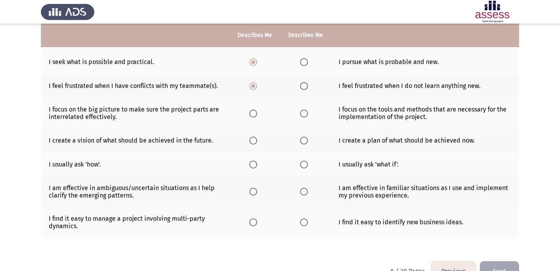
scroll to position [153, 0]
click at [255, 114] on span "Select an option" at bounding box center [253, 114] width 8 height 8
click at [255, 114] on input "Select an option" at bounding box center [253, 114] width 8 height 8
click at [300, 145] on span "Select an option" at bounding box center [304, 141] width 8 height 8
click at [300, 145] on input "Select an option" at bounding box center [304, 141] width 8 height 8
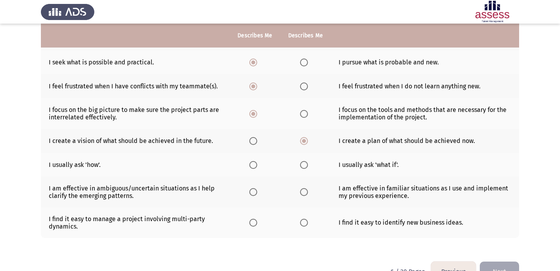
click at [248, 167] on th at bounding box center [254, 165] width 50 height 24
click at [250, 165] on span "Select an option" at bounding box center [253, 165] width 8 height 8
click at [250, 165] on input "Select an option" at bounding box center [253, 165] width 8 height 8
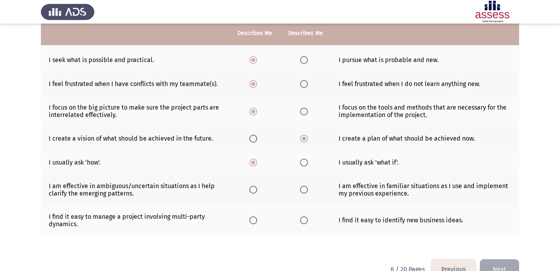
scroll to position [174, 0]
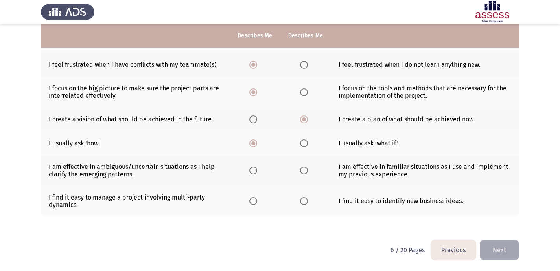
click at [251, 171] on span "Select an option" at bounding box center [253, 171] width 8 height 8
click at [251, 171] on input "Select an option" at bounding box center [253, 171] width 8 height 8
click at [250, 201] on span "Select an option" at bounding box center [253, 201] width 8 height 8
click at [250, 201] on input "Select an option" at bounding box center [253, 201] width 8 height 8
click at [512, 249] on button "Next" at bounding box center [498, 250] width 39 height 20
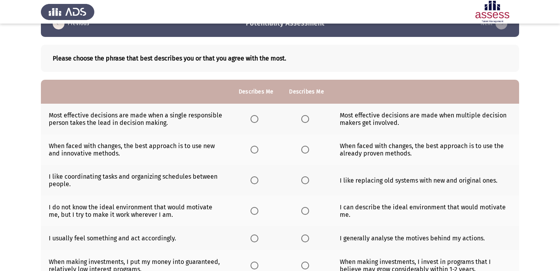
scroll to position [22, 0]
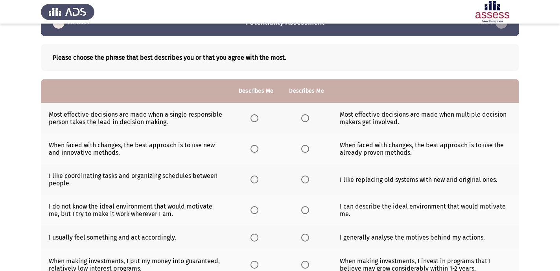
click at [255, 117] on span "Select an option" at bounding box center [254, 118] width 8 height 8
click at [255, 117] on input "Select an option" at bounding box center [254, 118] width 8 height 8
click at [257, 149] on span "Select an option" at bounding box center [254, 149] width 8 height 8
click at [257, 149] on input "Select an option" at bounding box center [254, 149] width 8 height 8
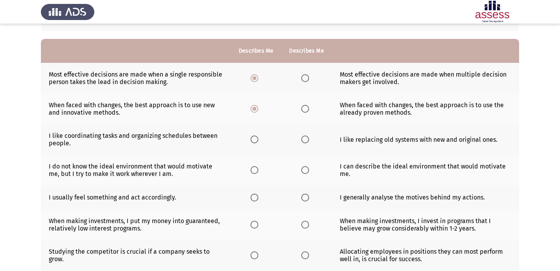
scroll to position [64, 0]
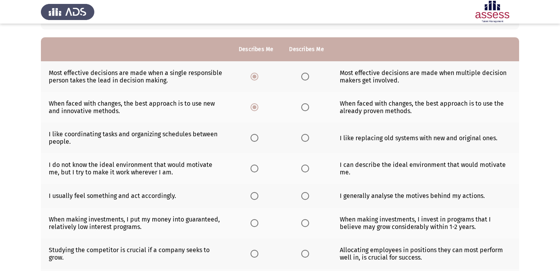
click at [307, 137] on span "Select an option" at bounding box center [305, 138] width 8 height 8
click at [307, 137] on input "Select an option" at bounding box center [305, 138] width 8 height 8
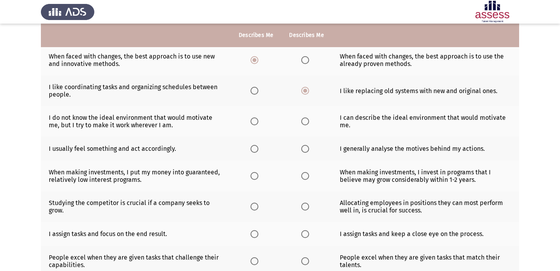
scroll to position [111, 0]
click at [307, 122] on span "Select an option" at bounding box center [305, 121] width 8 height 8
click at [307, 122] on input "Select an option" at bounding box center [305, 121] width 8 height 8
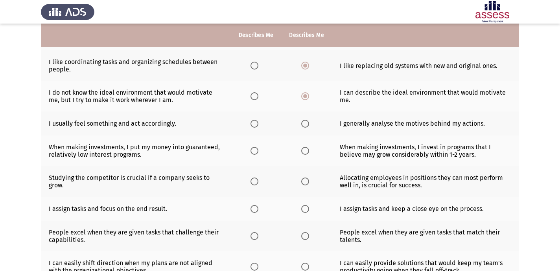
scroll to position [137, 0]
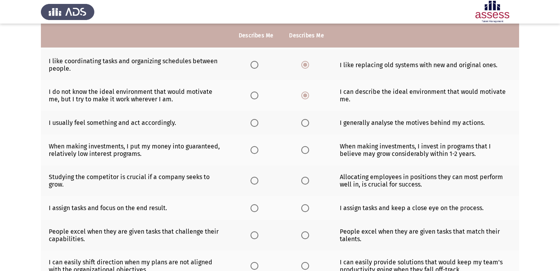
click at [255, 118] on th at bounding box center [256, 123] width 50 height 24
click at [256, 125] on span "Select an option" at bounding box center [254, 123] width 8 height 8
click at [256, 125] on input "Select an option" at bounding box center [254, 123] width 8 height 8
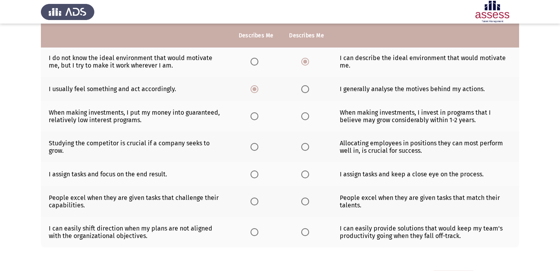
scroll to position [171, 0]
click at [255, 119] on span "Select an option" at bounding box center [254, 116] width 8 height 8
click at [255, 119] on input "Select an option" at bounding box center [254, 116] width 8 height 8
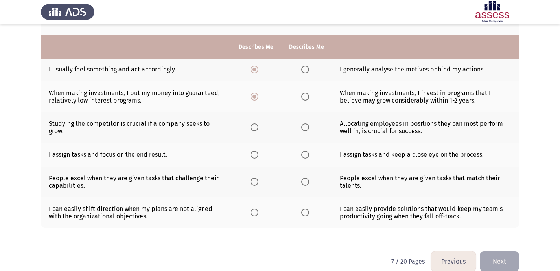
scroll to position [202, 0]
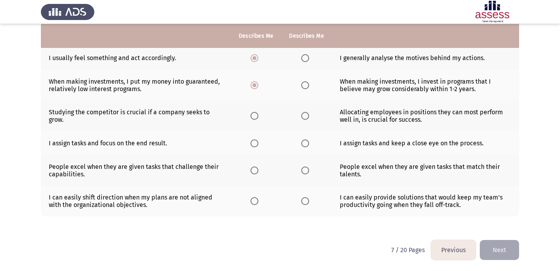
click at [256, 115] on span "Select an option" at bounding box center [254, 116] width 8 height 8
click at [256, 115] on input "Select an option" at bounding box center [254, 116] width 8 height 8
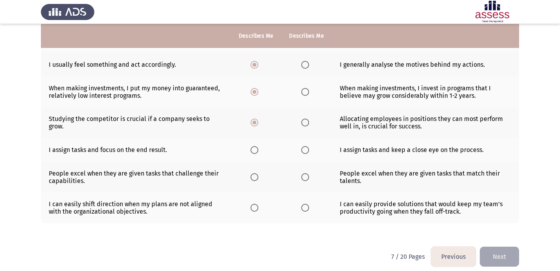
scroll to position [195, 0]
click at [257, 150] on span "Select an option" at bounding box center [254, 150] width 8 height 8
click at [257, 150] on input "Select an option" at bounding box center [254, 150] width 8 height 8
click at [304, 180] on span "Select an option" at bounding box center [305, 177] width 8 height 8
click at [304, 180] on input "Select an option" at bounding box center [305, 177] width 8 height 8
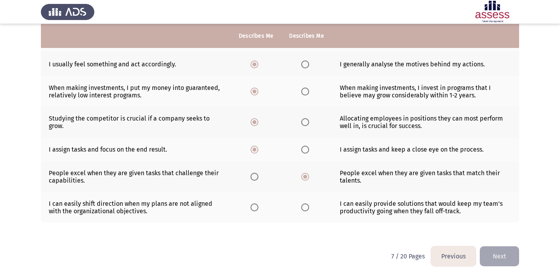
click at [254, 205] on span "Select an option" at bounding box center [254, 208] width 8 height 8
click at [254, 205] on input "Select an option" at bounding box center [254, 208] width 8 height 8
click at [309, 208] on label "Select an option" at bounding box center [306, 208] width 11 height 8
click at [309, 208] on input "Select an option" at bounding box center [305, 208] width 8 height 8
click at [489, 260] on button "Next" at bounding box center [498, 256] width 39 height 20
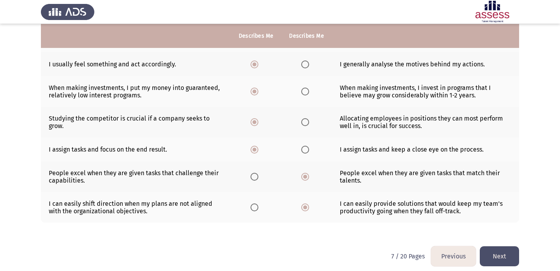
scroll to position [0, 0]
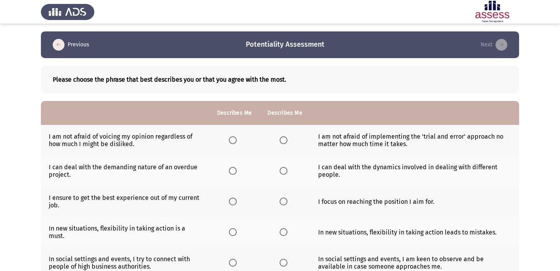
click at [290, 138] on th at bounding box center [284, 140] width 50 height 31
click at [283, 139] on span "Select an option" at bounding box center [283, 140] width 8 height 8
click at [283, 139] on input "Select an option" at bounding box center [283, 140] width 8 height 8
click at [279, 172] on span "Select an option" at bounding box center [283, 171] width 8 height 8
click at [279, 172] on input "Select an option" at bounding box center [283, 171] width 8 height 8
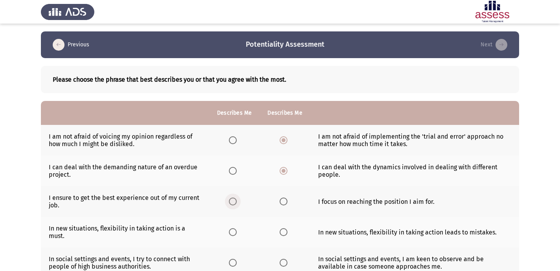
click at [235, 200] on span "Select an option" at bounding box center [233, 202] width 8 height 8
click at [235, 200] on input "Select an option" at bounding box center [233, 202] width 8 height 8
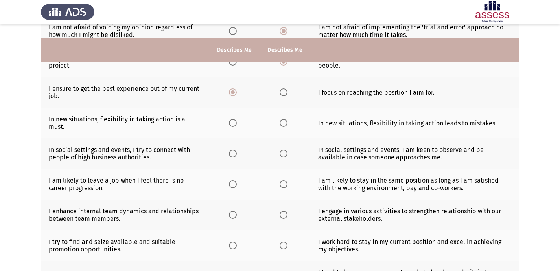
scroll to position [131, 0]
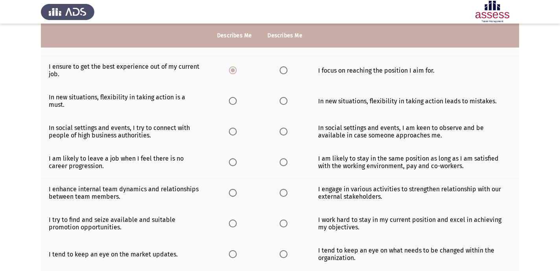
click at [227, 97] on th at bounding box center [234, 101] width 50 height 31
click at [231, 99] on span "Select an option" at bounding box center [233, 101] width 8 height 8
click at [231, 99] on input "Select an option" at bounding box center [233, 101] width 8 height 8
click at [286, 128] on span "Select an option" at bounding box center [283, 132] width 8 height 8
click at [286, 128] on input "Select an option" at bounding box center [283, 132] width 8 height 8
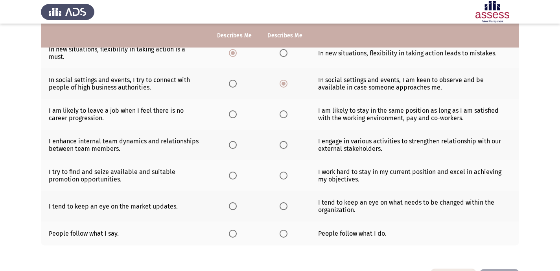
scroll to position [181, 0]
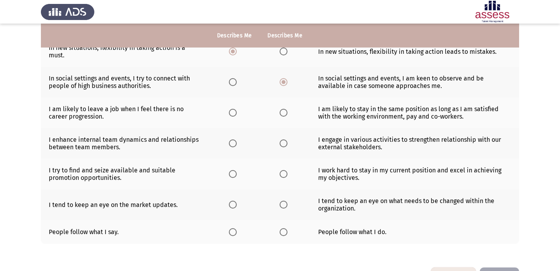
click at [282, 109] on span "Select an option" at bounding box center [283, 113] width 8 height 8
click at [282, 109] on input "Select an option" at bounding box center [283, 113] width 8 height 8
click at [231, 140] on span "Select an option" at bounding box center [233, 144] width 8 height 8
click at [231, 140] on input "Select an option" at bounding box center [233, 144] width 8 height 8
click at [284, 140] on span "Select an option" at bounding box center [283, 144] width 8 height 8
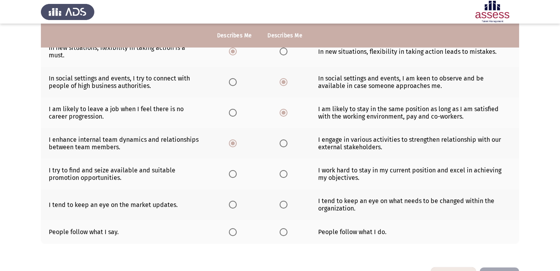
click at [284, 140] on input "Select an option" at bounding box center [283, 144] width 8 height 8
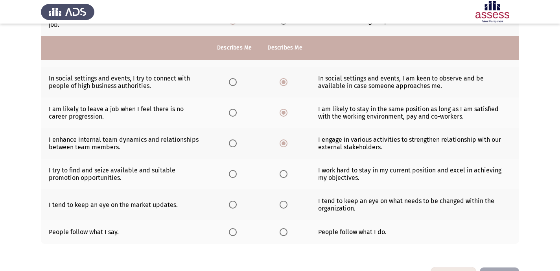
scroll to position [202, 0]
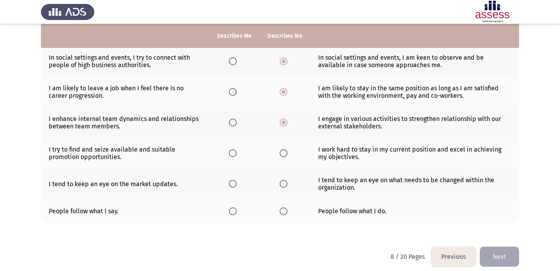
click at [280, 149] on span "Select an option" at bounding box center [283, 153] width 8 height 8
click at [280, 149] on input "Select an option" at bounding box center [283, 153] width 8 height 8
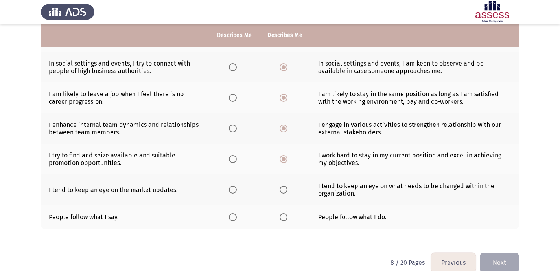
scroll to position [195, 0]
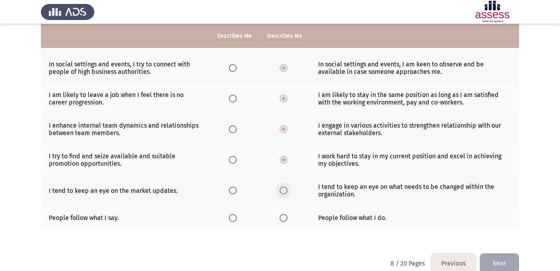
click at [286, 187] on span "Select an option" at bounding box center [283, 191] width 8 height 8
click at [286, 187] on input "Select an option" at bounding box center [283, 191] width 8 height 8
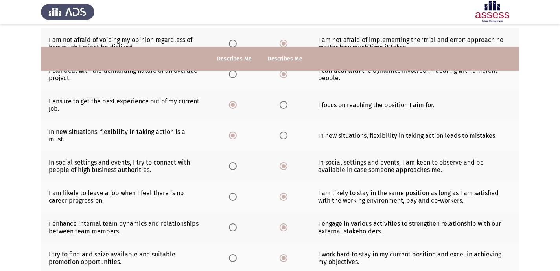
scroll to position [202, 0]
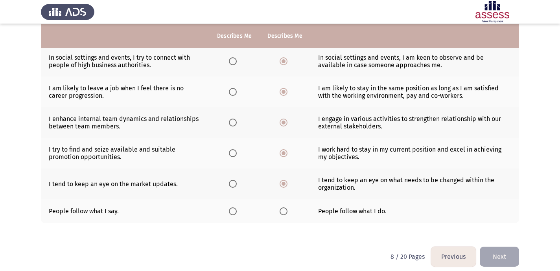
click at [285, 207] on span "Select an option" at bounding box center [283, 211] width 8 height 8
click at [285, 207] on input "Select an option" at bounding box center [283, 211] width 8 height 8
click at [233, 207] on span "Select an option" at bounding box center [233, 211] width 8 height 8
click at [233, 207] on input "Select an option" at bounding box center [233, 211] width 8 height 8
click at [505, 247] on button "Next" at bounding box center [498, 257] width 39 height 20
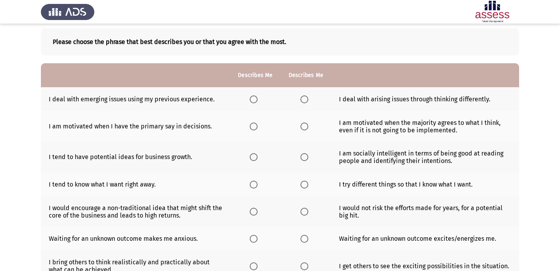
scroll to position [39, 0]
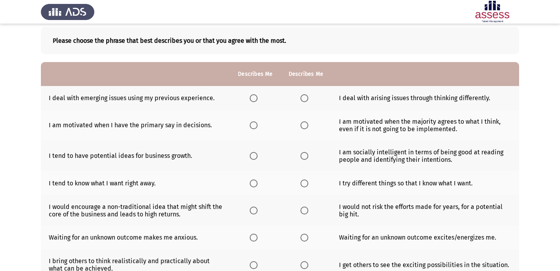
click at [255, 97] on span "Select an option" at bounding box center [254, 98] width 8 height 8
click at [255, 97] on input "Select an option" at bounding box center [254, 98] width 8 height 8
click at [255, 128] on span "Select an option" at bounding box center [254, 125] width 8 height 8
click at [255, 128] on input "Select an option" at bounding box center [254, 125] width 8 height 8
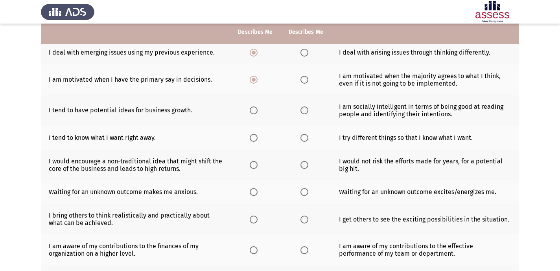
scroll to position [85, 0]
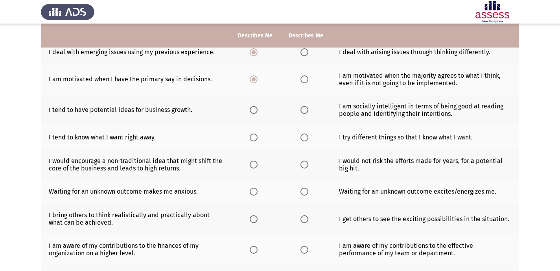
click at [304, 111] on span "Select an option" at bounding box center [304, 110] width 8 height 8
click at [304, 111] on input "Select an option" at bounding box center [304, 110] width 8 height 8
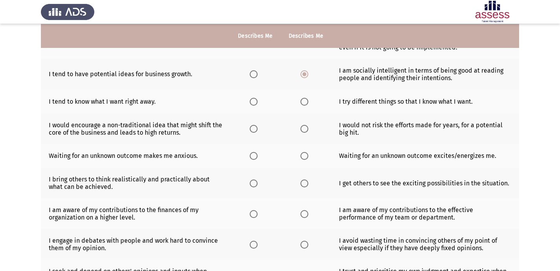
scroll to position [121, 0]
click at [310, 102] on label "Select an option" at bounding box center [305, 101] width 11 height 8
click at [308, 102] on input "Select an option" at bounding box center [304, 101] width 8 height 8
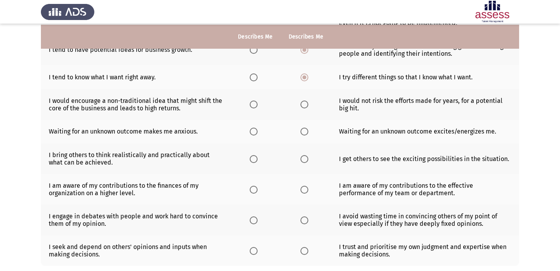
scroll to position [146, 0]
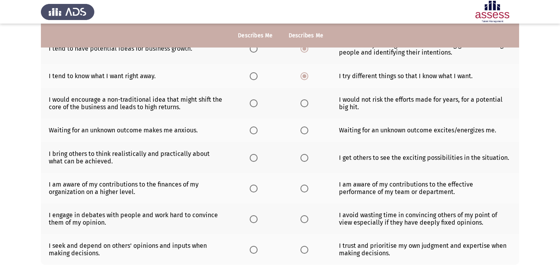
click at [259, 104] on label "Select an option" at bounding box center [255, 103] width 11 height 8
click at [257, 104] on input "Select an option" at bounding box center [254, 103] width 8 height 8
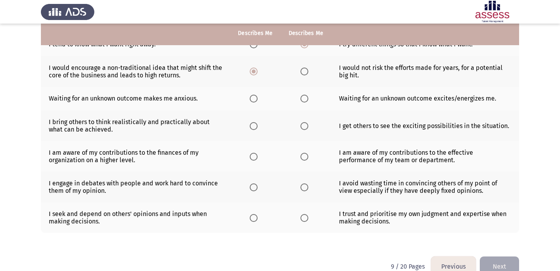
scroll to position [176, 0]
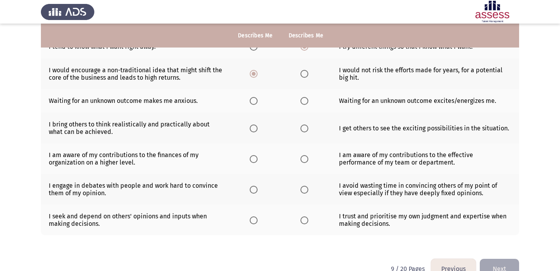
click at [248, 98] on th at bounding box center [255, 101] width 50 height 24
click at [253, 101] on span "Select an option" at bounding box center [254, 101] width 8 height 8
click at [253, 101] on input "Select an option" at bounding box center [254, 101] width 8 height 8
click at [306, 127] on span "Select an option" at bounding box center [304, 129] width 8 height 8
click at [306, 127] on input "Select an option" at bounding box center [304, 129] width 8 height 8
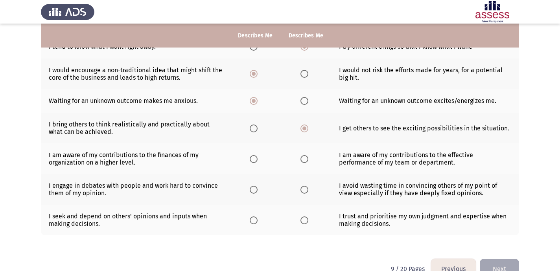
click at [253, 159] on span "Select an option" at bounding box center [254, 159] width 8 height 8
click at [253, 159] on input "Select an option" at bounding box center [254, 159] width 8 height 8
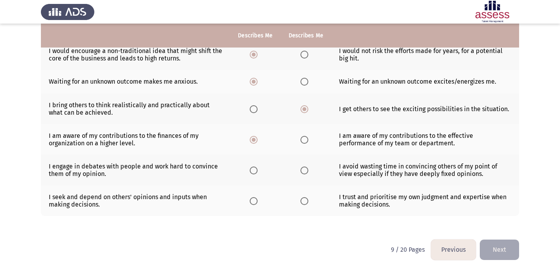
click at [307, 167] on span "Select an option" at bounding box center [304, 171] width 8 height 8
click at [307, 167] on input "Select an option" at bounding box center [304, 171] width 8 height 8
click at [307, 206] on th at bounding box center [306, 200] width 50 height 31
click at [306, 203] on span "Select an option" at bounding box center [304, 201] width 8 height 8
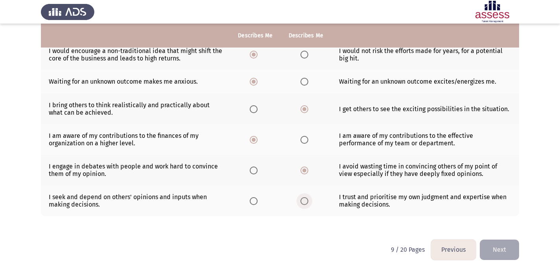
click at [306, 203] on input "Select an option" at bounding box center [304, 201] width 8 height 8
click at [497, 248] on button "Next" at bounding box center [498, 250] width 39 height 20
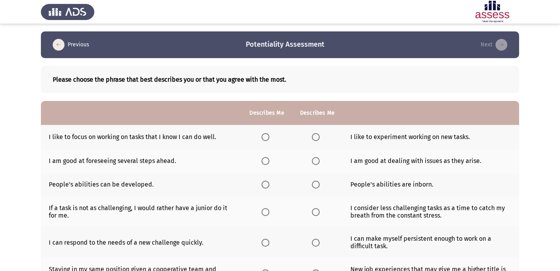
click at [264, 132] on th at bounding box center [266, 137] width 50 height 24
click at [266, 137] on span "Select an option" at bounding box center [265, 137] width 8 height 8
click at [266, 137] on input "Select an option" at bounding box center [265, 137] width 8 height 8
click at [265, 163] on span "Select an option" at bounding box center [265, 161] width 8 height 8
click at [265, 163] on input "Select an option" at bounding box center [265, 161] width 8 height 8
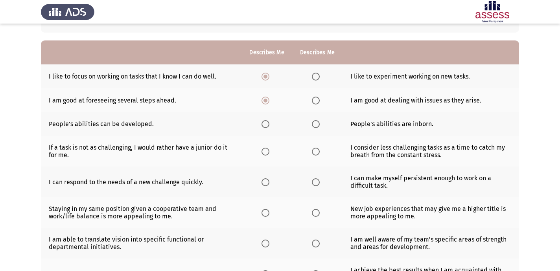
scroll to position [60, 0]
click at [266, 125] on span "Select an option" at bounding box center [265, 125] width 8 height 8
click at [266, 125] on input "Select an option" at bounding box center [265, 125] width 8 height 8
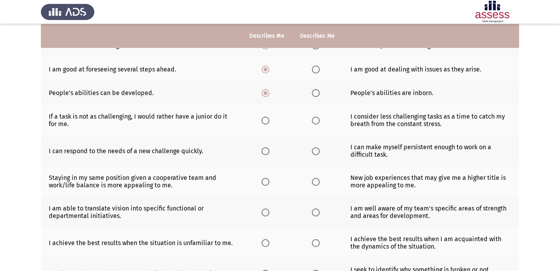
scroll to position [92, 0]
click at [267, 121] on span "Select an option" at bounding box center [265, 120] width 8 height 8
click at [267, 121] on input "Select an option" at bounding box center [265, 120] width 8 height 8
click at [264, 147] on span "Select an option" at bounding box center [265, 151] width 8 height 8
click at [264, 147] on input "Select an option" at bounding box center [265, 151] width 8 height 8
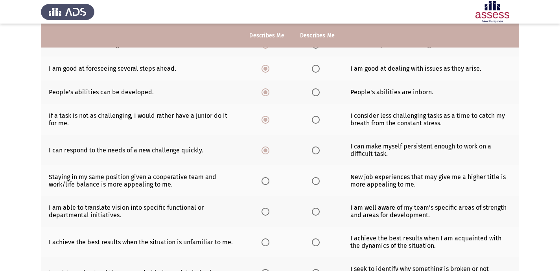
click at [258, 179] on th at bounding box center [266, 180] width 50 height 31
click at [268, 182] on span "Select an option" at bounding box center [265, 181] width 8 height 8
click at [268, 182] on input "Select an option" at bounding box center [265, 181] width 8 height 8
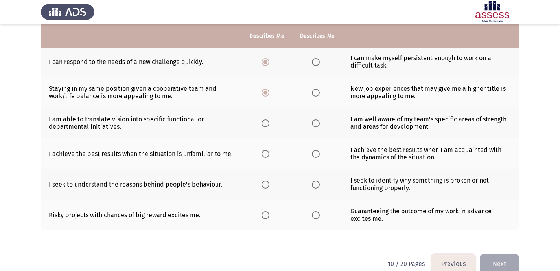
scroll to position [181, 0]
click at [266, 121] on span "Select an option" at bounding box center [265, 123] width 8 height 8
click at [266, 121] on input "Select an option" at bounding box center [265, 123] width 8 height 8
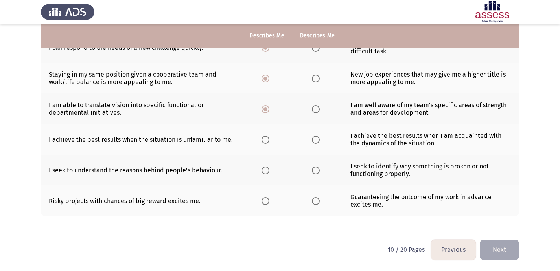
click at [319, 136] on label "Select an option" at bounding box center [317, 140] width 11 height 8
click at [319, 136] on input "Select an option" at bounding box center [316, 140] width 8 height 8
click at [263, 173] on span "Select an option" at bounding box center [265, 171] width 8 height 8
click at [263, 173] on input "Select an option" at bounding box center [265, 171] width 8 height 8
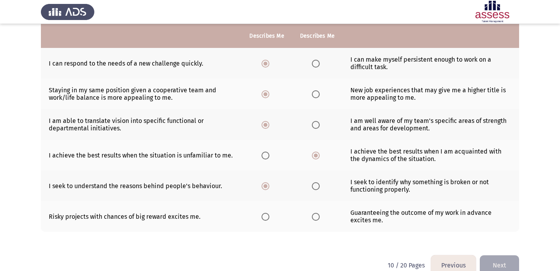
scroll to position [180, 0]
click at [267, 218] on span "Select an option" at bounding box center [265, 217] width 8 height 8
click at [267, 218] on input "Select an option" at bounding box center [265, 217] width 8 height 8
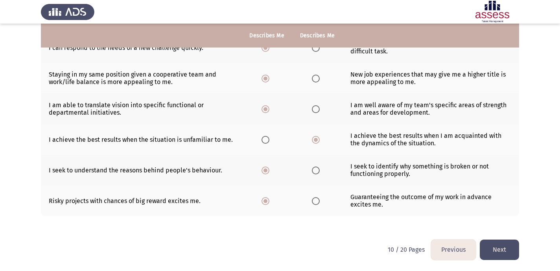
click at [498, 247] on button "Next" at bounding box center [498, 250] width 39 height 20
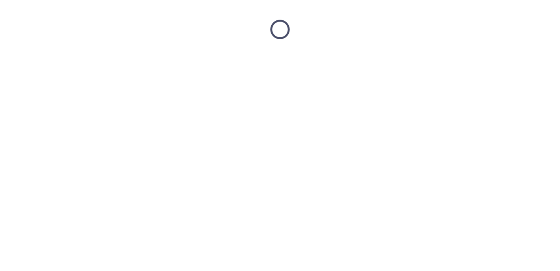
scroll to position [0, 0]
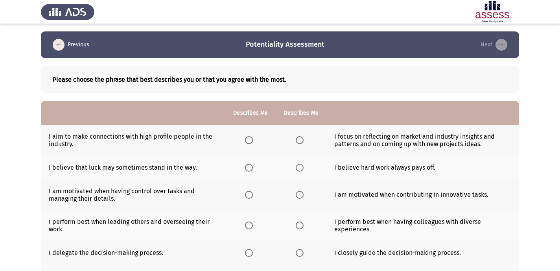
click at [251, 140] on span "Select an option" at bounding box center [249, 140] width 8 height 8
click at [251, 140] on input "Select an option" at bounding box center [249, 140] width 8 height 8
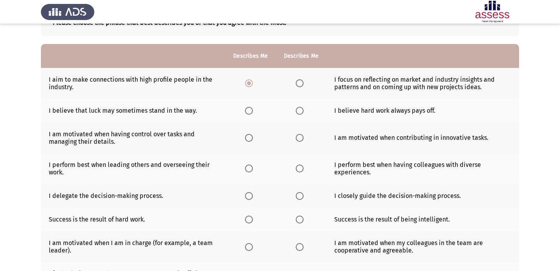
scroll to position [57, 0]
click at [300, 109] on span "Select an option" at bounding box center [300, 111] width 8 height 8
click at [300, 109] on input "Select an option" at bounding box center [300, 111] width 8 height 8
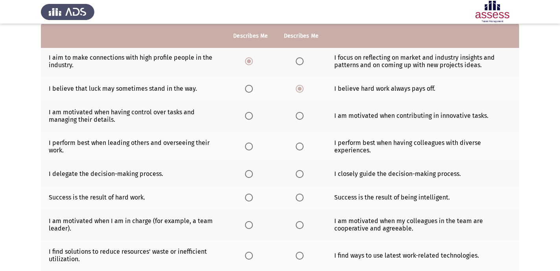
scroll to position [79, 0]
click at [248, 118] on span "Select an option" at bounding box center [249, 116] width 8 height 8
click at [248, 118] on input "Select an option" at bounding box center [249, 116] width 8 height 8
click at [300, 149] on span "Select an option" at bounding box center [300, 146] width 8 height 8
click at [300, 149] on input "Select an option" at bounding box center [300, 146] width 8 height 8
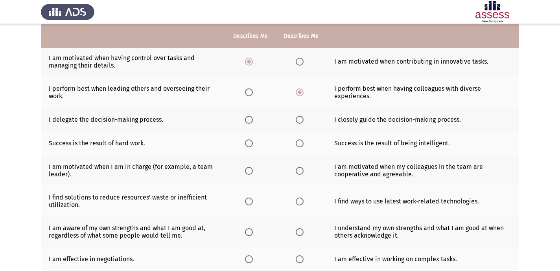
scroll to position [134, 0]
click at [300, 118] on span "Select an option" at bounding box center [300, 120] width 8 height 8
click at [300, 118] on input "Select an option" at bounding box center [300, 120] width 8 height 8
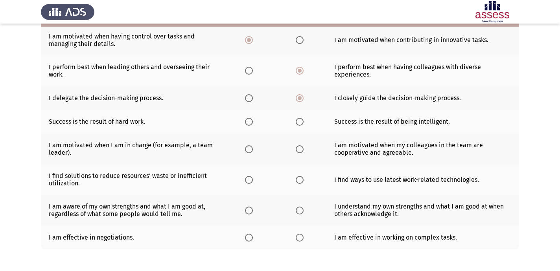
scroll to position [158, 0]
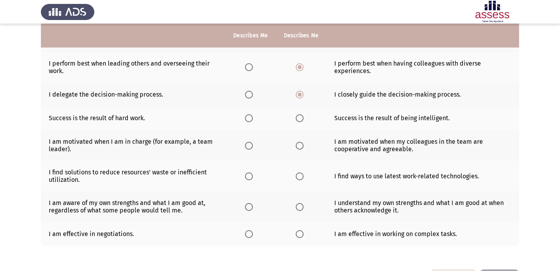
click at [302, 122] on th at bounding box center [301, 118] width 50 height 24
click at [301, 119] on span "Select an option" at bounding box center [300, 118] width 8 height 8
click at [301, 119] on input "Select an option" at bounding box center [300, 118] width 8 height 8
click at [247, 143] on span "Select an option" at bounding box center [249, 146] width 8 height 8
click at [247, 143] on input "Select an option" at bounding box center [249, 146] width 8 height 8
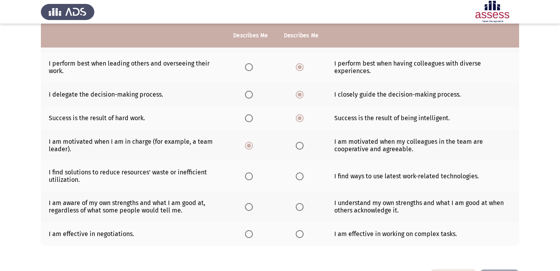
click at [241, 178] on th at bounding box center [250, 176] width 50 height 31
click at [253, 178] on label "Select an option" at bounding box center [250, 177] width 11 height 8
click at [253, 178] on input "Select an option" at bounding box center [249, 177] width 8 height 8
click at [248, 206] on span "Select an option" at bounding box center [249, 207] width 8 height 8
click at [248, 206] on input "Select an option" at bounding box center [249, 207] width 8 height 8
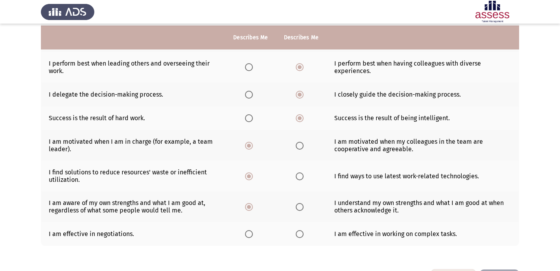
scroll to position [188, 0]
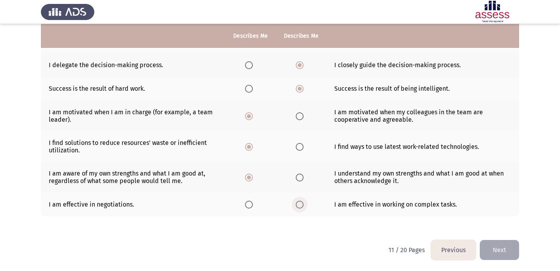
click at [302, 204] on span "Select an option" at bounding box center [300, 205] width 8 height 8
click at [302, 204] on input "Select an option" at bounding box center [300, 205] width 8 height 8
click at [507, 246] on button "Next" at bounding box center [498, 250] width 39 height 20
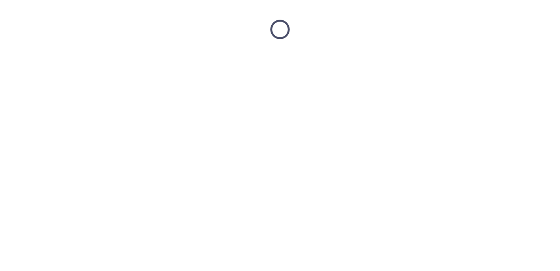
scroll to position [0, 0]
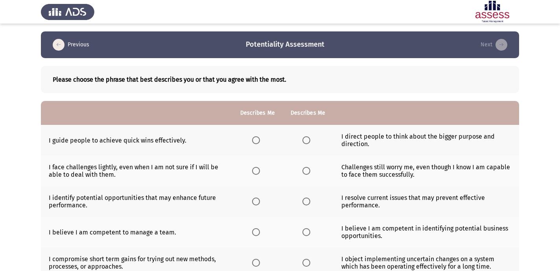
click at [310, 143] on label "Select an option" at bounding box center [307, 140] width 11 height 8
click at [310, 143] on input "Select an option" at bounding box center [306, 140] width 8 height 8
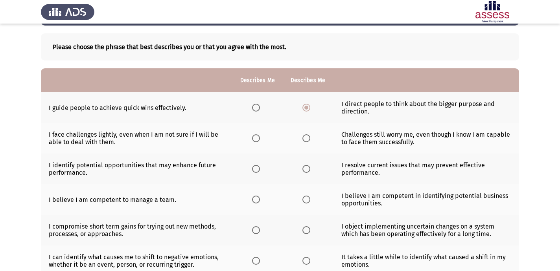
scroll to position [33, 0]
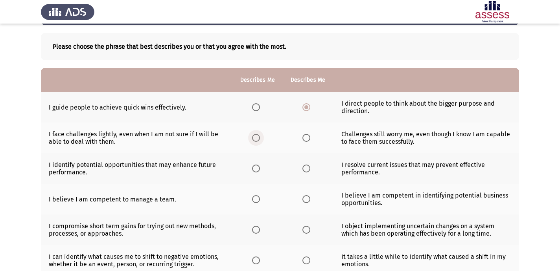
click at [259, 135] on span "Select an option" at bounding box center [256, 138] width 8 height 8
click at [259, 135] on input "Select an option" at bounding box center [256, 138] width 8 height 8
click at [259, 166] on span "Select an option" at bounding box center [256, 169] width 8 height 8
click at [259, 166] on input "Select an option" at bounding box center [256, 169] width 8 height 8
click at [259, 200] on span "Select an option" at bounding box center [256, 199] width 8 height 8
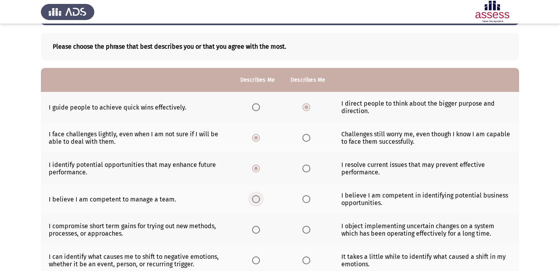
click at [259, 200] on input "Select an option" at bounding box center [256, 199] width 8 height 8
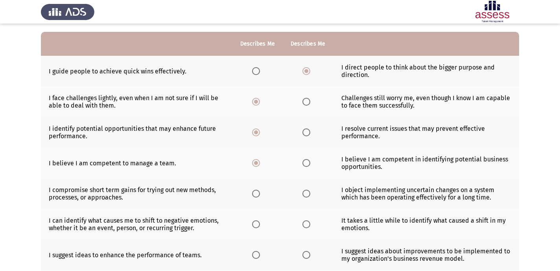
scroll to position [70, 0]
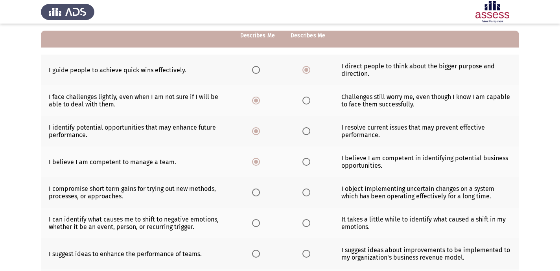
click at [257, 192] on span "Select an option" at bounding box center [256, 193] width 8 height 8
click at [257, 192] on input "Select an option" at bounding box center [256, 193] width 8 height 8
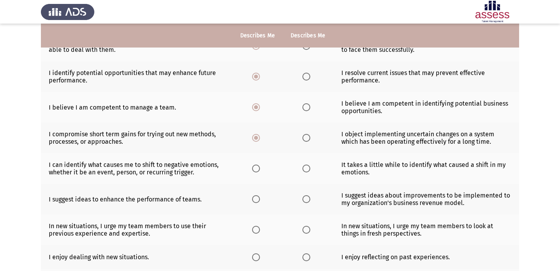
scroll to position [126, 0]
click at [255, 167] on span "Select an option" at bounding box center [256, 168] width 8 height 8
click at [255, 167] on input "Select an option" at bounding box center [256, 168] width 8 height 8
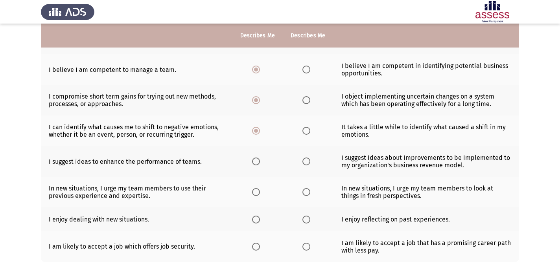
scroll to position [164, 0]
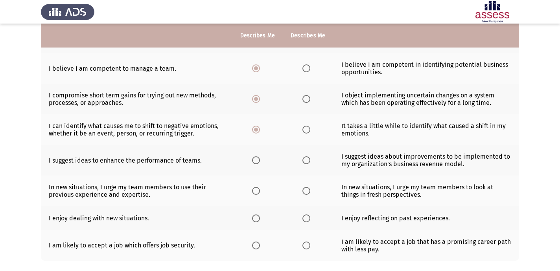
click at [255, 158] on span "Select an option" at bounding box center [256, 160] width 8 height 8
click at [255, 158] on input "Select an option" at bounding box center [256, 160] width 8 height 8
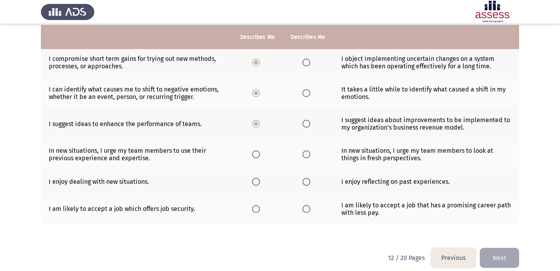
scroll to position [203, 0]
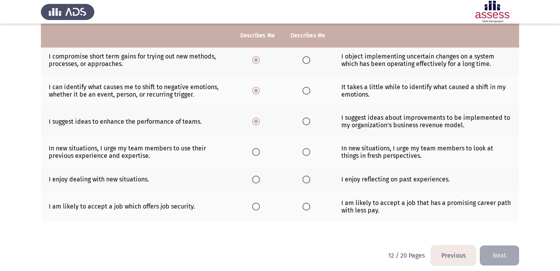
click at [303, 153] on span "Select an option" at bounding box center [306, 152] width 8 height 8
click at [303, 153] on input "Select an option" at bounding box center [306, 152] width 8 height 8
click at [260, 178] on span "Select an option" at bounding box center [256, 180] width 8 height 8
click at [260, 178] on input "Select an option" at bounding box center [256, 180] width 8 height 8
click at [306, 207] on span "Select an option" at bounding box center [306, 207] width 8 height 8
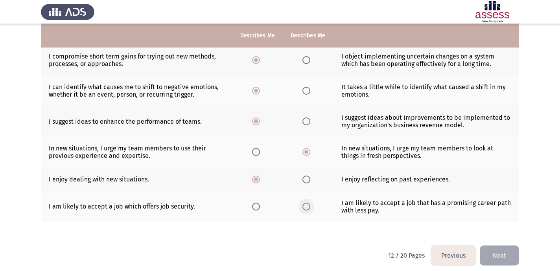
click at [306, 207] on input "Select an option" at bounding box center [306, 207] width 8 height 8
click at [501, 252] on button "Next" at bounding box center [498, 256] width 39 height 20
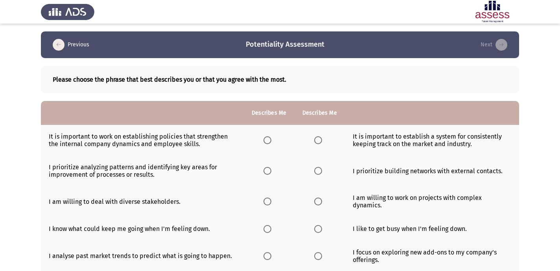
click at [317, 136] on th at bounding box center [319, 140] width 50 height 31
click at [318, 139] on span "Select an option" at bounding box center [318, 140] width 8 height 8
click at [318, 139] on input "Select an option" at bounding box center [318, 140] width 8 height 8
click at [268, 169] on span "Select an option" at bounding box center [267, 171] width 8 height 8
click at [268, 169] on input "Select an option" at bounding box center [267, 171] width 8 height 8
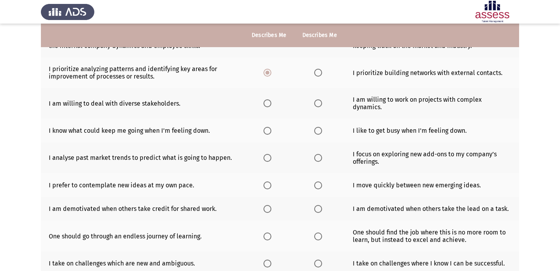
scroll to position [99, 0]
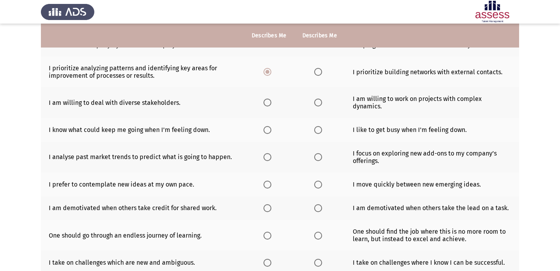
click at [269, 101] on span "Select an option" at bounding box center [267, 103] width 8 height 8
click at [269, 101] on input "Select an option" at bounding box center [267, 103] width 8 height 8
click at [314, 126] on span "Select an option" at bounding box center [318, 130] width 8 height 8
click at [314, 126] on input "Select an option" at bounding box center [318, 130] width 8 height 8
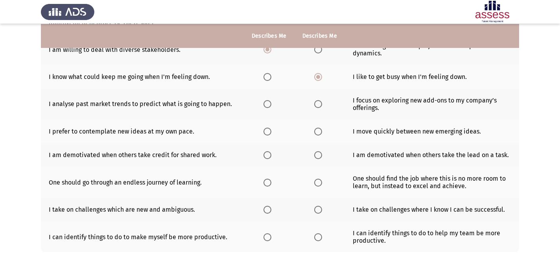
scroll to position [153, 0]
click at [316, 99] on span "Select an option" at bounding box center [318, 103] width 8 height 8
click at [316, 99] on input "Select an option" at bounding box center [318, 103] width 8 height 8
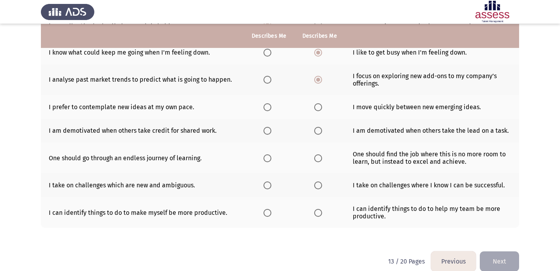
scroll to position [177, 0]
click at [314, 103] on span "Select an option" at bounding box center [318, 107] width 8 height 8
click at [314, 103] on input "Select an option" at bounding box center [318, 107] width 8 height 8
click at [268, 127] on span "Select an option" at bounding box center [267, 131] width 8 height 8
click at [268, 127] on input "Select an option" at bounding box center [267, 131] width 8 height 8
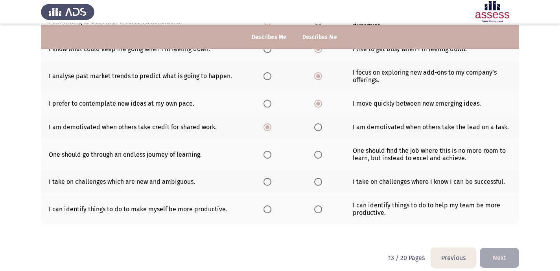
scroll to position [181, 0]
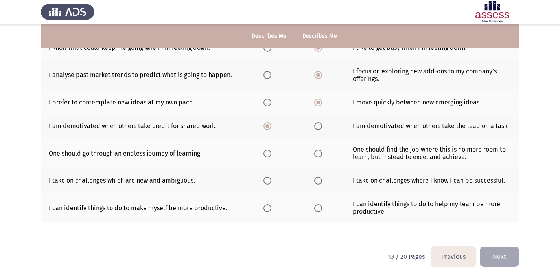
click at [264, 150] on span "Select an option" at bounding box center [267, 154] width 8 height 8
click at [264, 150] on input "Select an option" at bounding box center [267, 154] width 8 height 8
click at [268, 177] on span "Select an option" at bounding box center [267, 181] width 8 height 8
click at [268, 177] on input "Select an option" at bounding box center [267, 181] width 8 height 8
click at [320, 204] on span "Select an option" at bounding box center [318, 208] width 8 height 8
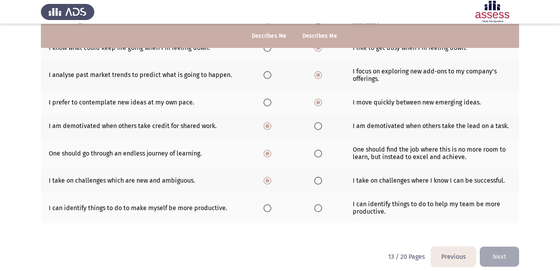
click at [320, 204] on input "Select an option" at bounding box center [318, 208] width 8 height 8
click at [500, 247] on button "Next" at bounding box center [498, 257] width 39 height 20
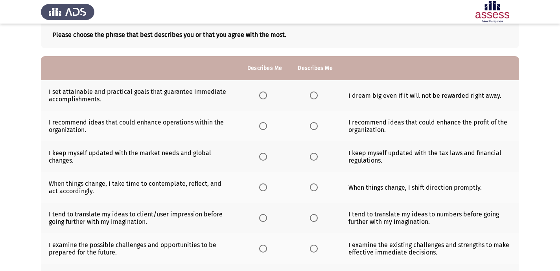
scroll to position [46, 0]
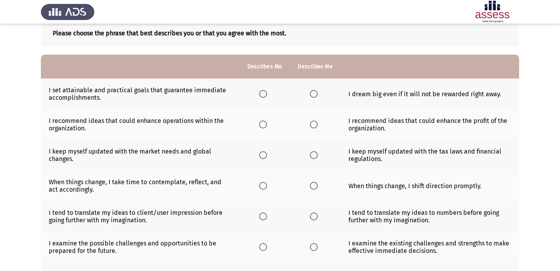
click at [264, 92] on span "Select an option" at bounding box center [263, 94] width 8 height 8
click at [264, 92] on input "Select an option" at bounding box center [263, 94] width 8 height 8
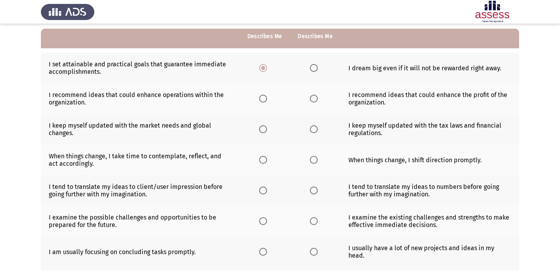
scroll to position [73, 0]
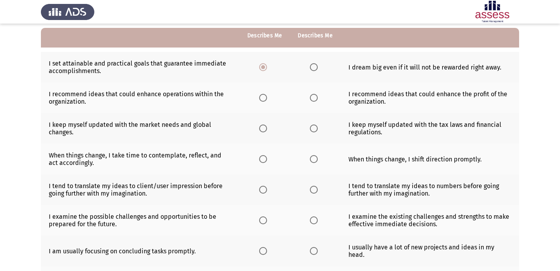
click at [264, 97] on span "Select an option" at bounding box center [263, 98] width 8 height 8
click at [264, 97] on input "Select an option" at bounding box center [263, 98] width 8 height 8
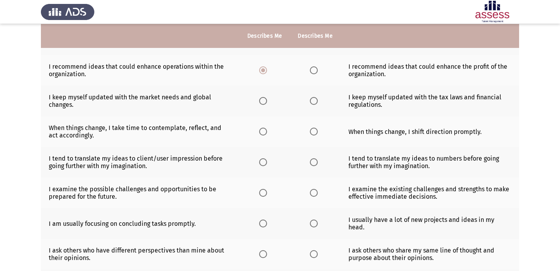
scroll to position [101, 0]
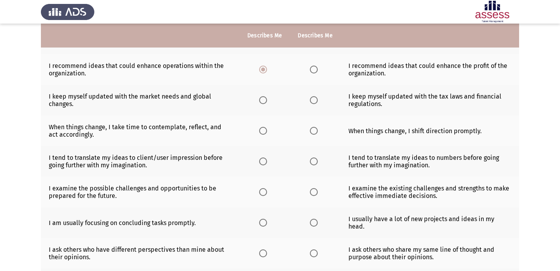
click at [263, 101] on span "Select an option" at bounding box center [263, 100] width 8 height 8
click at [263, 101] on input "Select an option" at bounding box center [263, 100] width 8 height 8
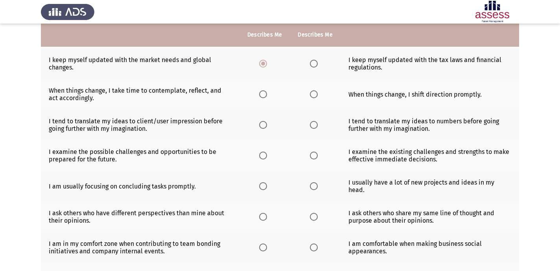
scroll to position [138, 0]
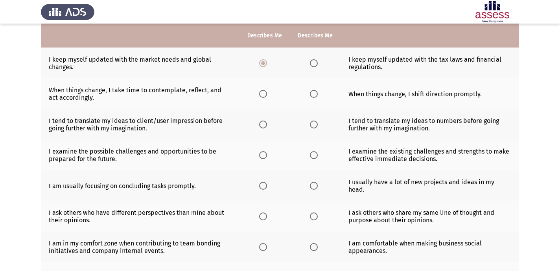
click at [315, 97] on span "Select an option" at bounding box center [314, 94] width 8 height 8
click at [315, 97] on input "Select an option" at bounding box center [314, 94] width 8 height 8
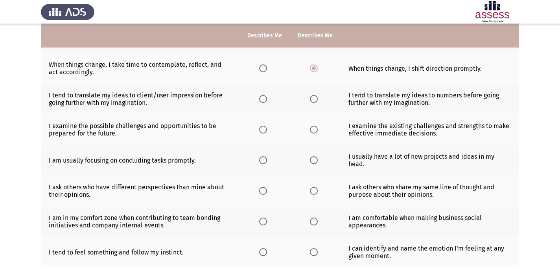
scroll to position [165, 0]
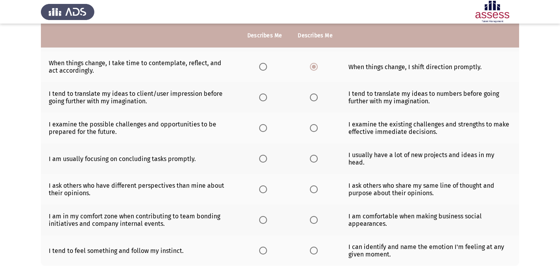
click at [264, 101] on span "Select an option" at bounding box center [263, 98] width 8 height 8
click at [264, 101] on input "Select an option" at bounding box center [263, 98] width 8 height 8
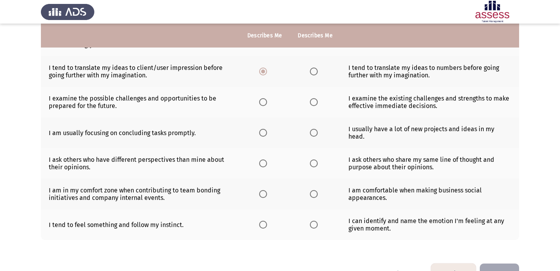
scroll to position [192, 0]
click at [315, 104] on span "Select an option" at bounding box center [314, 101] width 8 height 8
click at [315, 104] on input "Select an option" at bounding box center [314, 101] width 8 height 8
click at [262, 129] on span "Select an option" at bounding box center [263, 132] width 8 height 8
click at [262, 129] on input "Select an option" at bounding box center [263, 132] width 8 height 8
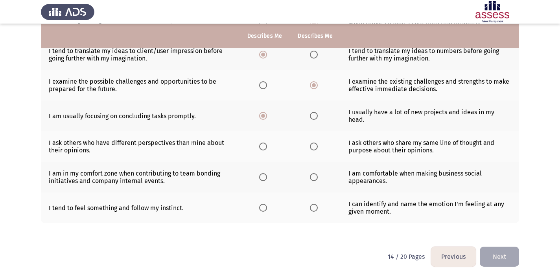
scroll to position [208, 0]
click at [265, 143] on span "Select an option" at bounding box center [263, 147] width 8 height 8
click at [265, 143] on input "Select an option" at bounding box center [263, 147] width 8 height 8
click at [319, 173] on label "Select an option" at bounding box center [315, 177] width 11 height 8
click at [318, 173] on input "Select an option" at bounding box center [314, 177] width 8 height 8
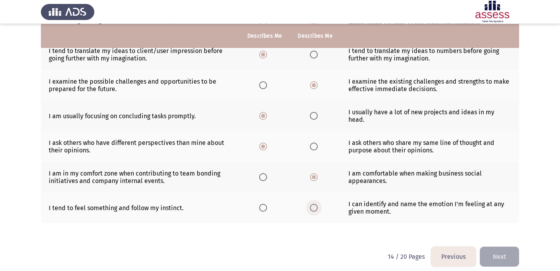
click at [317, 204] on span "Select an option" at bounding box center [314, 208] width 8 height 8
click at [317, 204] on input "Select an option" at bounding box center [314, 208] width 8 height 8
click at [504, 262] on html "Previous Potentiality Assessment Next Please choose the phrase that best descri…" at bounding box center [280, 35] width 560 height 486
click at [507, 255] on button "Next" at bounding box center [498, 257] width 39 height 20
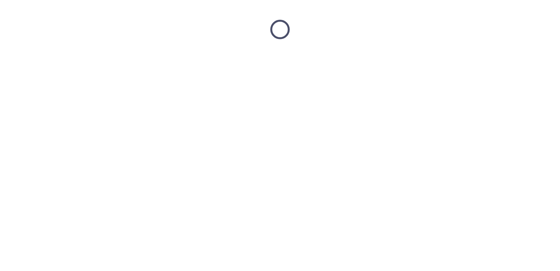
scroll to position [0, 0]
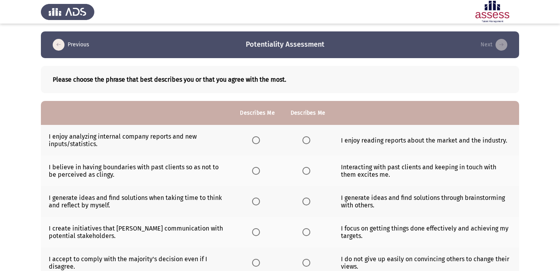
click at [258, 142] on span "Select an option" at bounding box center [256, 140] width 8 height 8
click at [258, 142] on input "Select an option" at bounding box center [256, 140] width 8 height 8
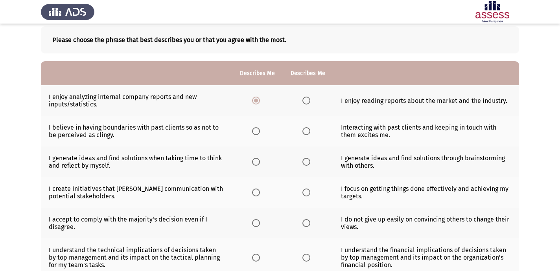
scroll to position [41, 0]
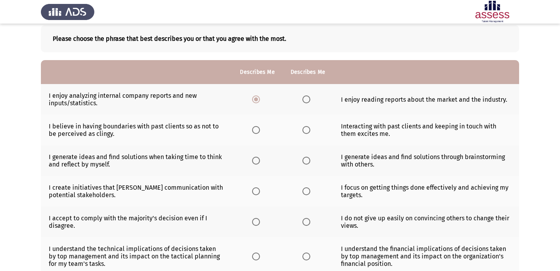
click at [294, 129] on th at bounding box center [308, 130] width 50 height 31
click at [301, 132] on th at bounding box center [308, 130] width 50 height 31
click at [307, 130] on span "Select an option" at bounding box center [306, 130] width 8 height 8
click at [307, 130] on input "Select an option" at bounding box center [306, 130] width 8 height 8
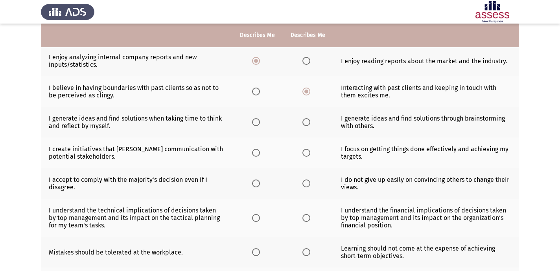
scroll to position [80, 0]
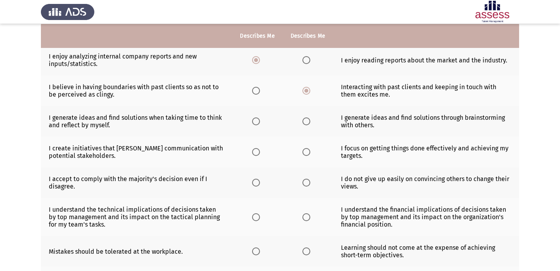
click at [305, 123] on span "Select an option" at bounding box center [306, 121] width 8 height 8
click at [305, 123] on input "Select an option" at bounding box center [306, 121] width 8 height 8
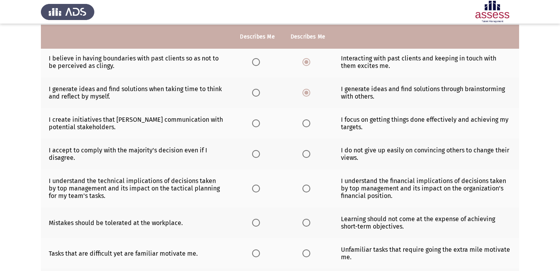
scroll to position [110, 0]
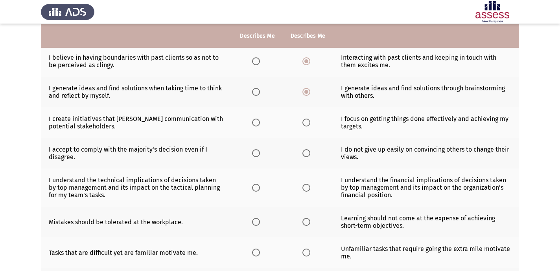
click at [305, 123] on span "Select an option" at bounding box center [306, 123] width 8 height 8
click at [305, 123] on input "Select an option" at bounding box center [306, 123] width 8 height 8
click at [254, 122] on span "Select an option" at bounding box center [256, 123] width 8 height 8
click at [254, 122] on input "Select an option" at bounding box center [256, 123] width 8 height 8
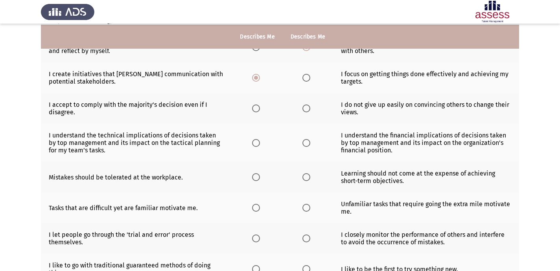
scroll to position [156, 0]
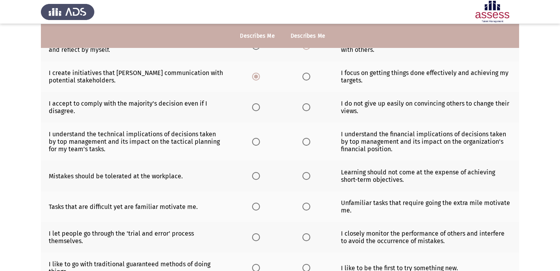
click at [257, 106] on span "Select an option" at bounding box center [256, 107] width 8 height 8
click at [257, 106] on input "Select an option" at bounding box center [256, 107] width 8 height 8
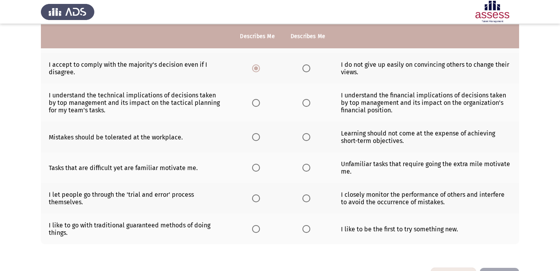
scroll to position [196, 0]
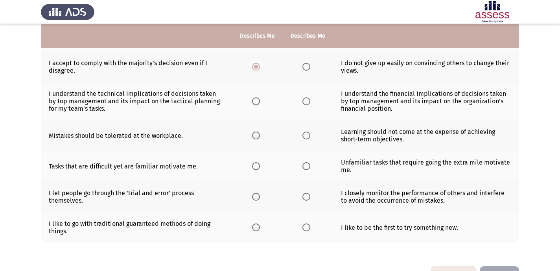
click at [301, 102] on th at bounding box center [308, 101] width 50 height 38
click at [307, 102] on span "Select an option" at bounding box center [306, 101] width 8 height 8
click at [307, 102] on input "Select an option" at bounding box center [306, 101] width 8 height 8
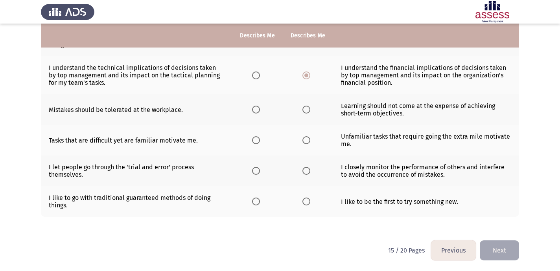
scroll to position [223, 0]
click at [307, 107] on span "Select an option" at bounding box center [306, 109] width 8 height 8
click at [307, 107] on input "Select an option" at bounding box center [306, 109] width 8 height 8
click at [257, 110] on span "Select an option" at bounding box center [256, 109] width 8 height 8
click at [257, 110] on input "Select an option" at bounding box center [256, 109] width 8 height 8
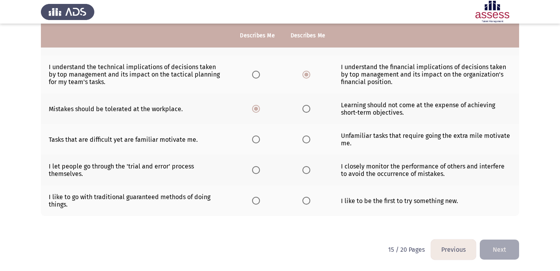
click at [303, 111] on span "Select an option" at bounding box center [306, 109] width 8 height 8
click at [303, 111] on input "Select an option" at bounding box center [306, 109] width 8 height 8
click at [311, 136] on label "Select an option" at bounding box center [307, 140] width 11 height 8
click at [310, 136] on input "Select an option" at bounding box center [306, 140] width 8 height 8
click at [257, 171] on span "Select an option" at bounding box center [256, 170] width 8 height 8
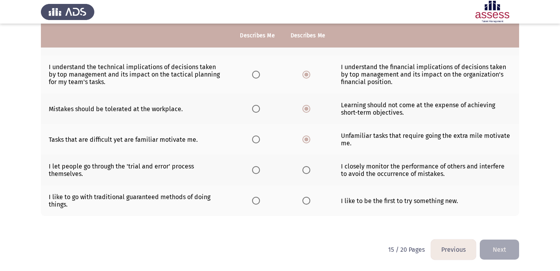
click at [257, 171] on input "Select an option" at bounding box center [256, 170] width 8 height 8
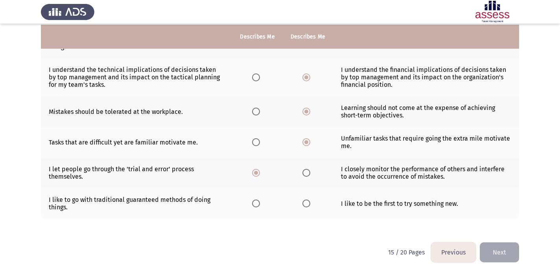
scroll to position [220, 0]
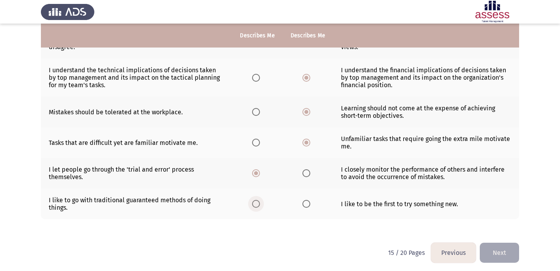
click at [256, 202] on span "Select an option" at bounding box center [256, 204] width 8 height 8
click at [256, 202] on input "Select an option" at bounding box center [256, 204] width 8 height 8
click at [311, 204] on label "Select an option" at bounding box center [307, 204] width 11 height 8
click at [310, 204] on input "Select an option" at bounding box center [306, 204] width 8 height 8
click at [509, 243] on button "Next" at bounding box center [498, 253] width 39 height 20
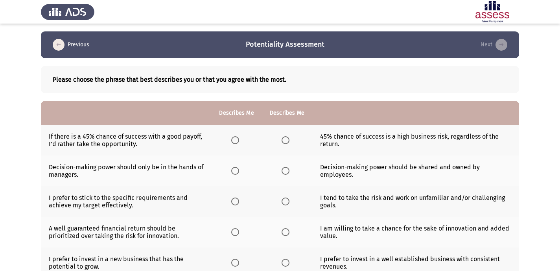
scroll to position [0, 0]
click at [235, 139] on span "Select an option" at bounding box center [235, 140] width 8 height 8
click at [235, 139] on input "Select an option" at bounding box center [235, 140] width 8 height 8
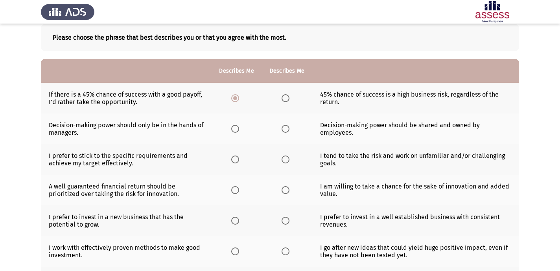
scroll to position [43, 0]
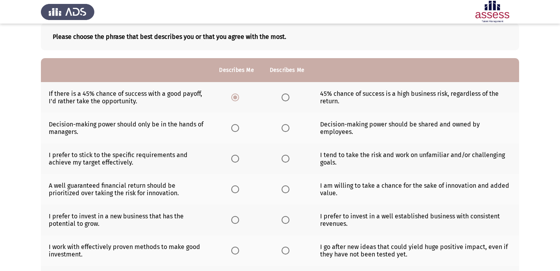
click at [286, 125] on span "Select an option" at bounding box center [285, 128] width 8 height 8
click at [286, 125] on input "Select an option" at bounding box center [285, 128] width 8 height 8
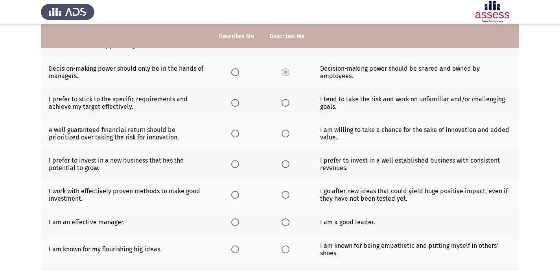
scroll to position [99, 0]
click at [229, 101] on th at bounding box center [236, 102] width 50 height 31
click at [236, 105] on span "Select an option" at bounding box center [235, 103] width 8 height 8
click at [236, 105] on input "Select an option" at bounding box center [235, 103] width 8 height 8
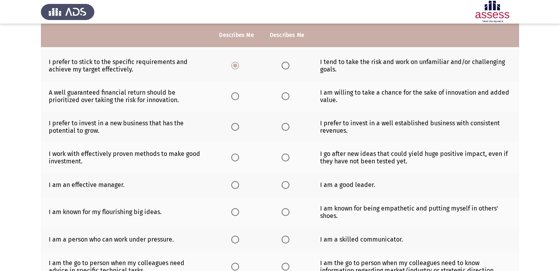
scroll to position [135, 0]
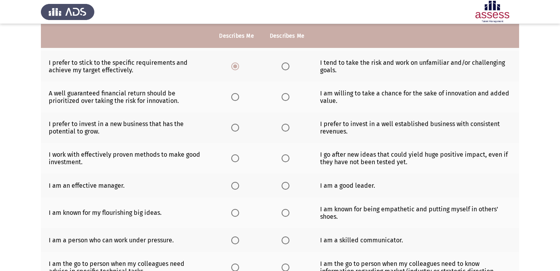
click at [289, 94] on label "Select an option" at bounding box center [286, 97] width 11 height 8
click at [289, 94] on input "Select an option" at bounding box center [285, 97] width 8 height 8
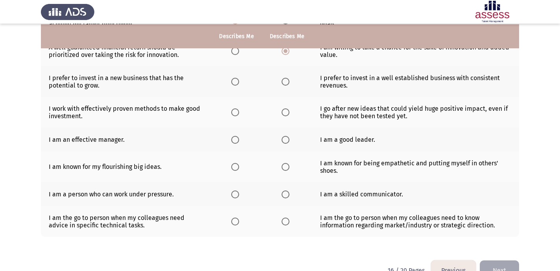
scroll to position [182, 0]
click at [234, 81] on span "Select an option" at bounding box center [235, 81] width 8 height 8
click at [234, 81] on input "Select an option" at bounding box center [235, 81] width 8 height 8
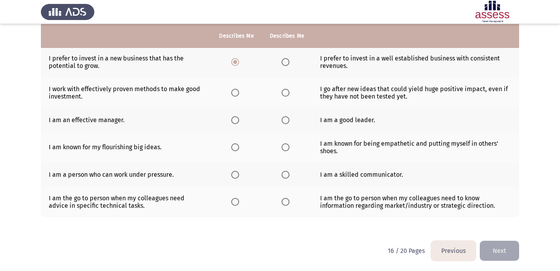
scroll to position [201, 0]
click at [285, 90] on span "Select an option" at bounding box center [285, 92] width 8 height 8
click at [285, 90] on input "Select an option" at bounding box center [285, 92] width 8 height 8
click at [286, 122] on span "Select an option" at bounding box center [285, 120] width 8 height 8
click at [286, 122] on input "Select an option" at bounding box center [285, 120] width 8 height 8
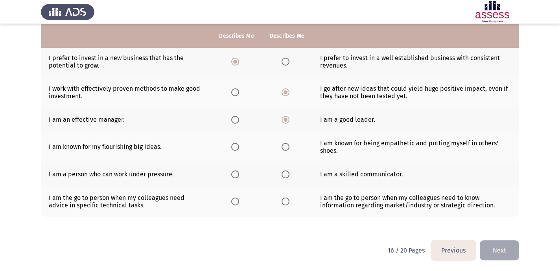
scroll to position [202, 0]
click at [287, 147] on span "Select an option" at bounding box center [285, 147] width 8 height 8
click at [287, 147] on input "Select an option" at bounding box center [285, 147] width 8 height 8
click at [231, 171] on th at bounding box center [236, 174] width 50 height 24
click at [234, 171] on span "Select an option" at bounding box center [235, 174] width 8 height 8
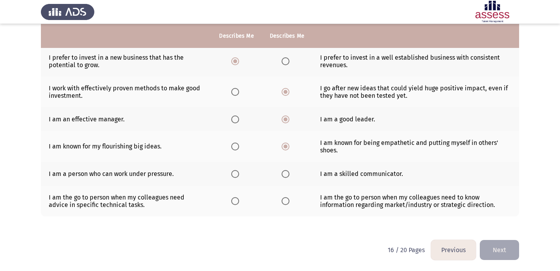
click at [234, 171] on input "Select an option" at bounding box center [235, 174] width 8 height 8
click at [234, 202] on span "Select an option" at bounding box center [235, 201] width 8 height 8
click at [234, 202] on input "Select an option" at bounding box center [235, 201] width 8 height 8
click at [495, 246] on button "Next" at bounding box center [498, 250] width 39 height 20
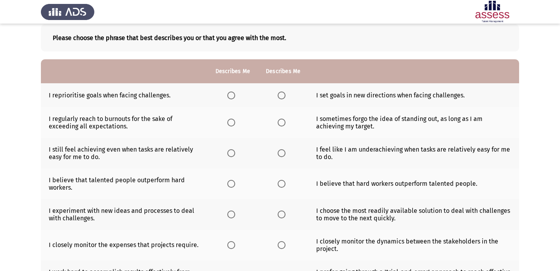
scroll to position [43, 0]
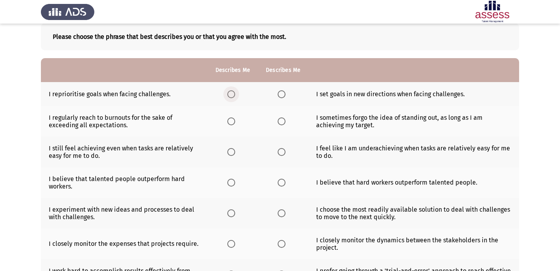
click at [231, 91] on span "Select an option" at bounding box center [231, 94] width 8 height 8
click at [231, 91] on input "Select an option" at bounding box center [231, 94] width 8 height 8
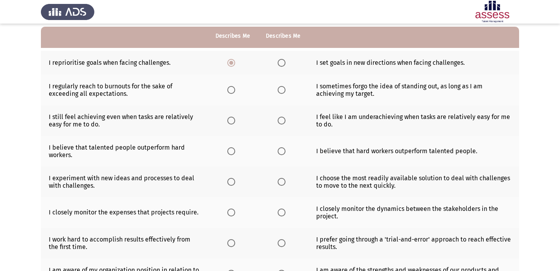
scroll to position [75, 0]
click at [281, 62] on span "Select an option" at bounding box center [281, 63] width 8 height 8
click at [281, 62] on input "Select an option" at bounding box center [281, 63] width 8 height 8
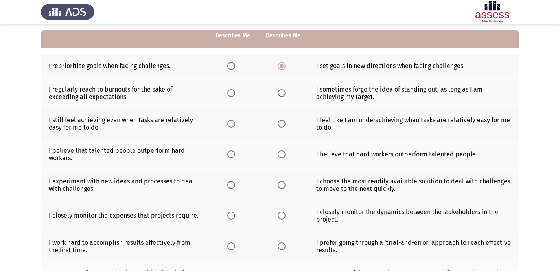
scroll to position [67, 0]
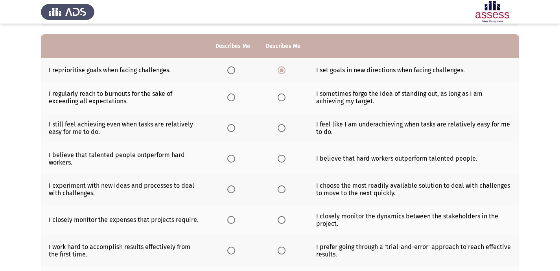
click at [230, 99] on span "Select an option" at bounding box center [231, 98] width 8 height 8
click at [230, 99] on input "Select an option" at bounding box center [231, 98] width 8 height 8
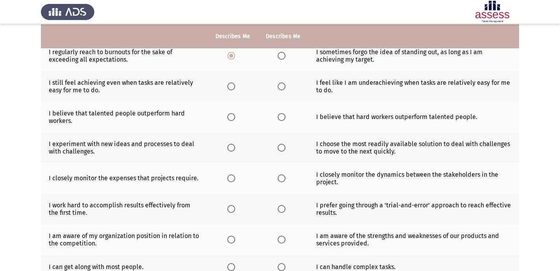
scroll to position [109, 0]
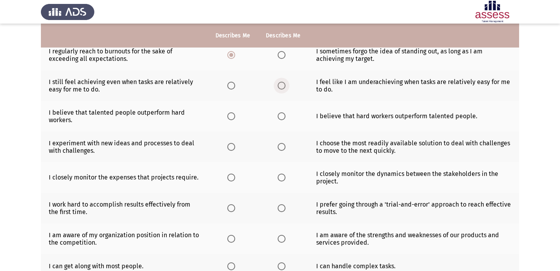
click at [282, 83] on span "Select an option" at bounding box center [281, 86] width 8 height 8
click at [282, 83] on input "Select an option" at bounding box center [281, 86] width 8 height 8
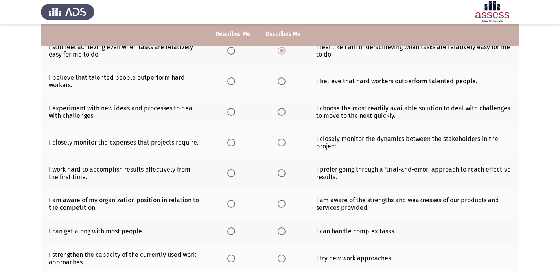
scroll to position [143, 0]
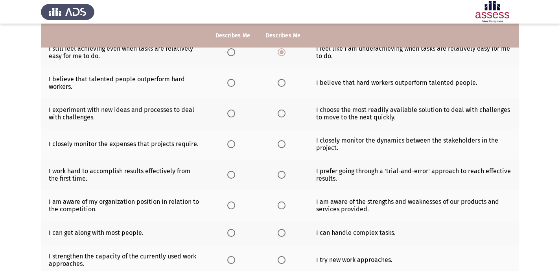
click at [283, 86] on span "Select an option" at bounding box center [281, 83] width 8 height 8
click at [283, 86] on input "Select an option" at bounding box center [281, 83] width 8 height 8
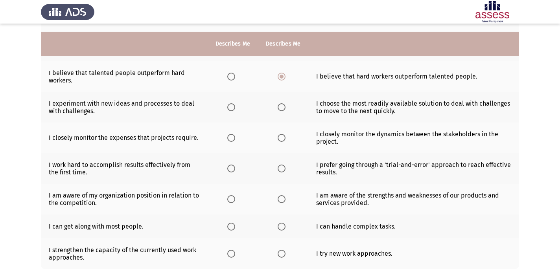
scroll to position [148, 0]
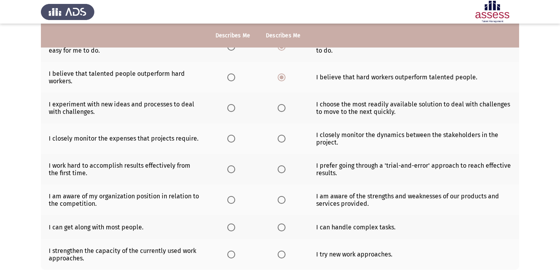
click at [229, 107] on span "Select an option" at bounding box center [231, 108] width 8 height 8
click at [229, 107] on input "Select an option" at bounding box center [231, 108] width 8 height 8
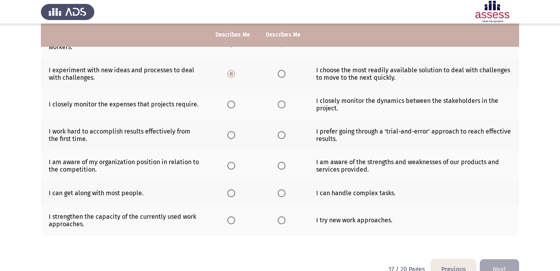
scroll to position [181, 0]
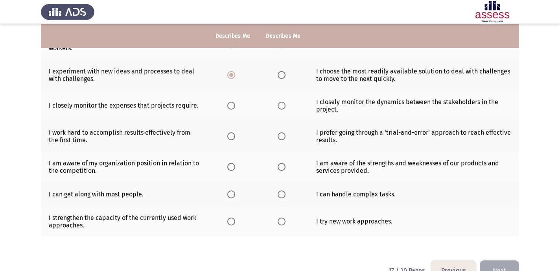
click at [279, 104] on span "Select an option" at bounding box center [281, 106] width 8 height 8
click at [279, 104] on input "Select an option" at bounding box center [281, 106] width 8 height 8
click at [232, 138] on span "Select an option" at bounding box center [231, 136] width 8 height 8
click at [232, 138] on input "Select an option" at bounding box center [231, 136] width 8 height 8
click at [281, 167] on span "Select an option" at bounding box center [281, 167] width 8 height 8
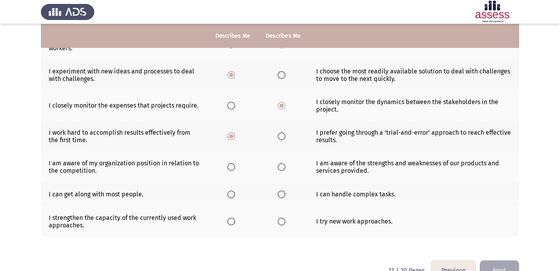
click at [281, 167] on input "Select an option" at bounding box center [281, 167] width 8 height 8
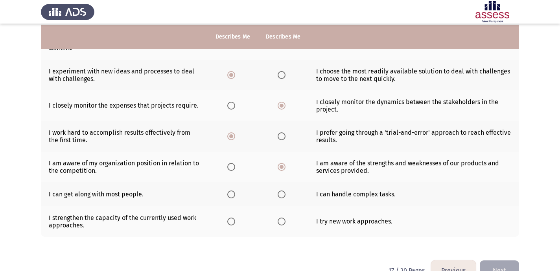
scroll to position [202, 0]
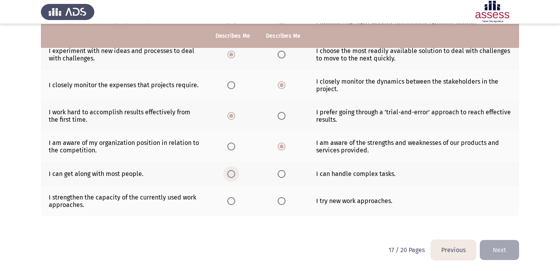
click at [232, 173] on span "Select an option" at bounding box center [231, 174] width 8 height 8
click at [232, 173] on input "Select an option" at bounding box center [231, 174] width 8 height 8
click at [289, 199] on th at bounding box center [283, 201] width 50 height 31
click at [232, 199] on span "Select an option" at bounding box center [231, 201] width 8 height 8
click at [232, 199] on input "Select an option" at bounding box center [231, 201] width 8 height 8
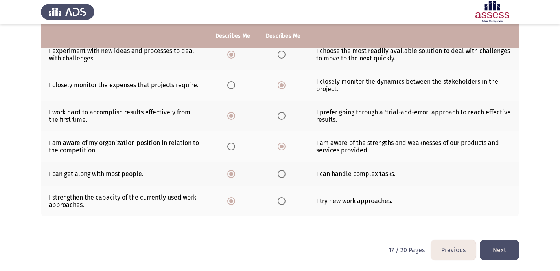
click at [277, 200] on span "Select an option" at bounding box center [281, 201] width 8 height 8
click at [277, 200] on input "Select an option" at bounding box center [281, 201] width 8 height 8
click at [227, 196] on th at bounding box center [232, 201] width 50 height 31
click at [234, 201] on span "Select an option" at bounding box center [231, 201] width 8 height 8
click at [234, 201] on input "Select an option" at bounding box center [231, 201] width 8 height 8
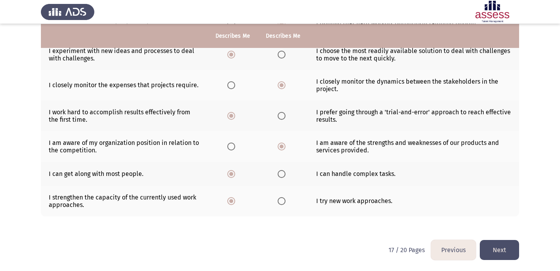
click at [284, 200] on span "Select an option" at bounding box center [281, 201] width 8 height 8
click at [284, 200] on input "Select an option" at bounding box center [281, 201] width 8 height 8
click at [498, 242] on button "Next" at bounding box center [498, 250] width 39 height 20
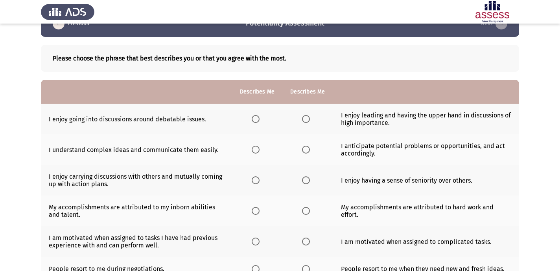
scroll to position [22, 0]
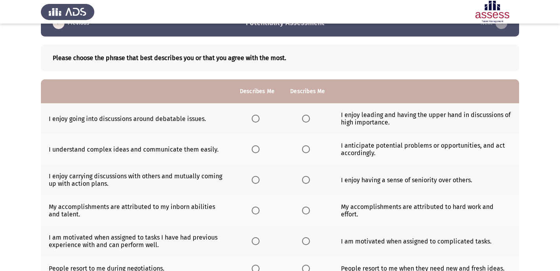
click at [311, 118] on label "Select an option" at bounding box center [307, 119] width 11 height 8
click at [310, 118] on input "Select an option" at bounding box center [306, 119] width 8 height 8
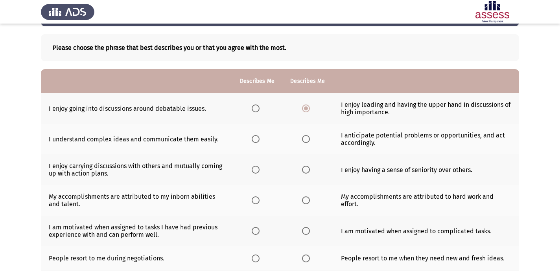
scroll to position [63, 0]
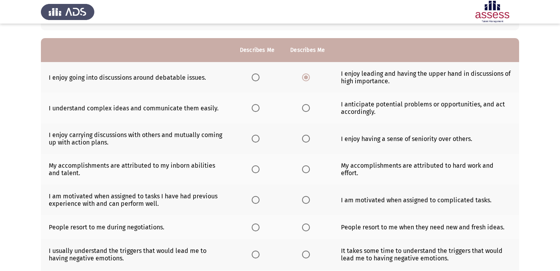
click at [253, 75] on span "Select an option" at bounding box center [255, 77] width 8 height 8
click at [253, 75] on input "Select an option" at bounding box center [255, 77] width 8 height 8
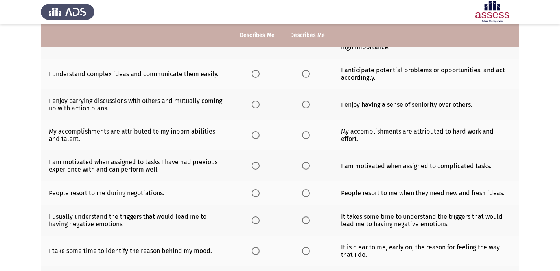
scroll to position [97, 0]
click at [305, 72] on span "Select an option" at bounding box center [306, 74] width 8 height 8
click at [305, 72] on input "Select an option" at bounding box center [306, 74] width 8 height 8
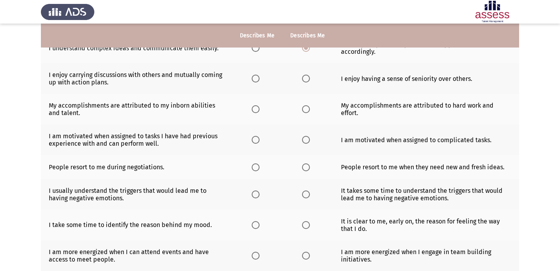
scroll to position [123, 0]
click at [257, 77] on span "Select an option" at bounding box center [255, 78] width 8 height 8
click at [257, 77] on input "Select an option" at bounding box center [255, 78] width 8 height 8
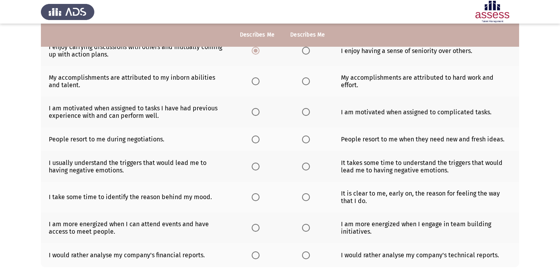
scroll to position [153, 0]
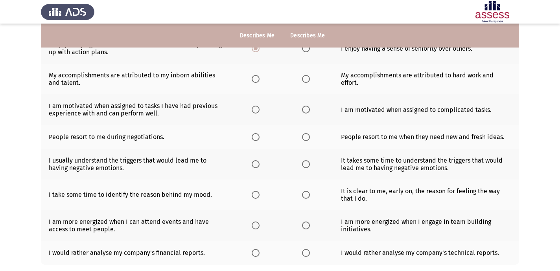
click at [305, 78] on span "Select an option" at bounding box center [306, 79] width 8 height 8
click at [305, 78] on input "Select an option" at bounding box center [306, 79] width 8 height 8
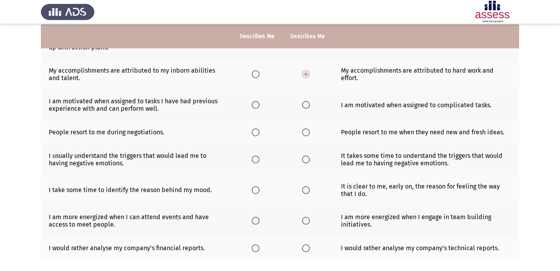
scroll to position [159, 0]
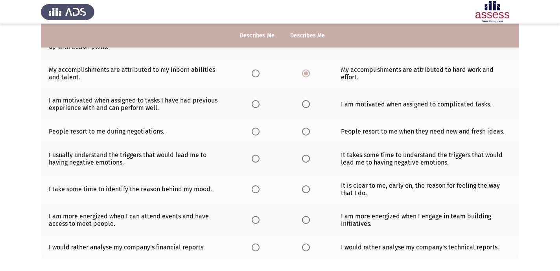
click at [250, 104] on th at bounding box center [257, 104] width 50 height 31
click at [253, 104] on span "Select an option" at bounding box center [255, 104] width 8 height 8
click at [253, 104] on input "Select an option" at bounding box center [255, 104] width 8 height 8
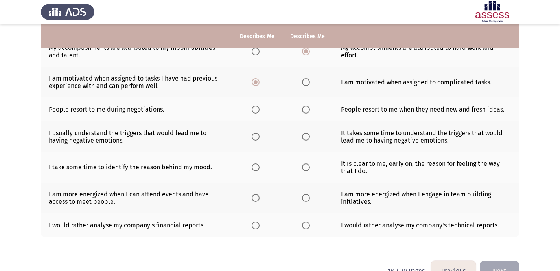
scroll to position [182, 0]
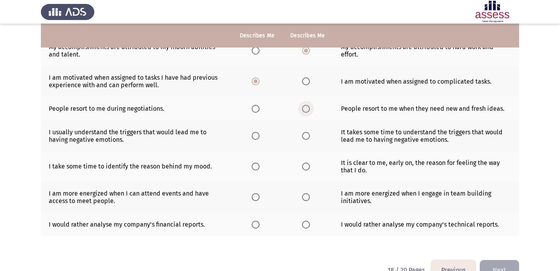
click at [302, 108] on span "Select an option" at bounding box center [306, 109] width 8 height 8
click at [302, 108] on input "Select an option" at bounding box center [306, 109] width 8 height 8
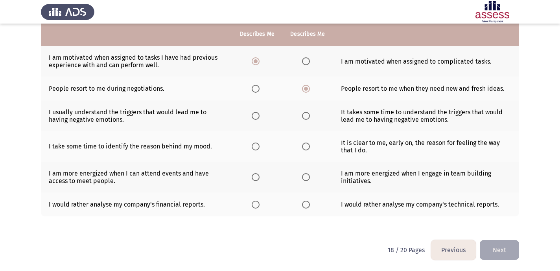
scroll to position [202, 0]
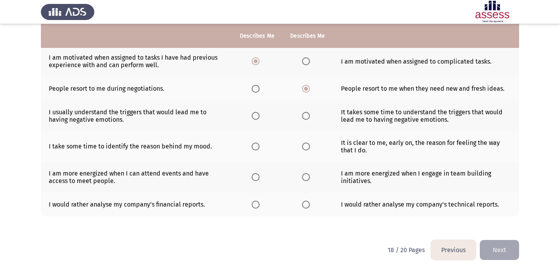
click at [256, 117] on span "Select an option" at bounding box center [255, 116] width 8 height 8
click at [256, 117] on input "Select an option" at bounding box center [255, 116] width 8 height 8
click at [262, 145] on label "Select an option" at bounding box center [256, 147] width 11 height 8
click at [259, 145] on input "Select an option" at bounding box center [255, 147] width 8 height 8
click at [307, 144] on span "Select an option" at bounding box center [306, 147] width 8 height 8
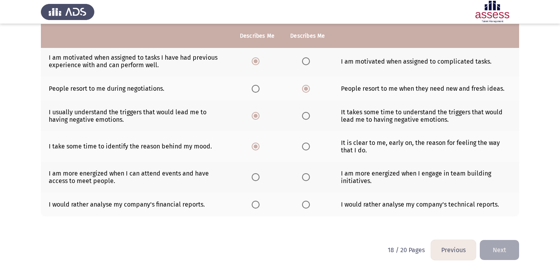
click at [307, 144] on input "Select an option" at bounding box center [306, 147] width 8 height 8
click at [260, 177] on label "Select an option" at bounding box center [256, 177] width 11 height 8
click at [259, 177] on input "Select an option" at bounding box center [255, 177] width 8 height 8
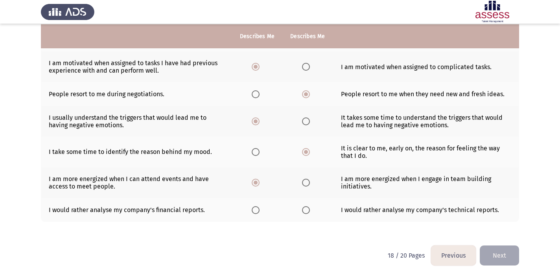
scroll to position [196, 0]
click at [303, 183] on span "Select an option" at bounding box center [306, 182] width 8 height 8
click at [303, 183] on input "Select an option" at bounding box center [306, 182] width 8 height 8
click at [260, 206] on label "Select an option" at bounding box center [256, 210] width 11 height 8
click at [259, 206] on input "Select an option" at bounding box center [255, 210] width 8 height 8
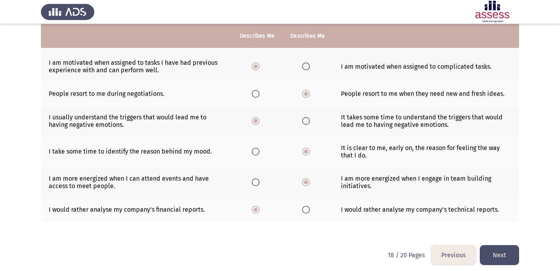
click at [499, 257] on button "Next" at bounding box center [498, 255] width 39 height 20
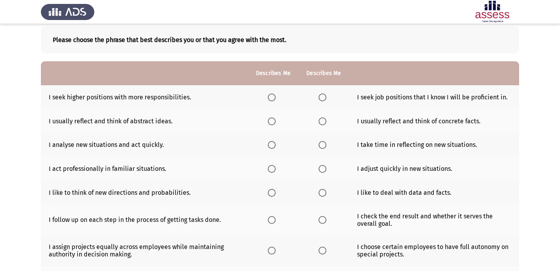
scroll to position [41, 0]
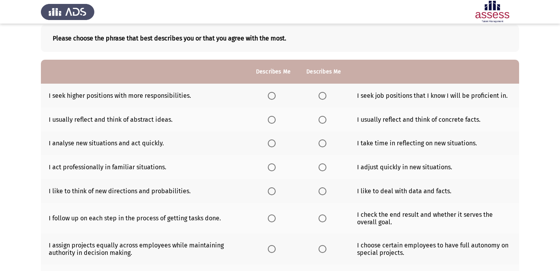
click at [274, 94] on span "Select an option" at bounding box center [272, 96] width 8 height 8
click at [274, 94] on input "Select an option" at bounding box center [272, 96] width 8 height 8
click at [321, 117] on span "Select an option" at bounding box center [322, 120] width 8 height 8
click at [321, 117] on input "Select an option" at bounding box center [322, 120] width 8 height 8
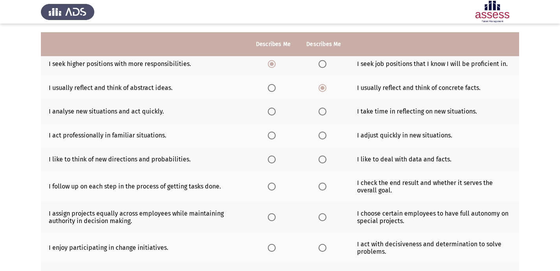
scroll to position [82, 0]
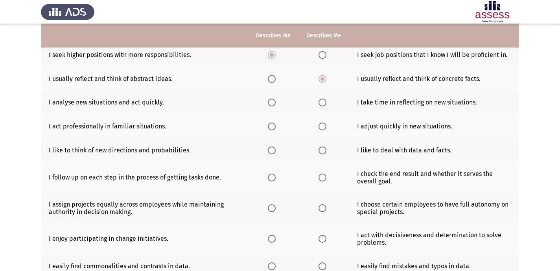
click at [274, 99] on mat-radio-button "Select an option" at bounding box center [273, 103] width 11 height 8
click at [274, 103] on span "Select an option" at bounding box center [272, 103] width 8 height 8
click at [274, 103] on input "Select an option" at bounding box center [272, 103] width 8 height 8
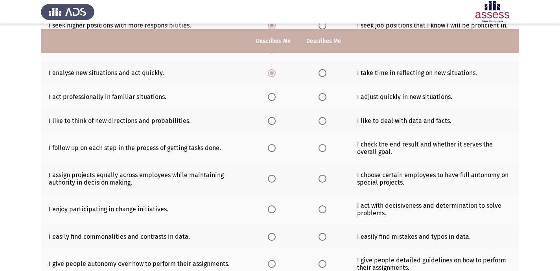
scroll to position [117, 0]
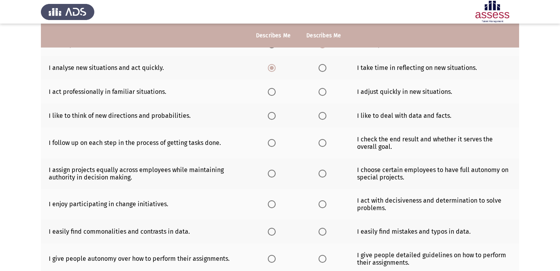
click at [319, 92] on span "Select an option" at bounding box center [322, 92] width 8 height 8
click at [319, 92] on input "Select an option" at bounding box center [322, 92] width 8 height 8
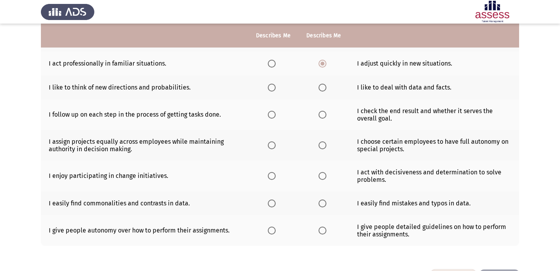
scroll to position [146, 0]
click at [276, 85] on label "Select an option" at bounding box center [273, 87] width 11 height 8
click at [275, 85] on input "Select an option" at bounding box center [272, 87] width 8 height 8
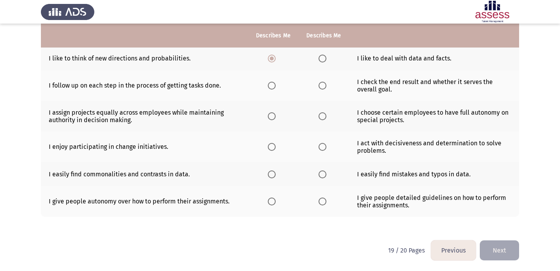
scroll to position [174, 0]
click at [319, 86] on span "Select an option" at bounding box center [322, 85] width 8 height 8
click at [319, 86] on input "Select an option" at bounding box center [322, 85] width 8 height 8
click at [322, 116] on span "Select an option" at bounding box center [322, 116] width 8 height 8
click at [322, 116] on input "Select an option" at bounding box center [322, 116] width 8 height 8
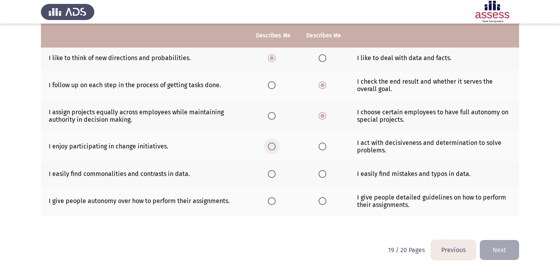
click at [275, 149] on span "Select an option" at bounding box center [272, 147] width 8 height 8
click at [275, 149] on input "Select an option" at bounding box center [272, 147] width 8 height 8
click at [273, 175] on span "Select an option" at bounding box center [272, 174] width 8 height 8
click at [273, 175] on input "Select an option" at bounding box center [272, 174] width 8 height 8
click at [320, 174] on span "Select an option" at bounding box center [322, 174] width 8 height 8
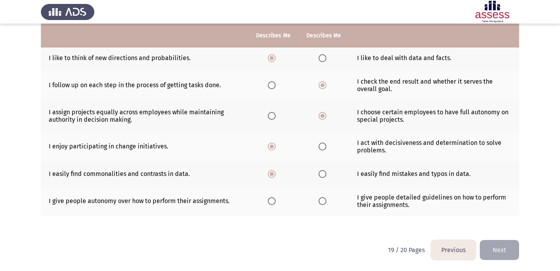
click at [320, 174] on input "Select an option" at bounding box center [322, 174] width 8 height 8
click at [271, 198] on span "Select an option" at bounding box center [272, 201] width 8 height 8
click at [271, 198] on input "Select an option" at bounding box center [272, 201] width 8 height 8
click at [497, 245] on button "Next" at bounding box center [498, 250] width 39 height 20
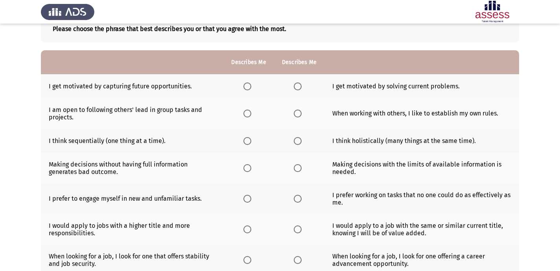
scroll to position [51, 0]
click at [247, 85] on span "Select an option" at bounding box center [247, 86] width 8 height 8
click at [247, 85] on input "Select an option" at bounding box center [247, 86] width 8 height 8
click at [249, 113] on span "Select an option" at bounding box center [247, 113] width 8 height 8
click at [249, 113] on input "Select an option" at bounding box center [247, 113] width 8 height 8
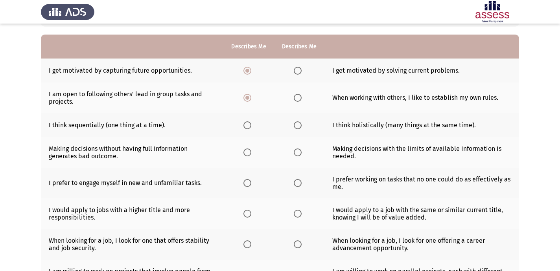
scroll to position [67, 0]
click at [298, 125] on span "Select an option" at bounding box center [298, 125] width 8 height 8
click at [298, 125] on input "Select an option" at bounding box center [298, 125] width 8 height 8
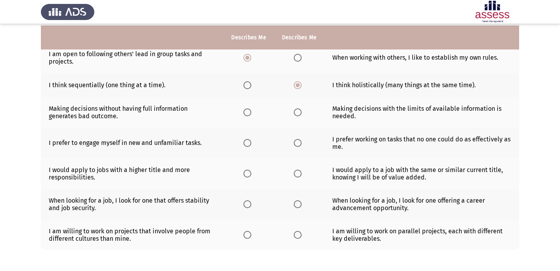
scroll to position [110, 0]
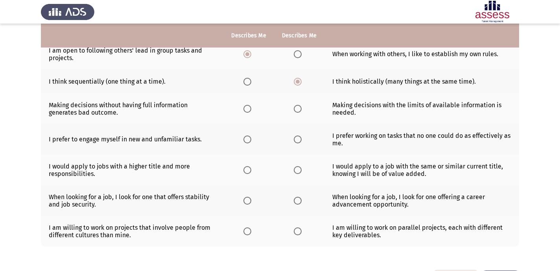
click at [250, 109] on span "Select an option" at bounding box center [247, 109] width 8 height 8
click at [250, 109] on input "Select an option" at bounding box center [247, 109] width 8 height 8
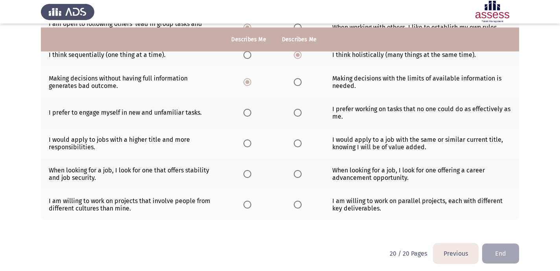
scroll to position [140, 0]
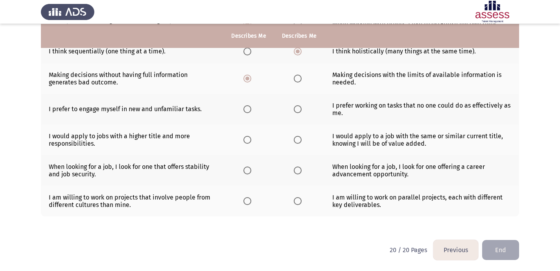
click at [298, 105] on span "Select an option" at bounding box center [298, 109] width 8 height 8
click at [298, 105] on input "Select an option" at bounding box center [298, 109] width 8 height 8
click at [297, 138] on span "Select an option" at bounding box center [298, 140] width 8 height 8
click at [297, 138] on input "Select an option" at bounding box center [298, 140] width 8 height 8
click at [299, 172] on span "Select an option" at bounding box center [298, 171] width 8 height 8
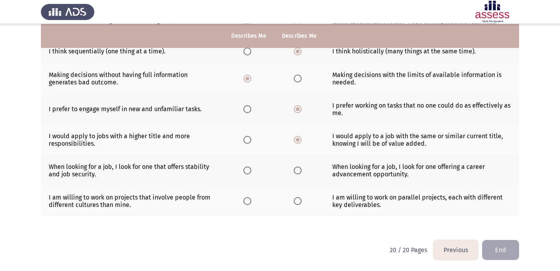
click at [299, 172] on input "Select an option" at bounding box center [298, 171] width 8 height 8
click at [248, 203] on span "Select an option" at bounding box center [247, 201] width 8 height 8
click at [248, 203] on input "Select an option" at bounding box center [247, 201] width 8 height 8
click at [500, 254] on button "End" at bounding box center [500, 250] width 37 height 20
